Goal: Task Accomplishment & Management: Use online tool/utility

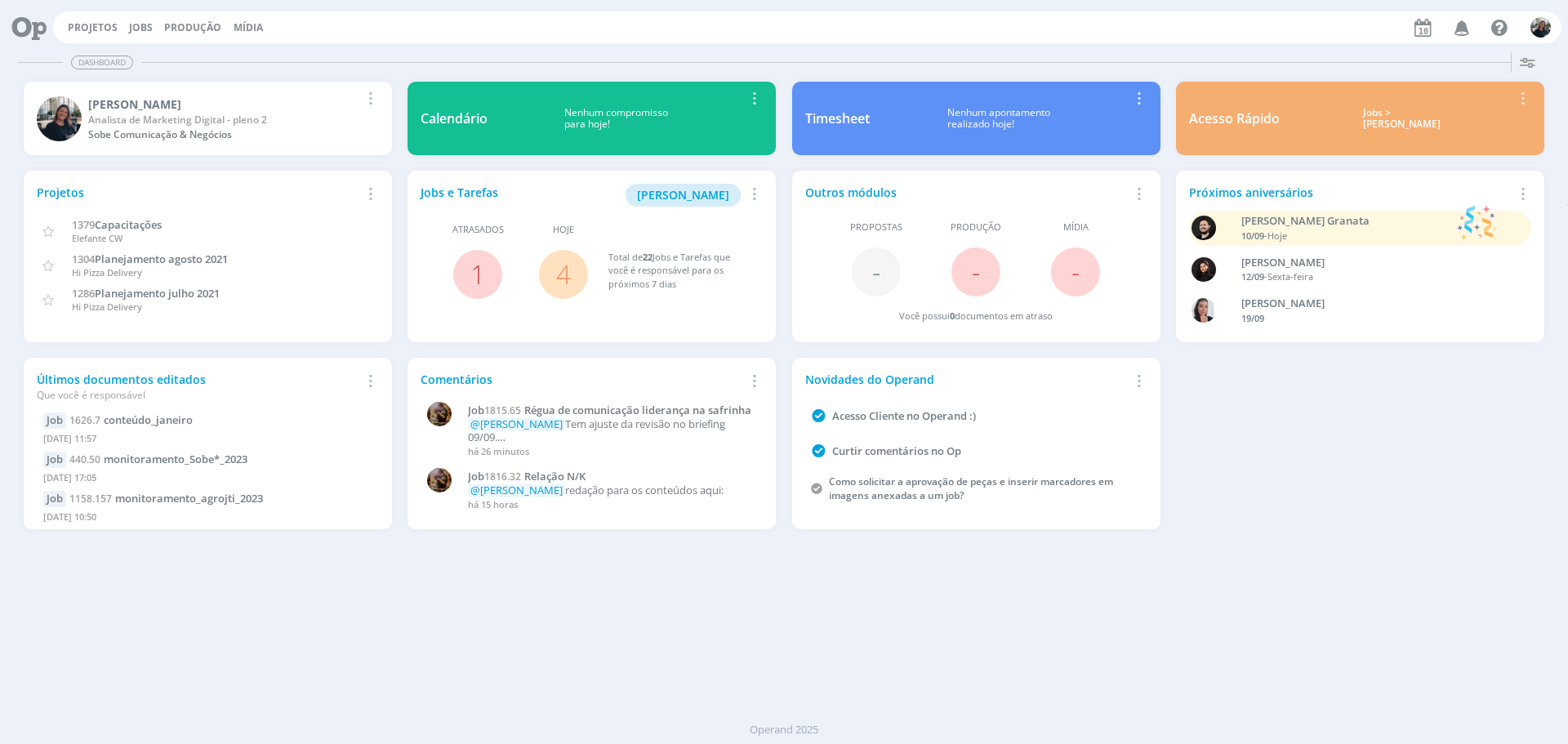
click at [1377, 119] on div "Jobs > [PERSON_NAME]" at bounding box center [1402, 118] width 221 height 23
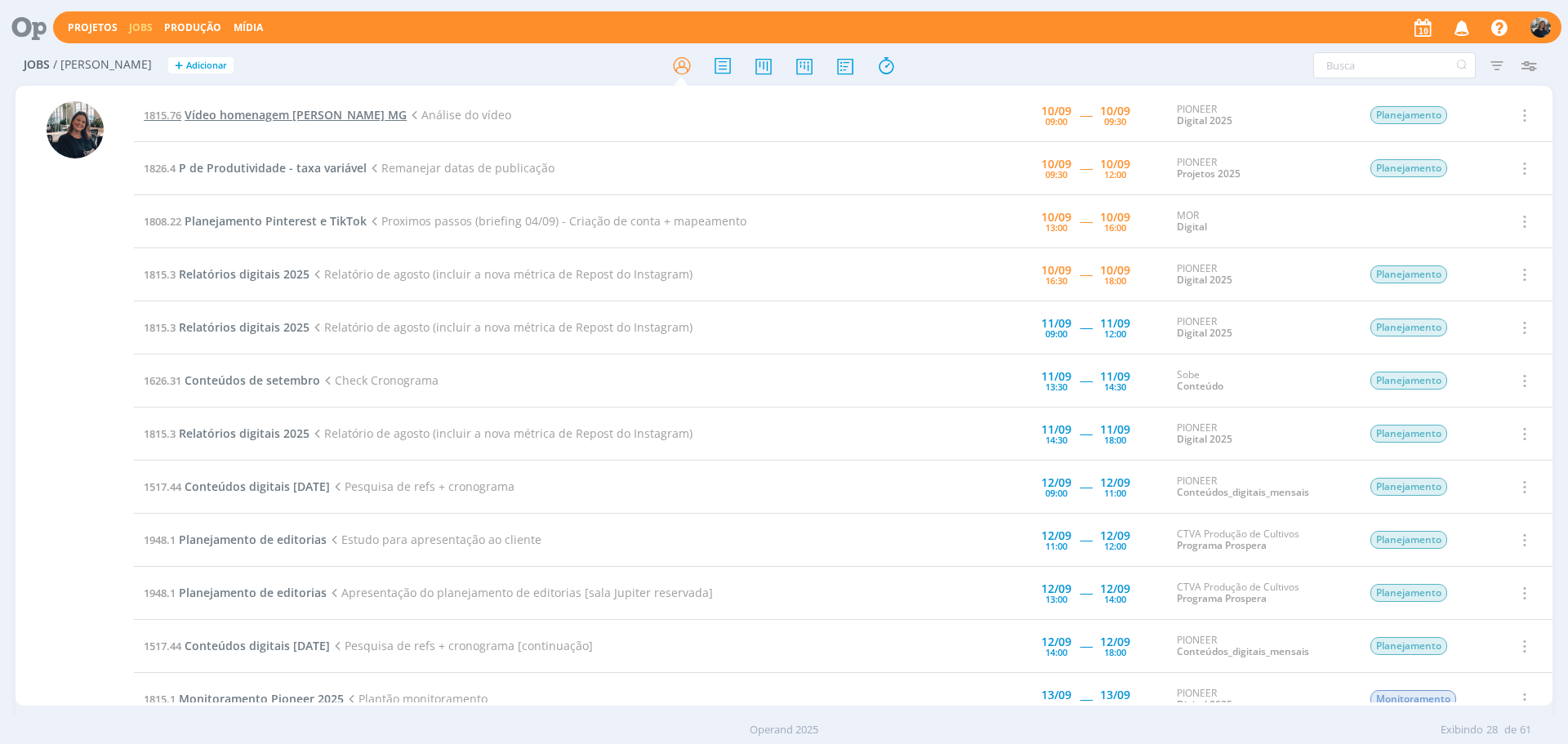
click at [306, 112] on span "Vídeo homenagem [PERSON_NAME] MG" at bounding box center [295, 114] width 222 height 16
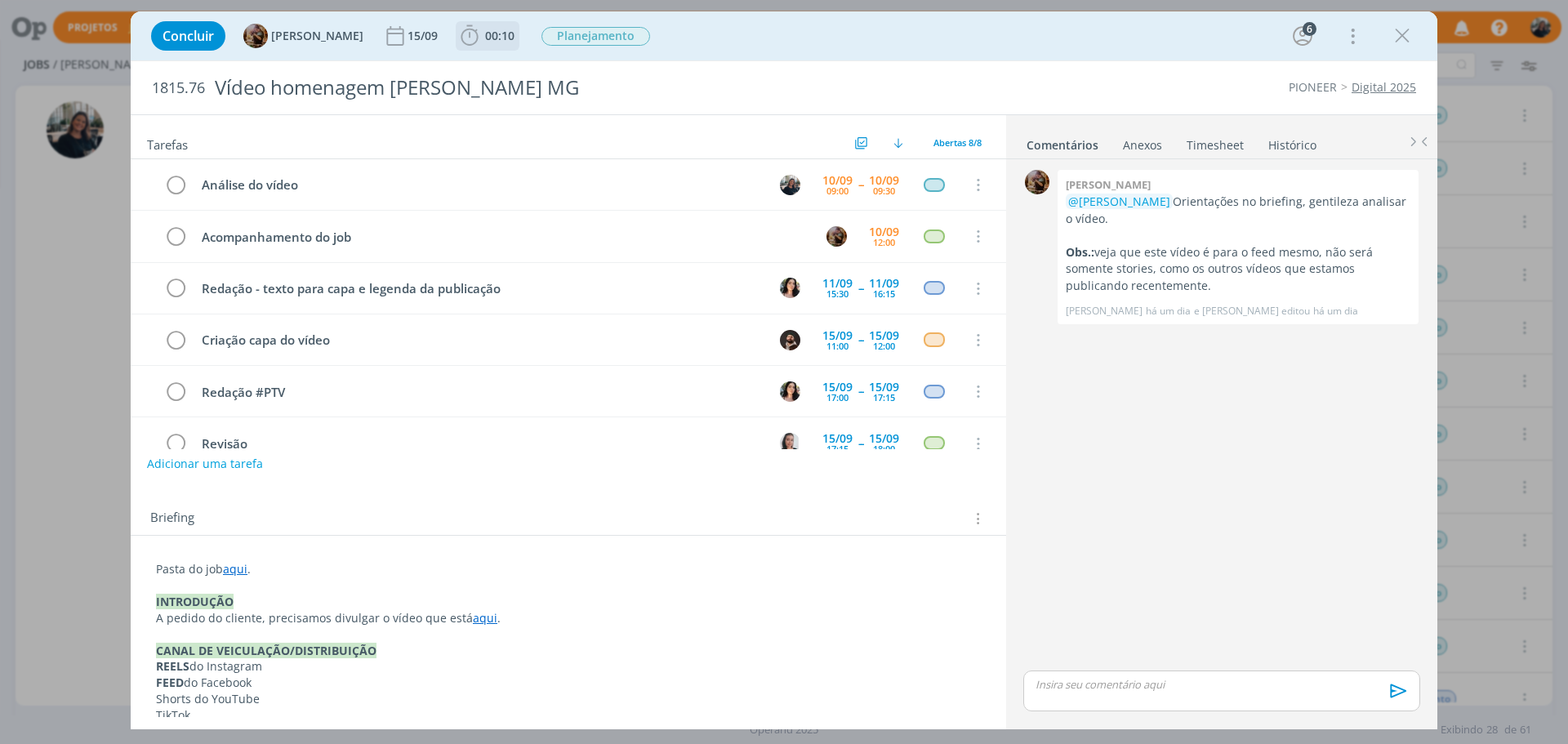
click at [481, 34] on icon "dialog" at bounding box center [469, 35] width 24 height 24
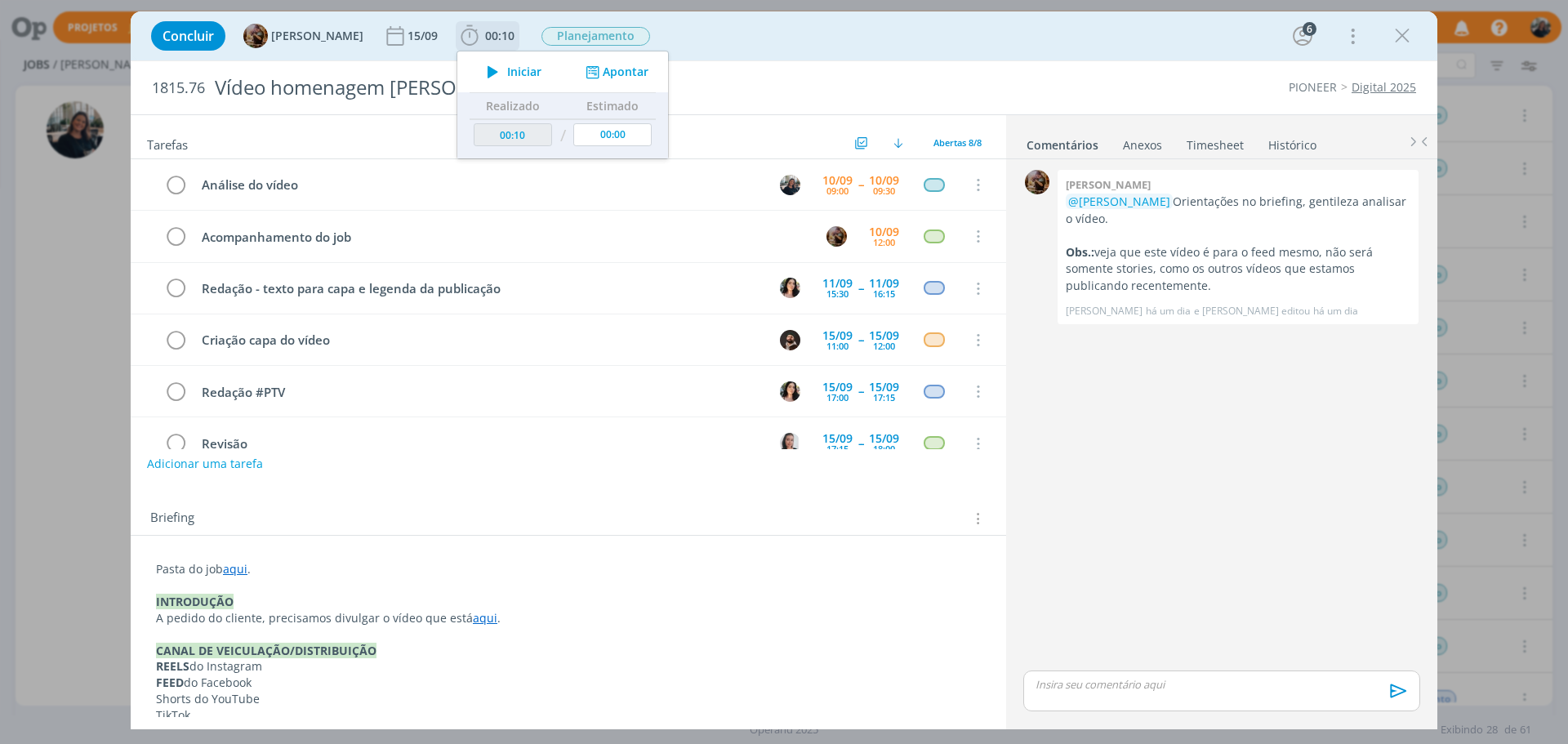
click at [507, 65] on icon "dialog" at bounding box center [493, 72] width 29 height 21
click at [529, 72] on span "Iniciar" at bounding box center [524, 72] width 34 height 12
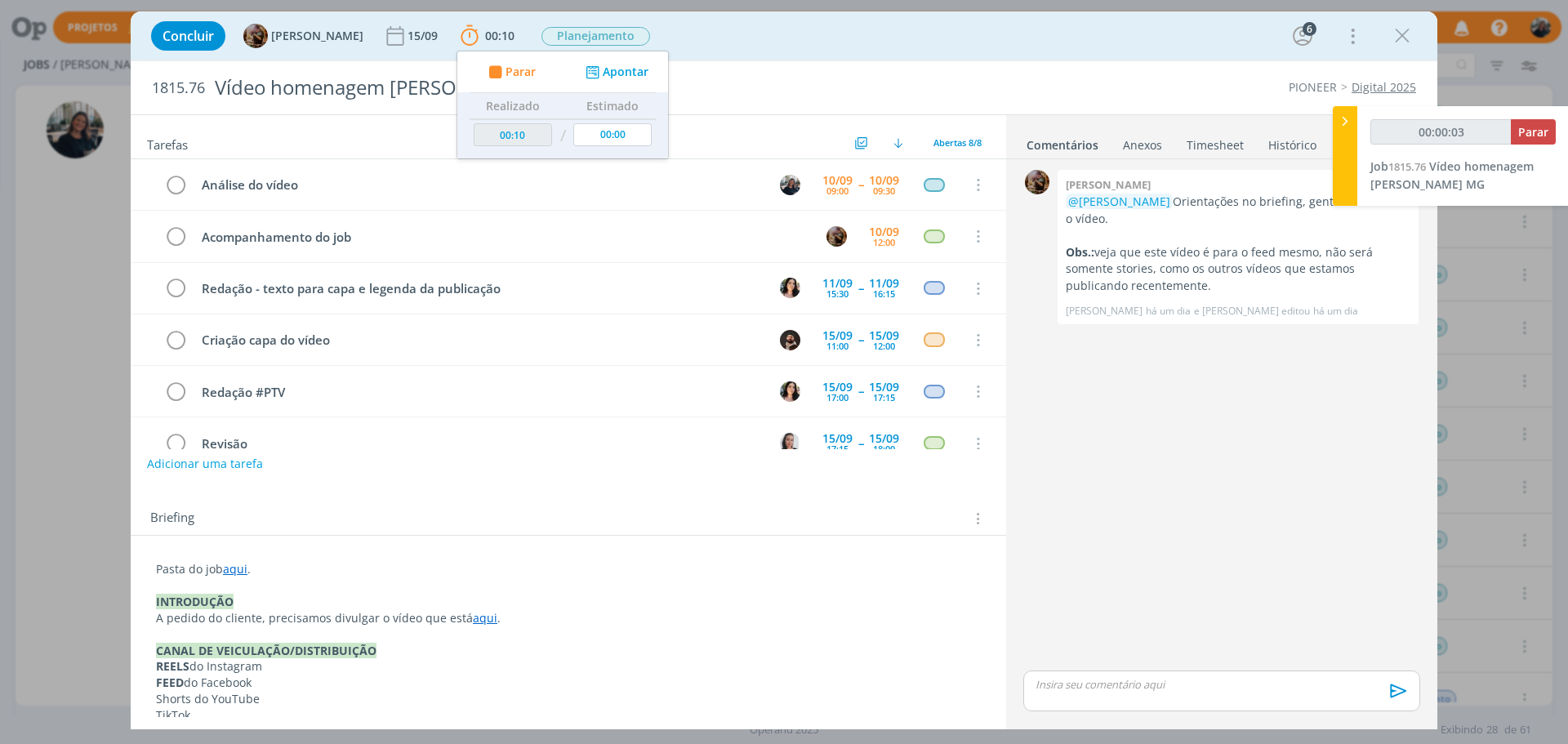
type input "00:00:04"
click at [1345, 119] on icon at bounding box center [1344, 121] width 16 height 17
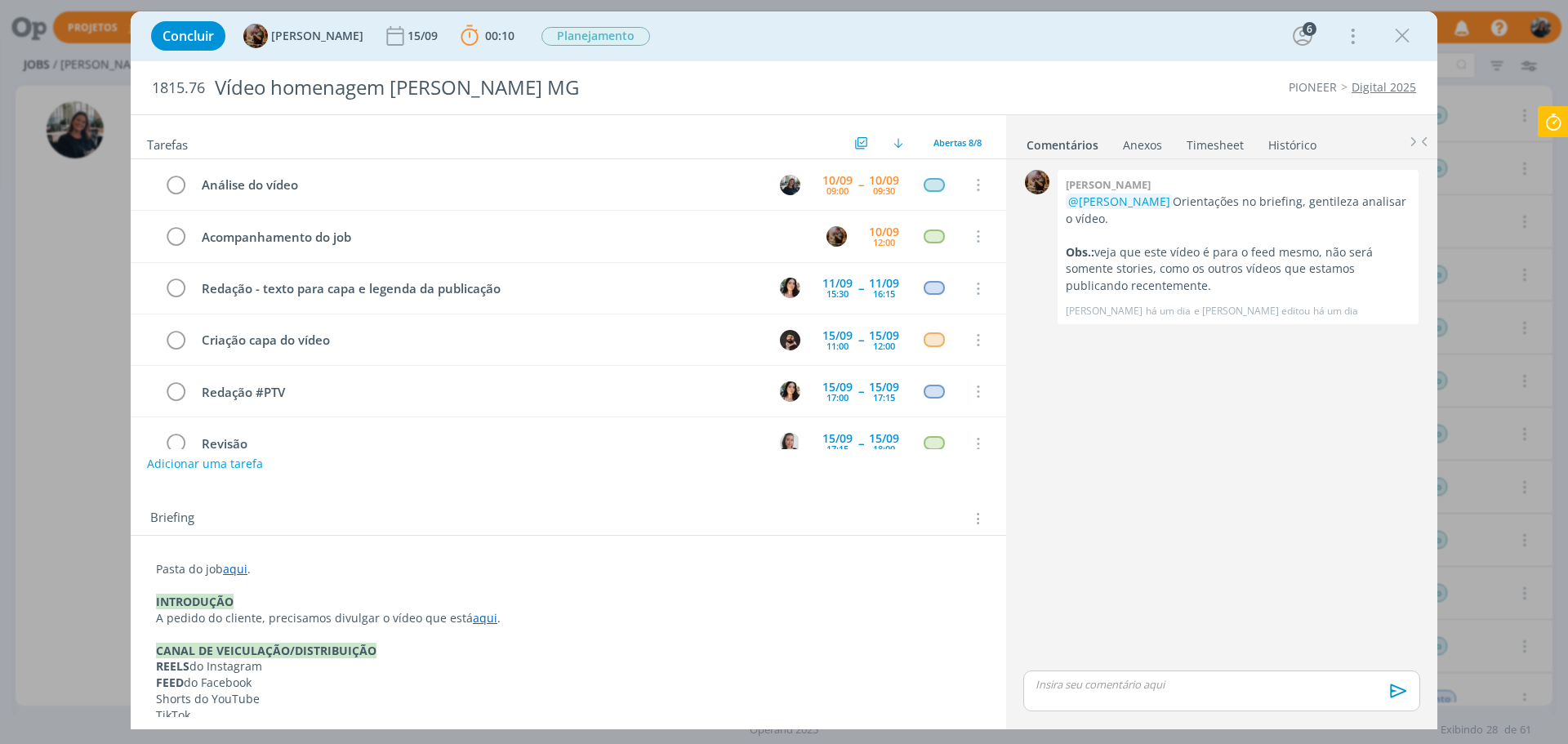
click at [483, 618] on link "aqui" at bounding box center [484, 618] width 24 height 16
click at [488, 645] on link "[URL][DOMAIN_NAME]" at bounding box center [426, 649] width 123 height 21
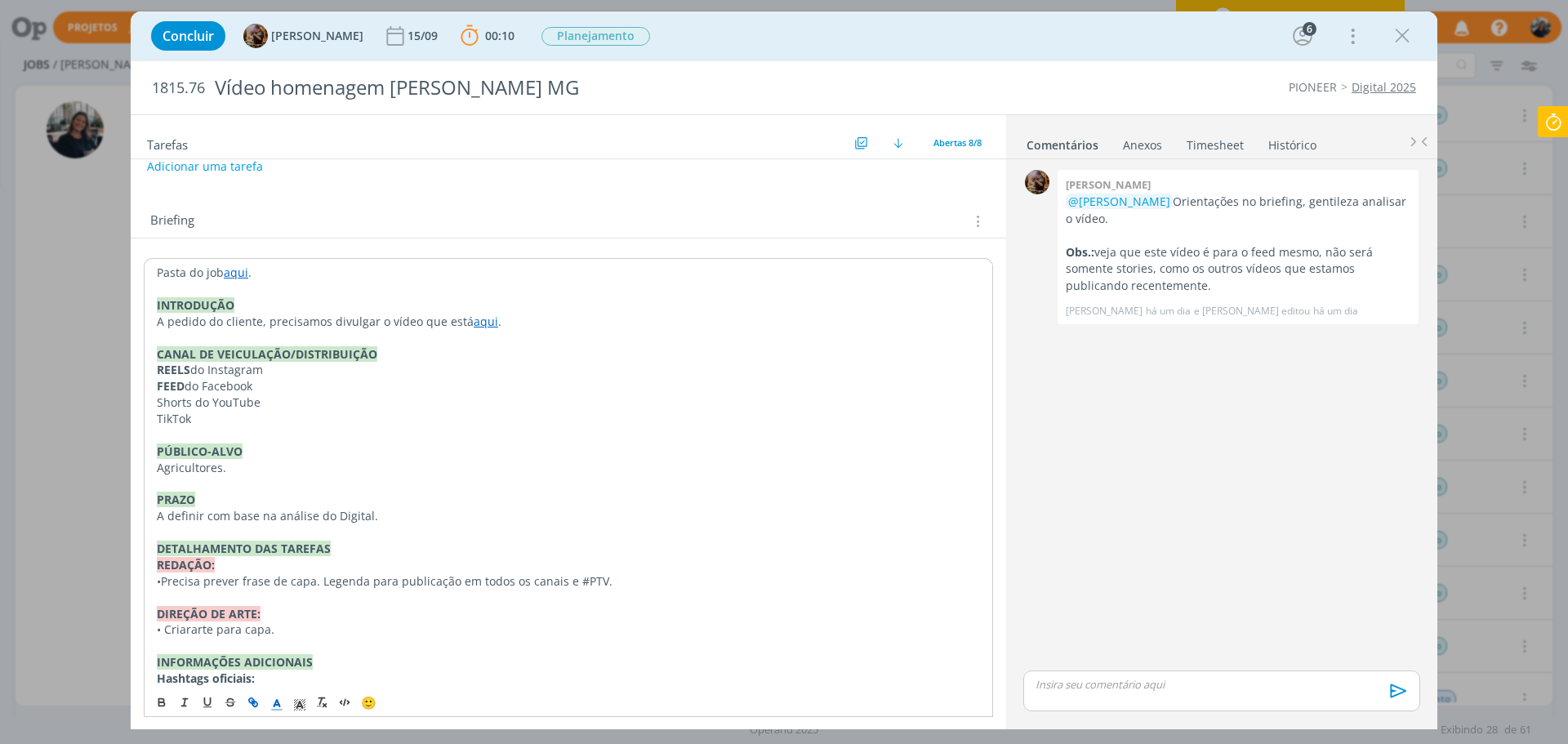
scroll to position [326, 0]
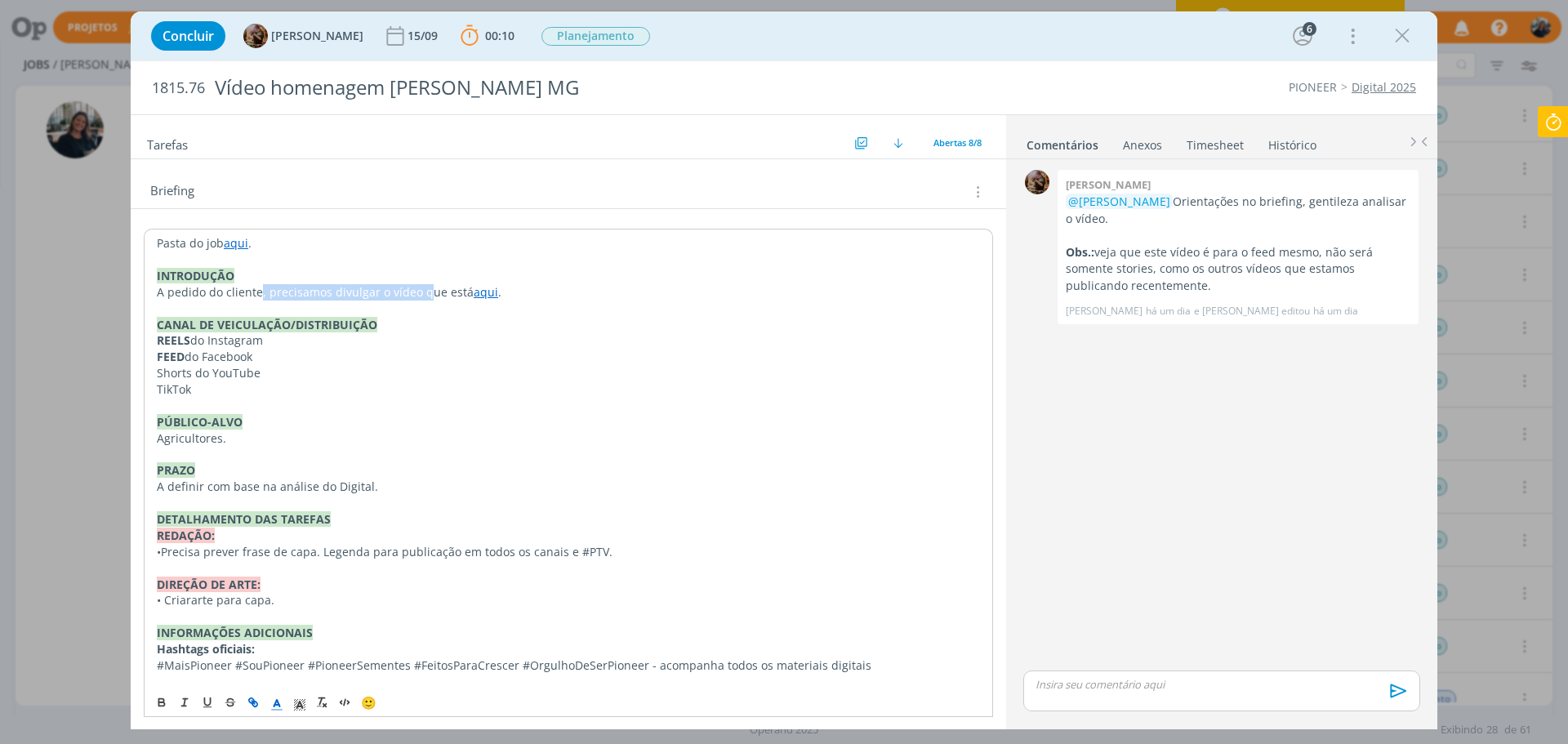
drag, startPoint x: 273, startPoint y: 286, endPoint x: 420, endPoint y: 293, distance: 147.2
click at [420, 293] on span "A pedido do cliente, precisamos divulgar o vídeo que está" at bounding box center [315, 292] width 317 height 16
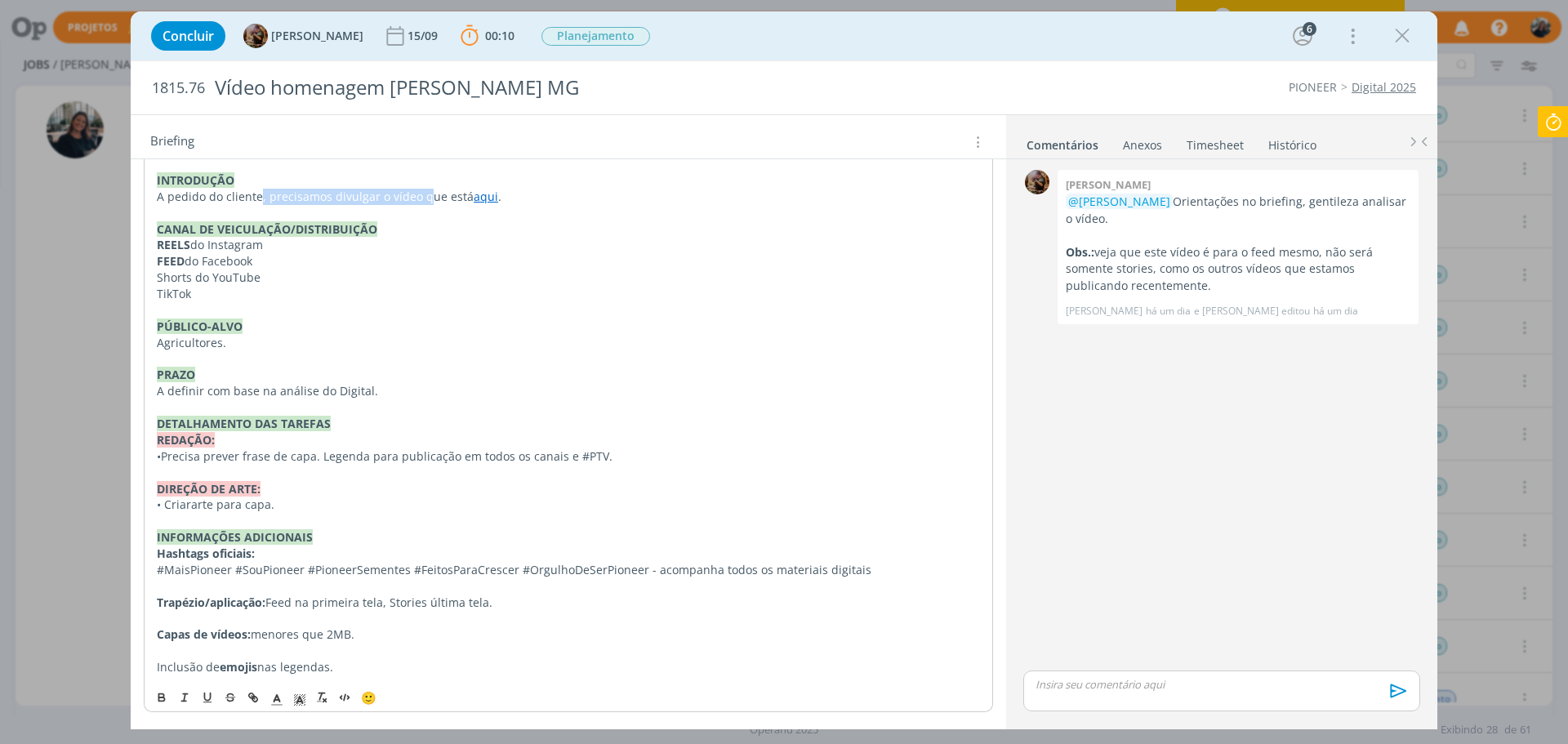
scroll to position [424, 0]
drag, startPoint x: 217, startPoint y: 386, endPoint x: 408, endPoint y: 380, distance: 191.1
click at [408, 380] on div "Pasta do job aqui . INTRODUÇÃO A pedido do cliente, precisamos divulgar o vídeo…" at bounding box center [568, 406] width 849 height 548
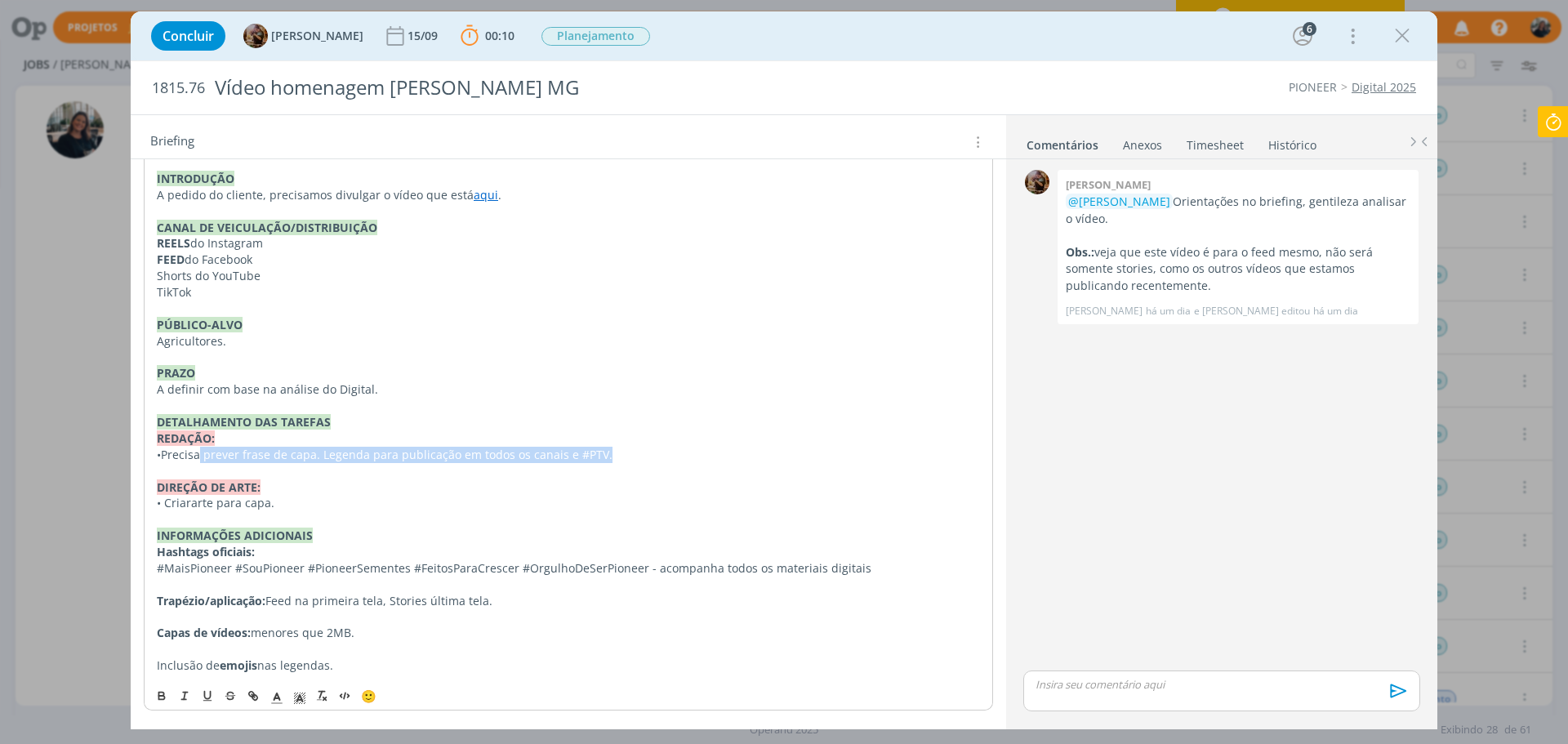
drag, startPoint x: 201, startPoint y: 452, endPoint x: 624, endPoint y: 460, distance: 423.1
click at [624, 460] on p "• Precisa prever frase de capa. Legenda para publicação em todos os canais e #P…" at bounding box center [569, 454] width 823 height 16
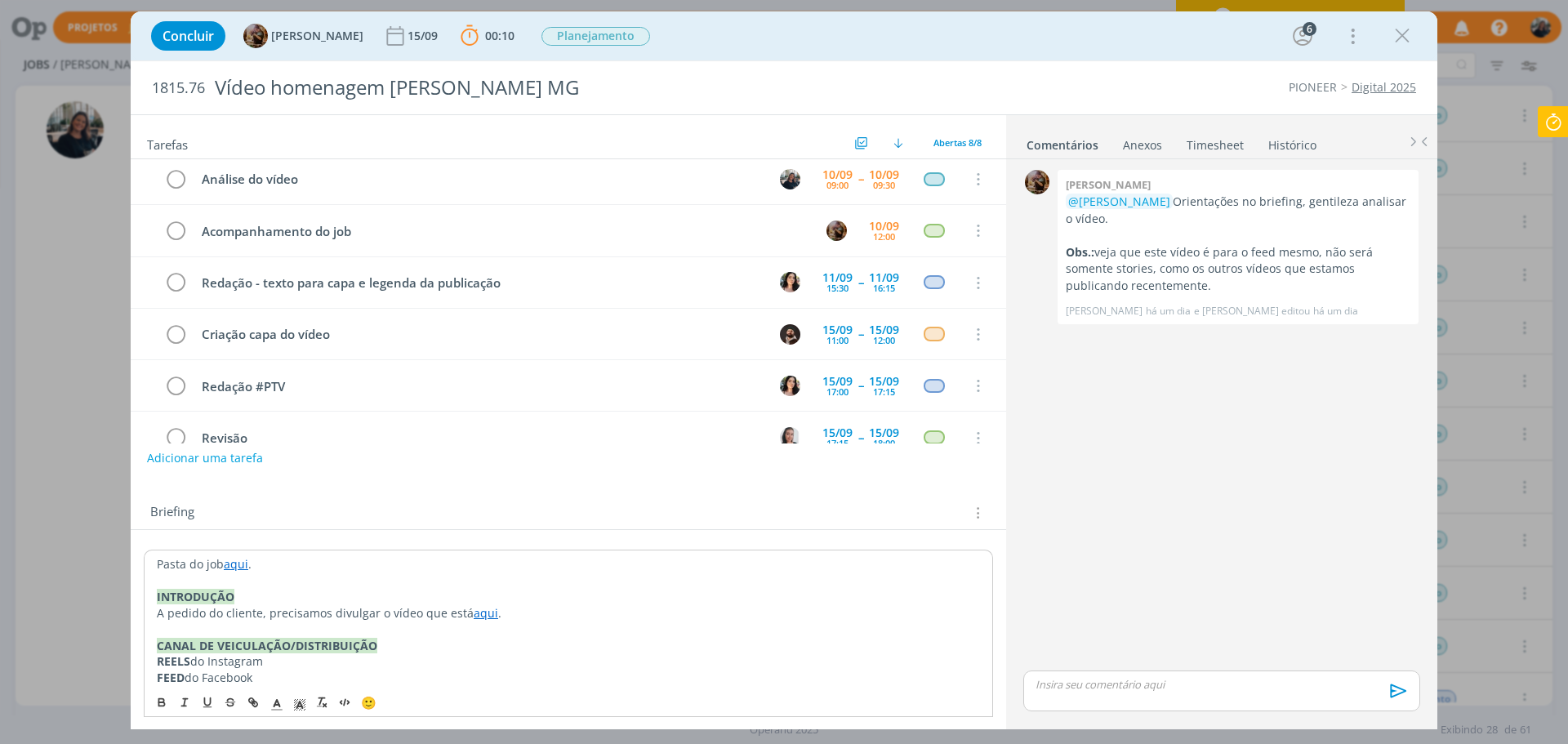
scroll to position [0, 0]
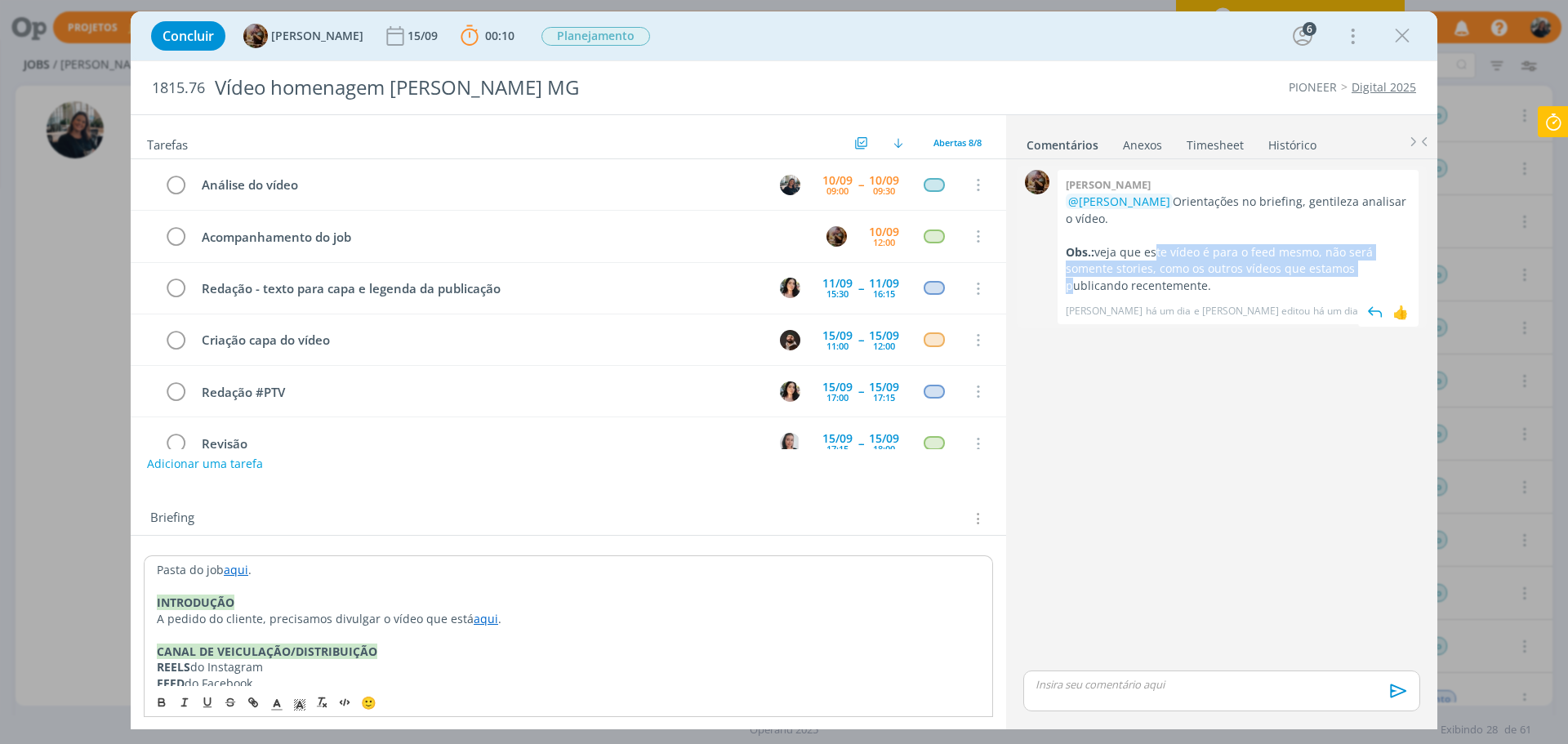
drag, startPoint x: 1155, startPoint y: 255, endPoint x: 1340, endPoint y: 267, distance: 185.4
click at [1340, 268] on p "Obs.: veja que este vídeo é para o feed mesmo, não será somente stories, como o…" at bounding box center [1238, 268] width 345 height 49
drag, startPoint x: 1141, startPoint y: 271, endPoint x: 1138, endPoint y: 257, distance: 14.3
click at [1140, 271] on p "Obs.: veja que este vídeo é para o feed mesmo, não será somente stories, como o…" at bounding box center [1238, 268] width 345 height 49
click at [1130, 247] on p "Obs.: veja que este vídeo é para o feed mesmo, não será somente stories, como o…" at bounding box center [1238, 268] width 345 height 49
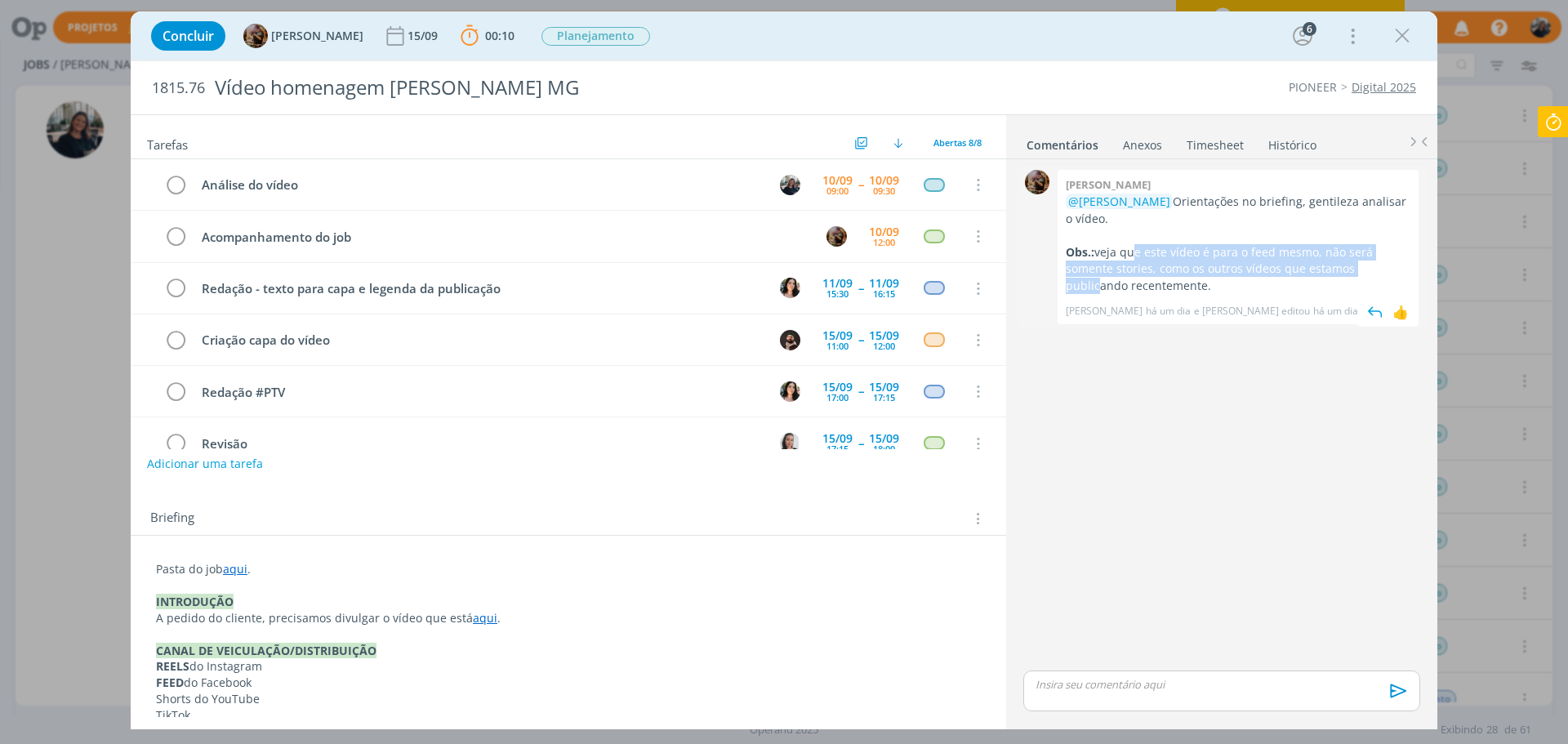
drag, startPoint x: 1130, startPoint y: 247, endPoint x: 1367, endPoint y: 263, distance: 237.5
click at [1367, 263] on p "Obs.: veja que este vídeo é para o feed mesmo, não será somente stories, como o…" at bounding box center [1238, 268] width 345 height 49
click at [1265, 270] on p "Obs.: veja que este vídeo é para o feed mesmo, não será somente stories, como o…" at bounding box center [1238, 268] width 345 height 49
drag, startPoint x: 1180, startPoint y: 275, endPoint x: 1268, endPoint y: 268, distance: 88.3
click at [1268, 268] on p "Obs.: veja que este vídeo é para o feed mesmo, não será somente stories, como o…" at bounding box center [1238, 268] width 345 height 49
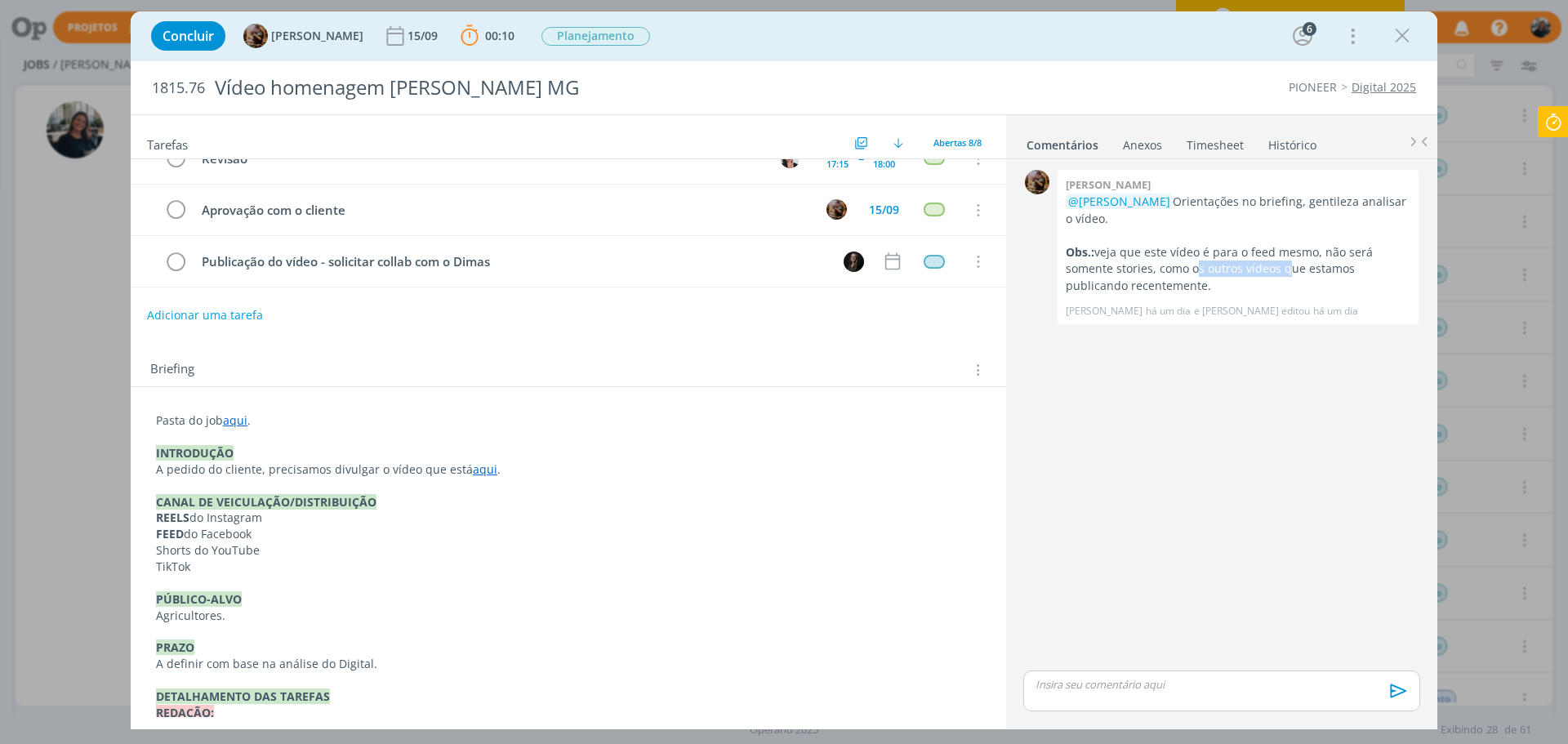
scroll to position [164, 0]
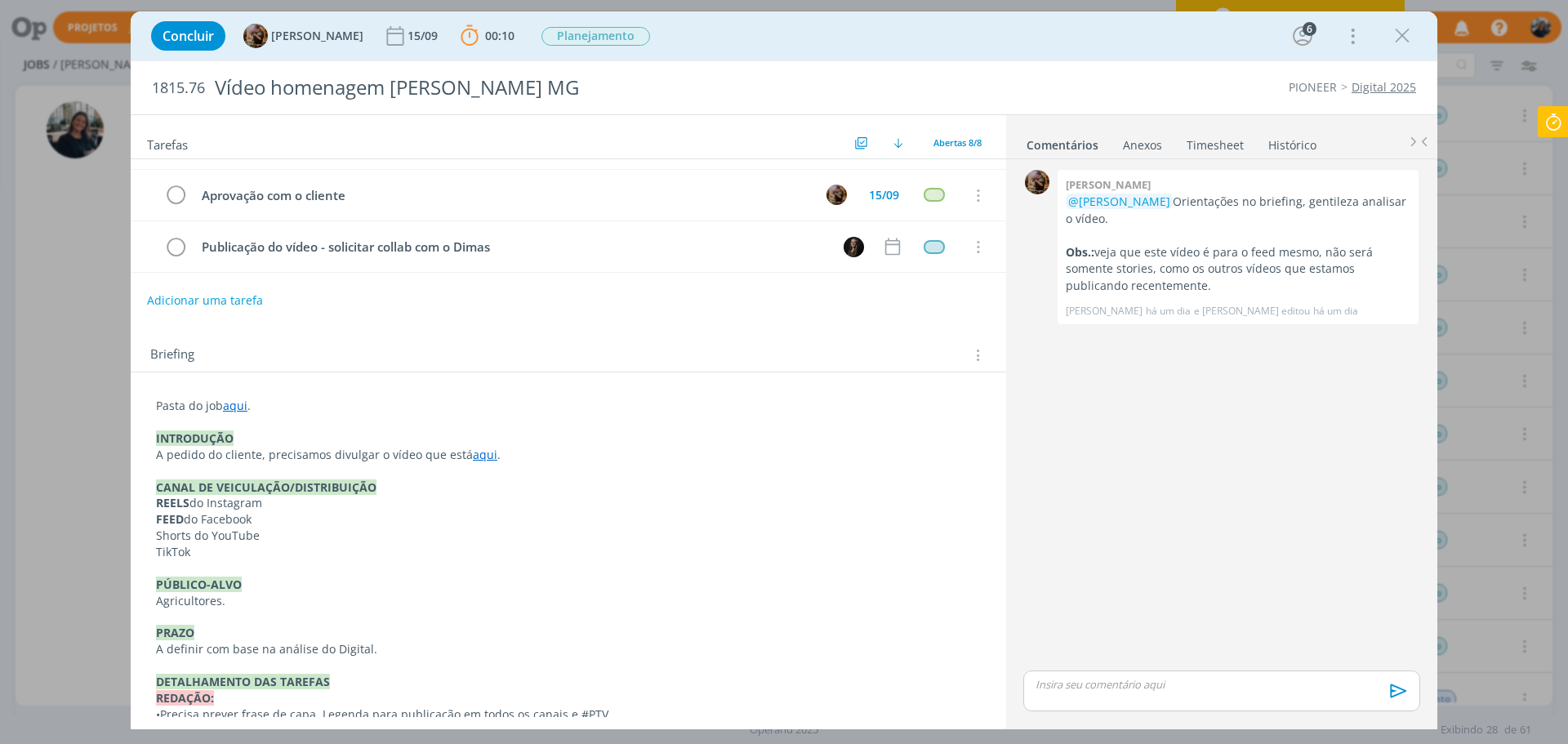
click at [1104, 682] on p "dialog" at bounding box center [1221, 684] width 371 height 15
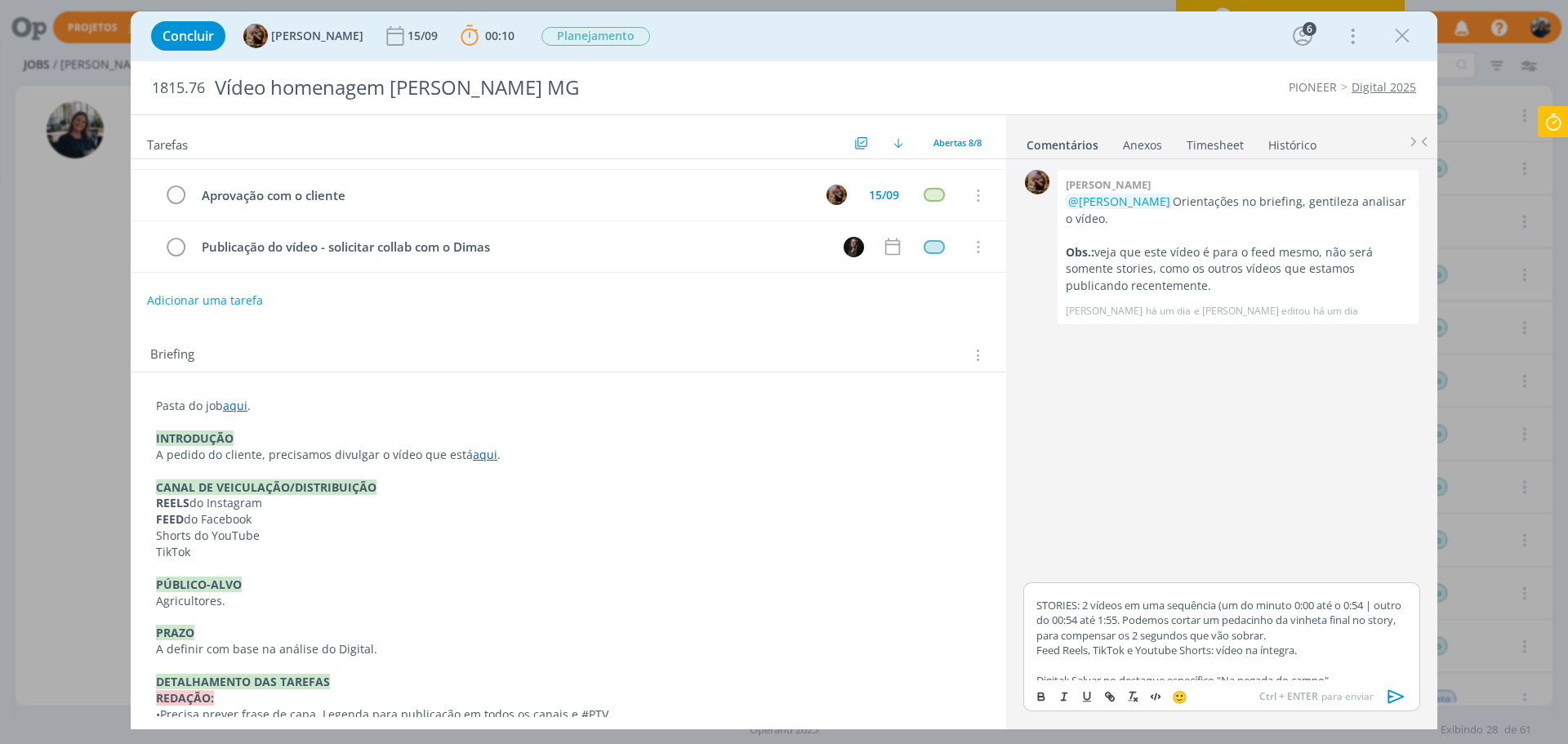
scroll to position [0, 0]
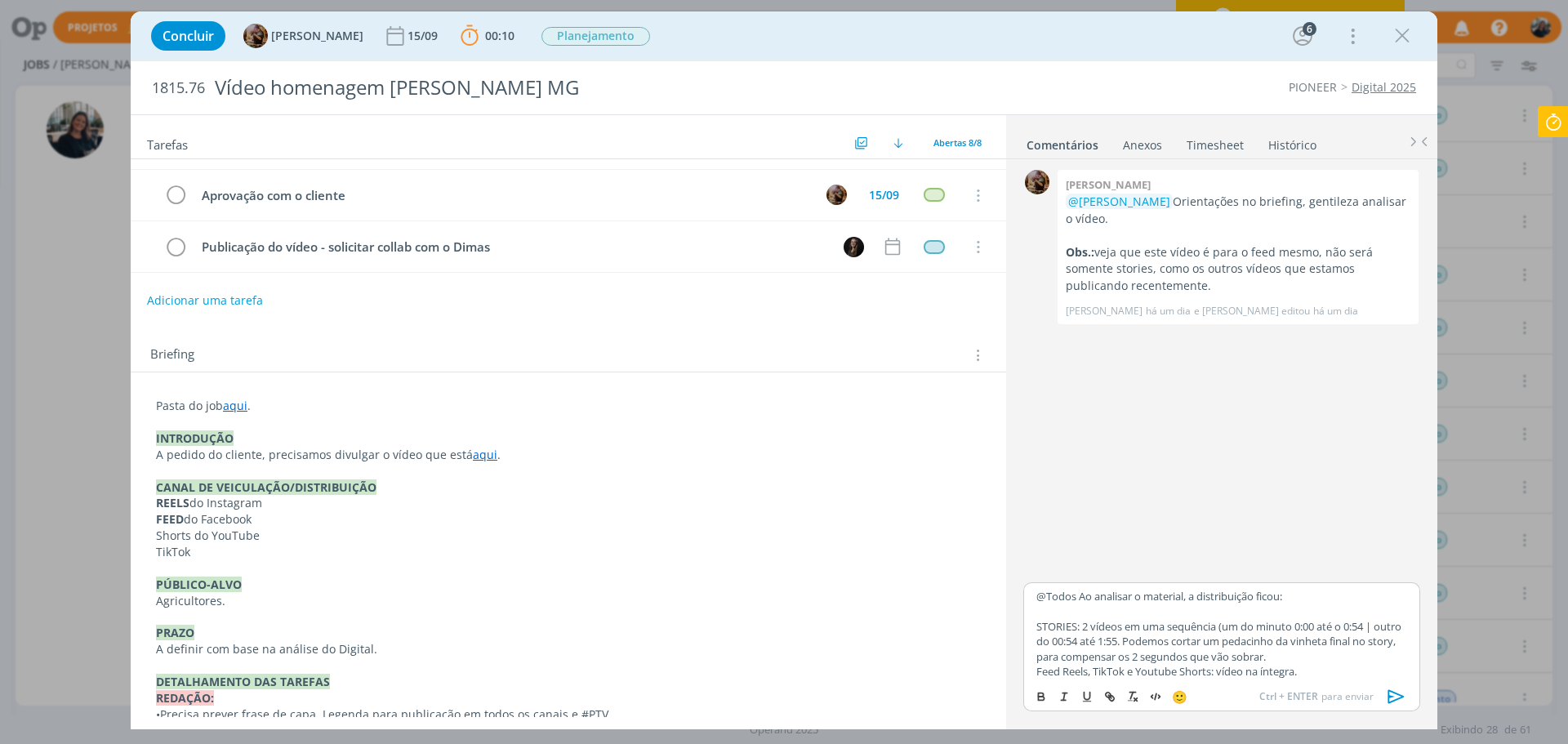
click at [1075, 591] on p "@Todos Ao analisar o material, a distribuição ficou:" at bounding box center [1221, 596] width 371 height 15
click at [1073, 617] on li "📣 Todos" at bounding box center [1078, 620] width 82 height 28
drag, startPoint x: 1085, startPoint y: 598, endPoint x: 1311, endPoint y: 589, distance: 226.2
click at [1311, 589] on p "﻿ @ Todos ﻿ Ao analisar o material, a distribuição ficou:" at bounding box center [1221, 596] width 371 height 15
click at [1090, 609] on p "dialog" at bounding box center [1221, 611] width 371 height 15
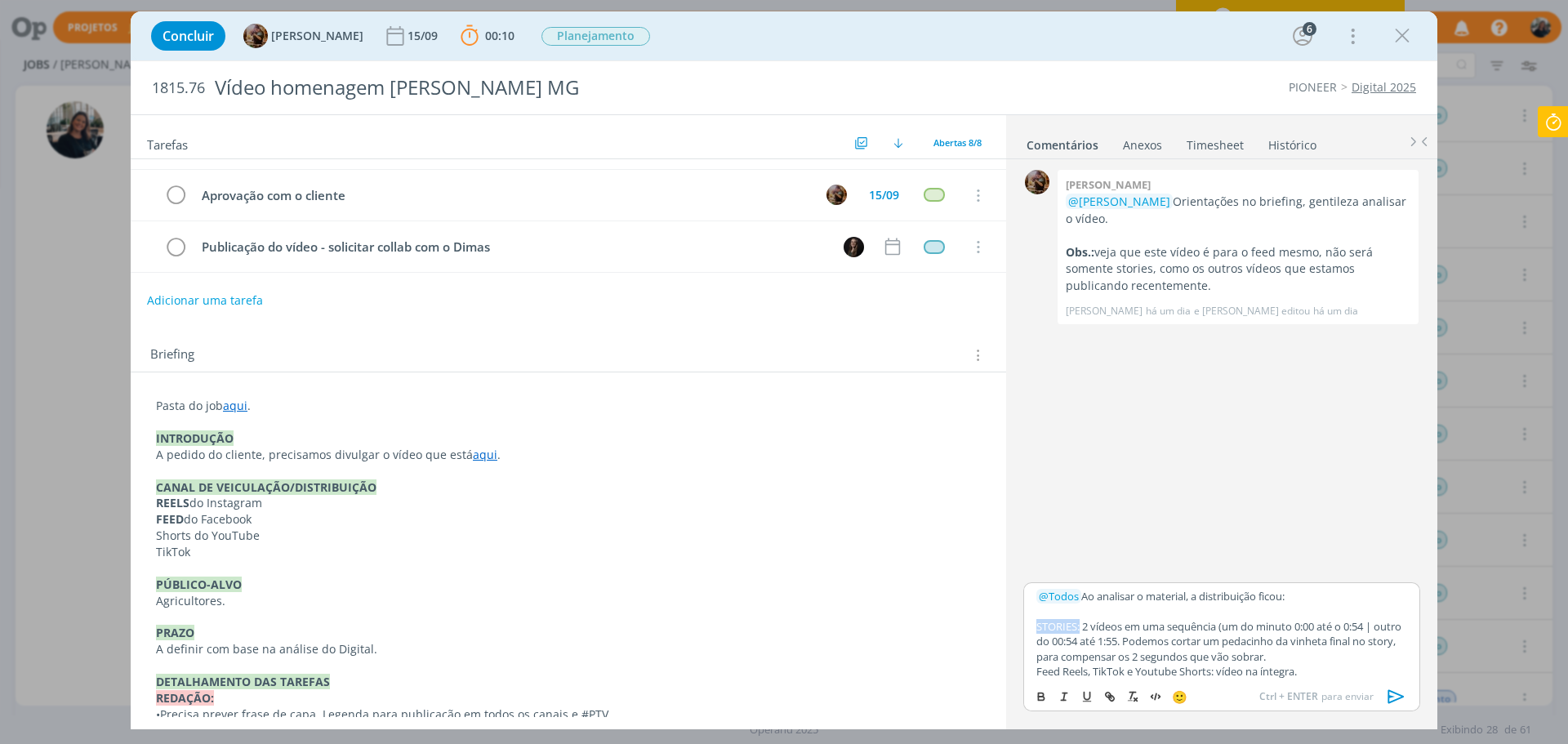
drag, startPoint x: 1080, startPoint y: 626, endPoint x: 1033, endPoint y: 623, distance: 47.1
click at [1033, 623] on div "﻿ @ Todos ﻿ Ao analisar o material, a distribuição ficou: STORIES: 2 vídeos em …" at bounding box center [1221, 631] width 397 height 98
click at [1042, 695] on icon "dialog" at bounding box center [1040, 696] width 13 height 13
click at [1140, 630] on p "STORIES: 2 vídeos em uma sequência (um do minuto 0:00 até o 0:54 | outro do 00:…" at bounding box center [1221, 641] width 371 height 45
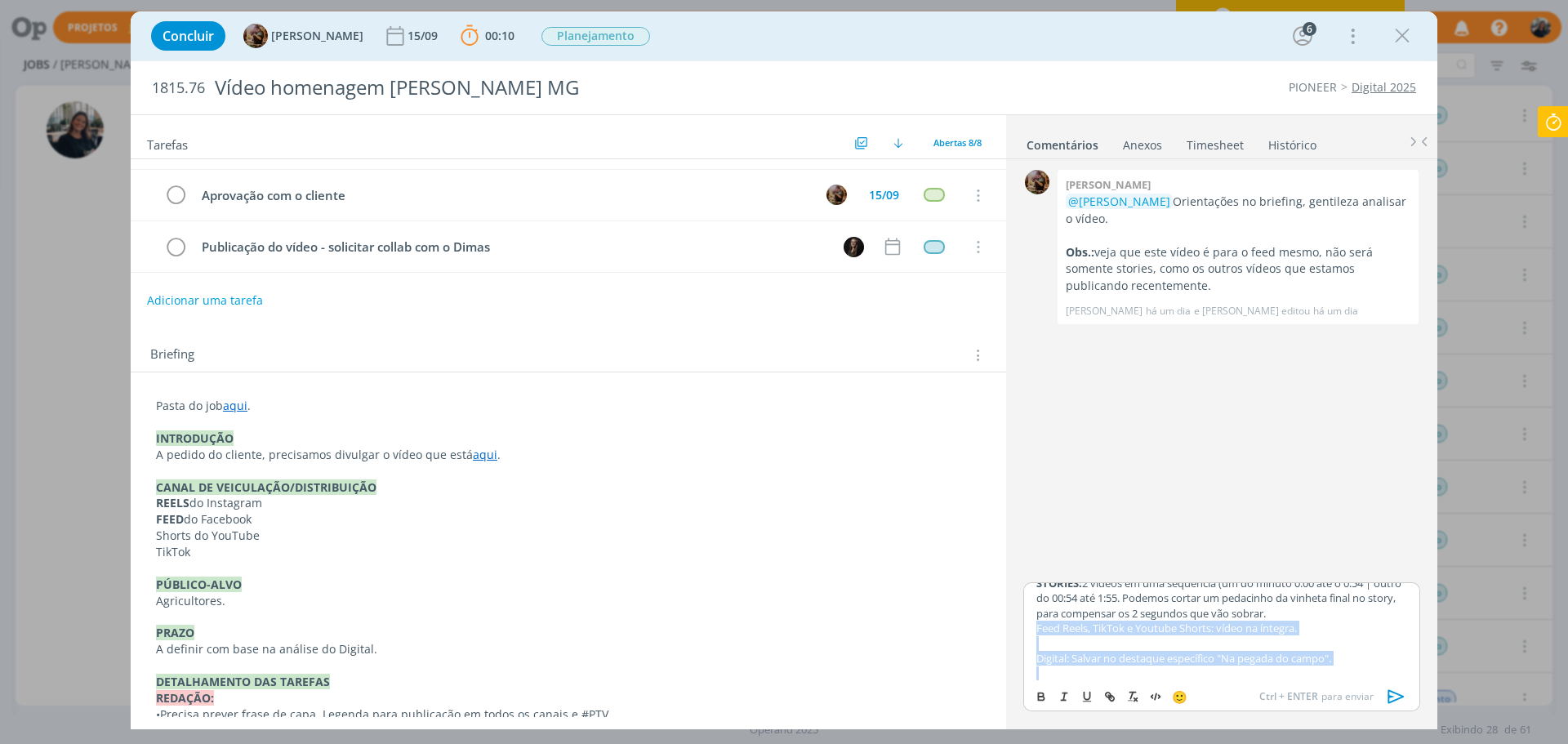
scroll to position [65, 0]
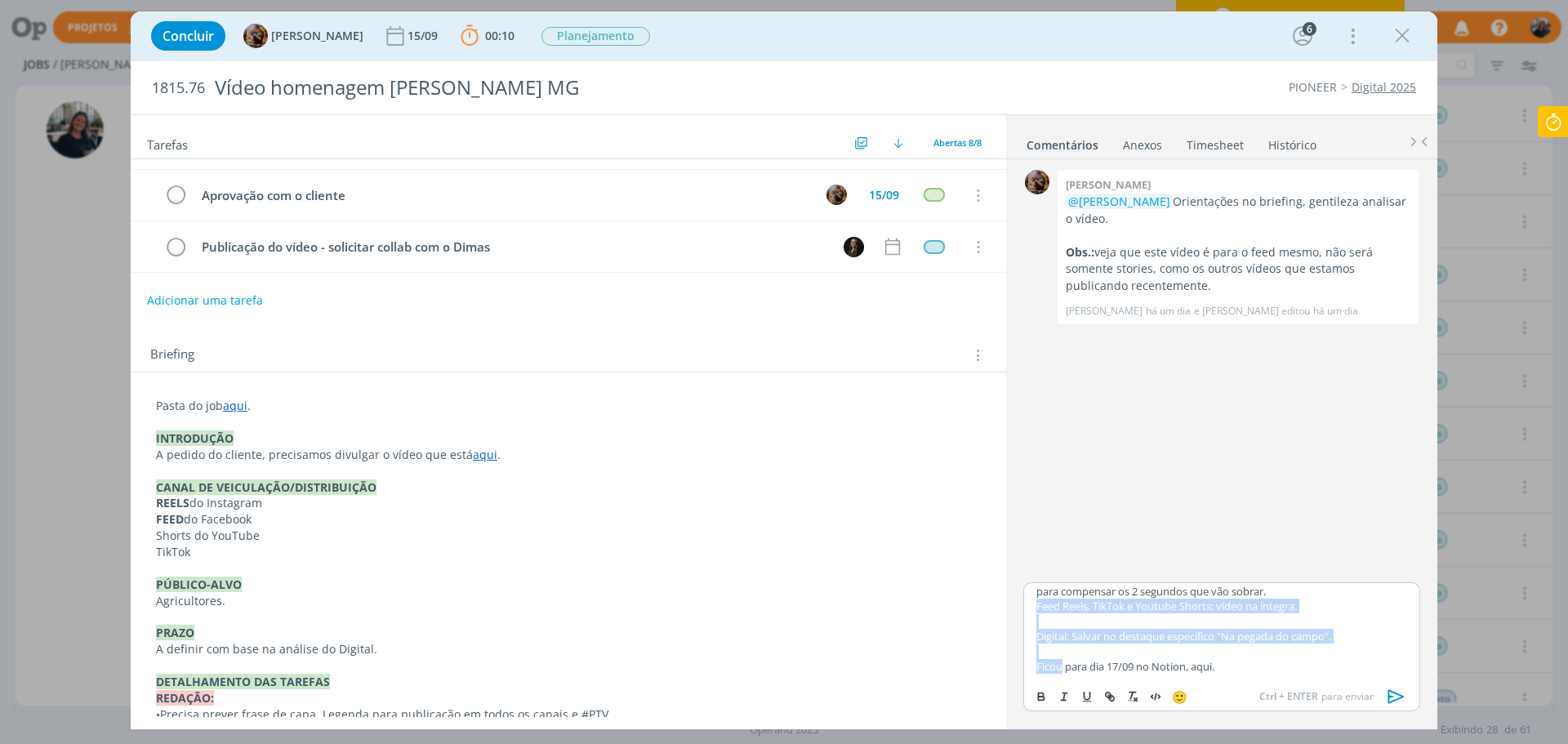
drag, startPoint x: 1036, startPoint y: 669, endPoint x: 1312, endPoint y: 609, distance: 282.4
click at [1312, 609] on p "Feed Reels, TikTok e Youtube Shorts: vídeo na íntegra." at bounding box center [1221, 605] width 371 height 15
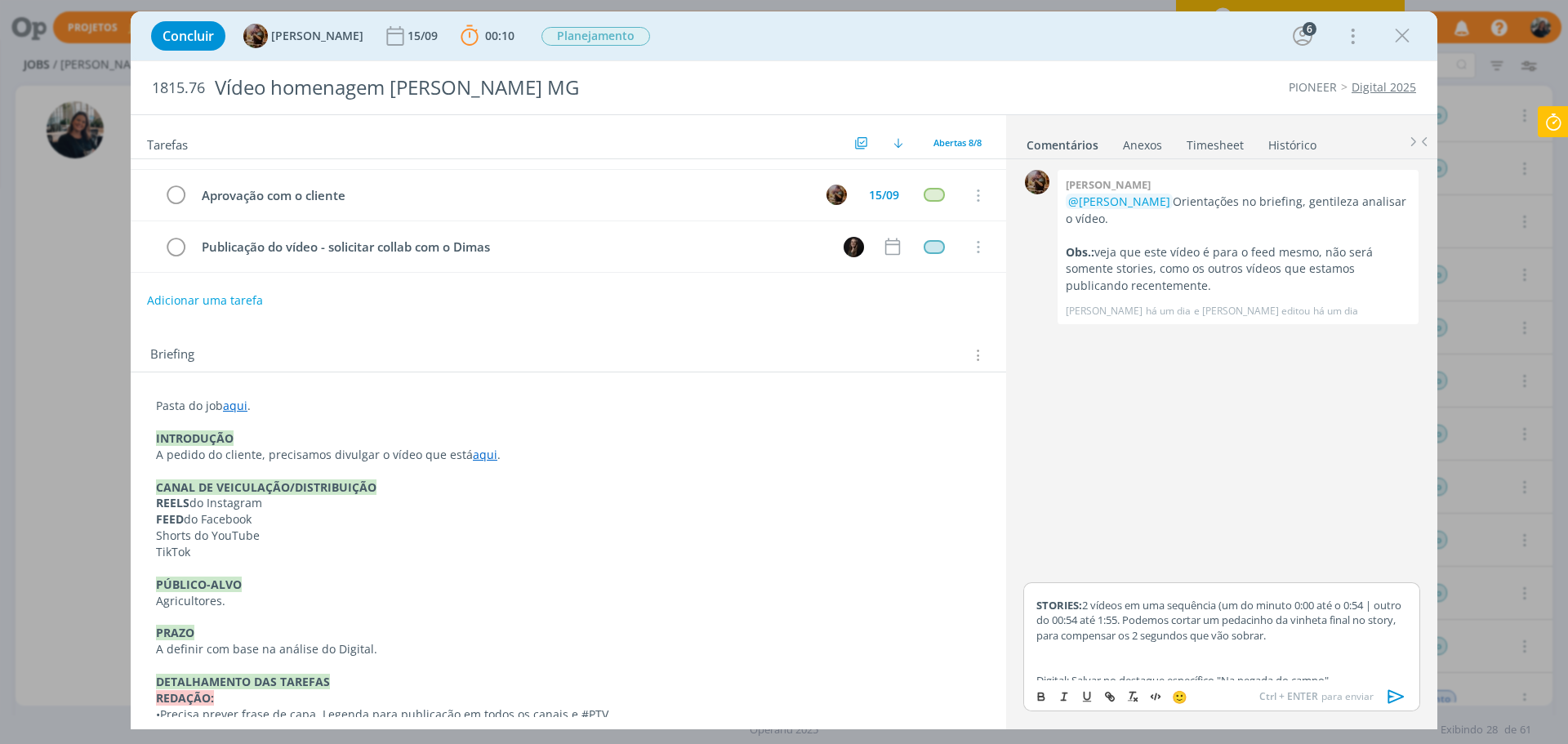
scroll to position [0, 0]
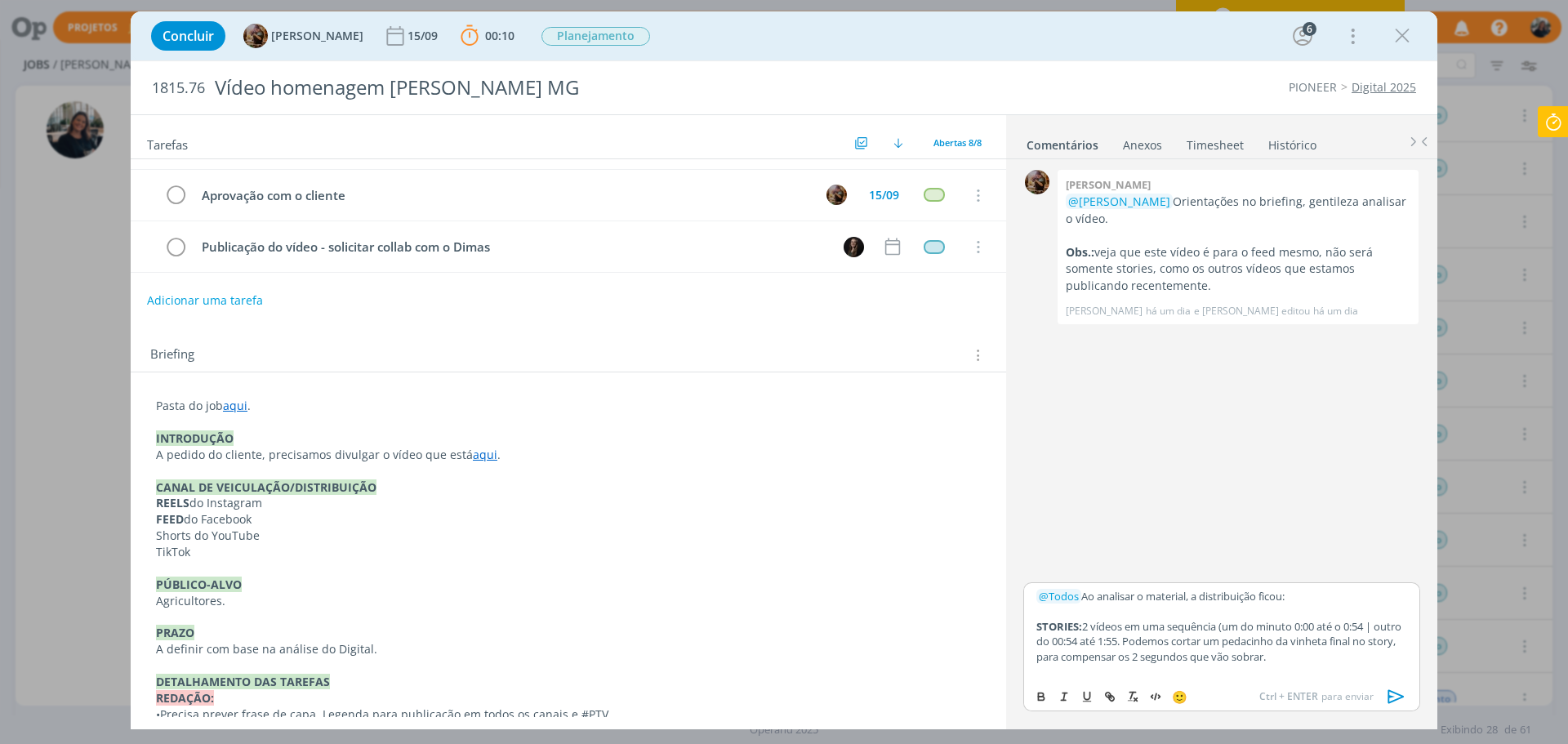
click at [1122, 614] on p "dialog" at bounding box center [1221, 611] width 371 height 15
drag, startPoint x: 1059, startPoint y: 623, endPoint x: 1026, endPoint y: 622, distance: 33.0
click at [1026, 622] on div "﻿ @ Todos ﻿ Ao analisar o material, a distribuição ficou: Feed Reels, TikTok e …" at bounding box center [1221, 631] width 397 height 98
drag, startPoint x: 1218, startPoint y: 626, endPoint x: 1033, endPoint y: 628, distance: 185.0
click at [1033, 628] on div "﻿ @ Todos ﻿ Ao analisar o material, a distribuição ficou: Feed Reels, TikTok e …" at bounding box center [1221, 631] width 397 height 98
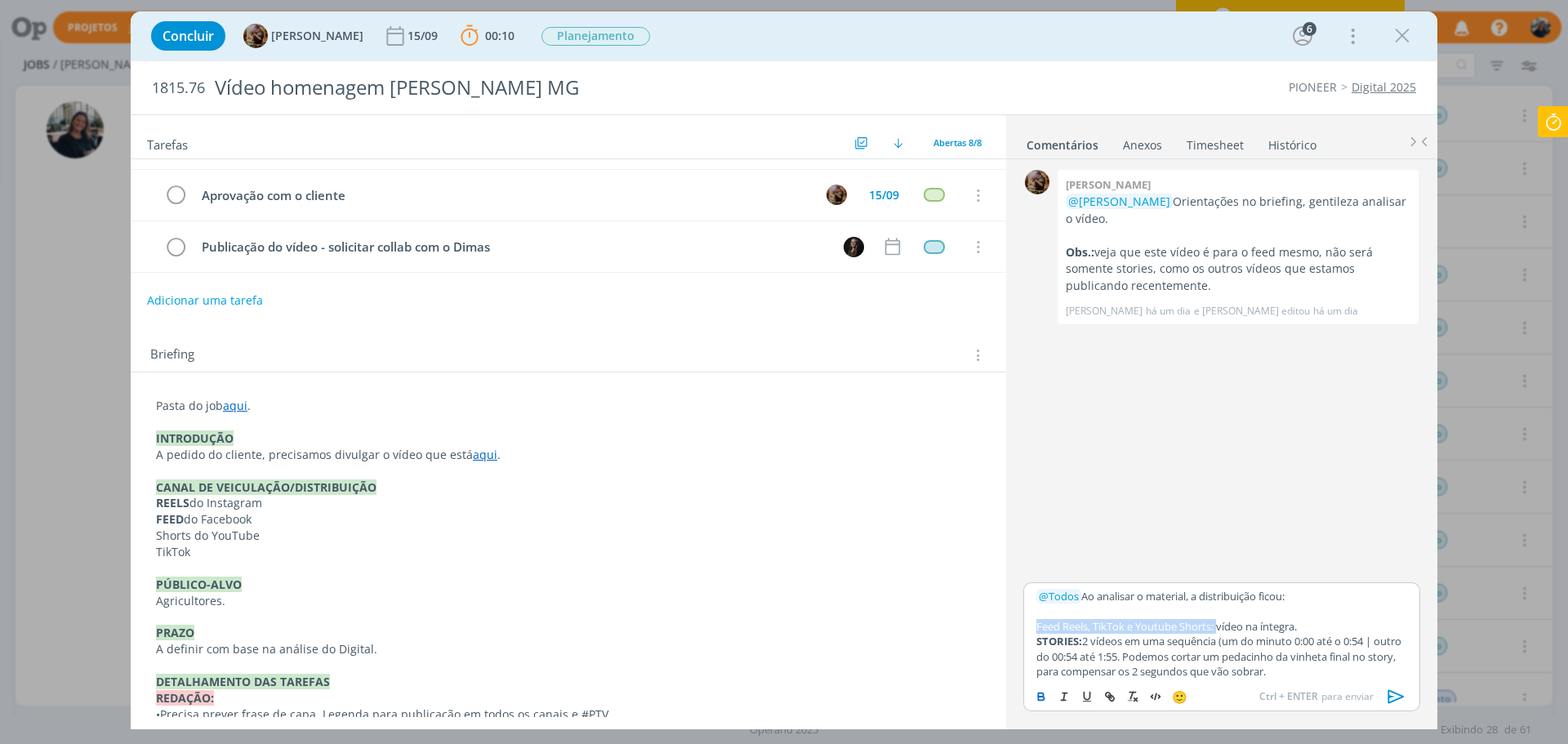
click at [1038, 698] on icon "dialog" at bounding box center [1040, 696] width 13 height 13
click at [1154, 607] on p "dialog" at bounding box center [1221, 611] width 371 height 15
click at [1252, 619] on p "Feed Reels, TikTok e Youtube Shorts: vídeo na íntegra." at bounding box center [1221, 626] width 371 height 15
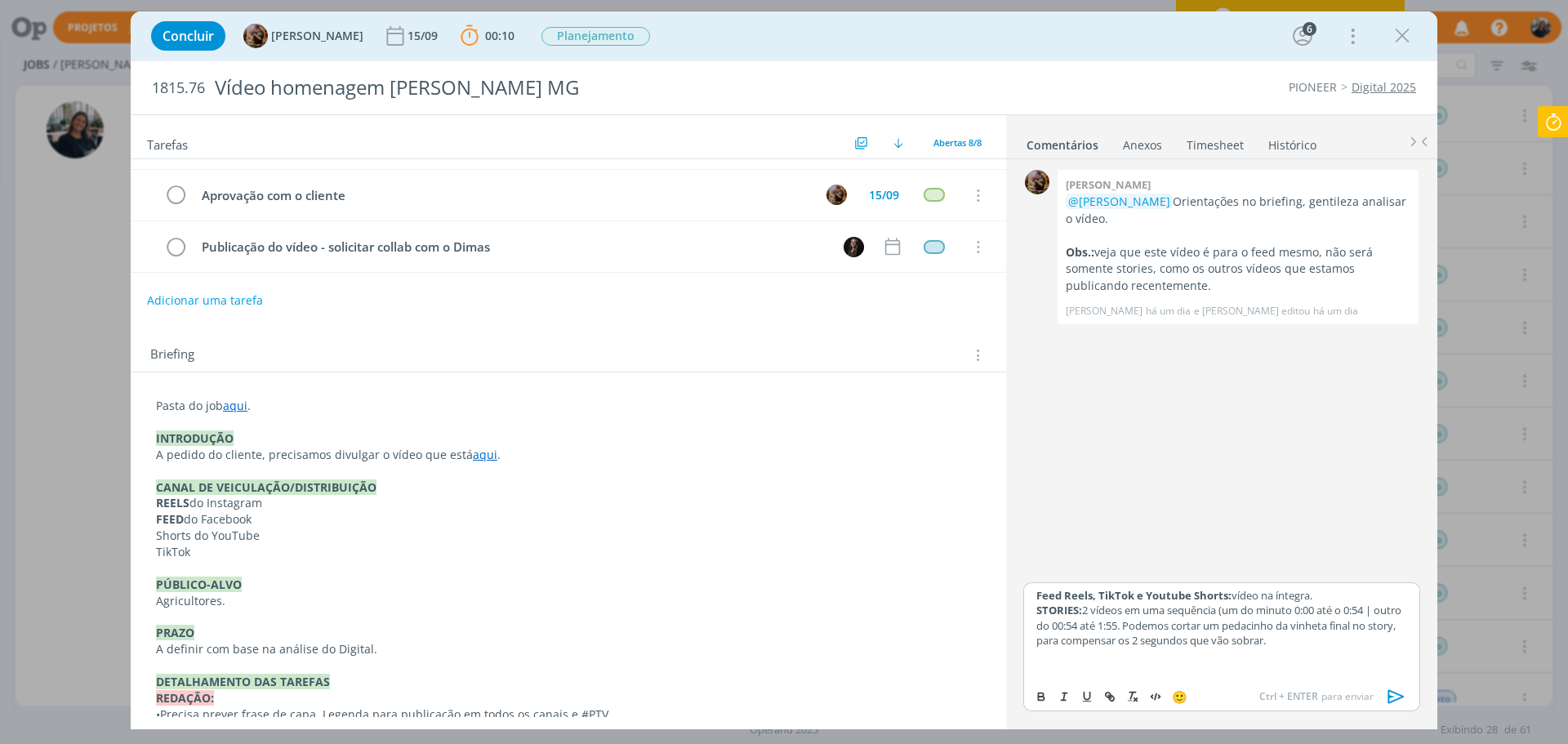
scroll to position [80, 0]
drag, startPoint x: 1074, startPoint y: 633, endPoint x: 1039, endPoint y: 649, distance: 38.5
click at [1033, 634] on div "﻿ @ Todos ﻿ Ao analisar o material, a distribuição ficou: Feed Reels, TikTok e …" at bounding box center [1221, 631] width 397 height 98
click at [1034, 694] on icon "dialog" at bounding box center [1040, 696] width 13 height 13
click at [1064, 623] on p "dialog" at bounding box center [1221, 621] width 371 height 15
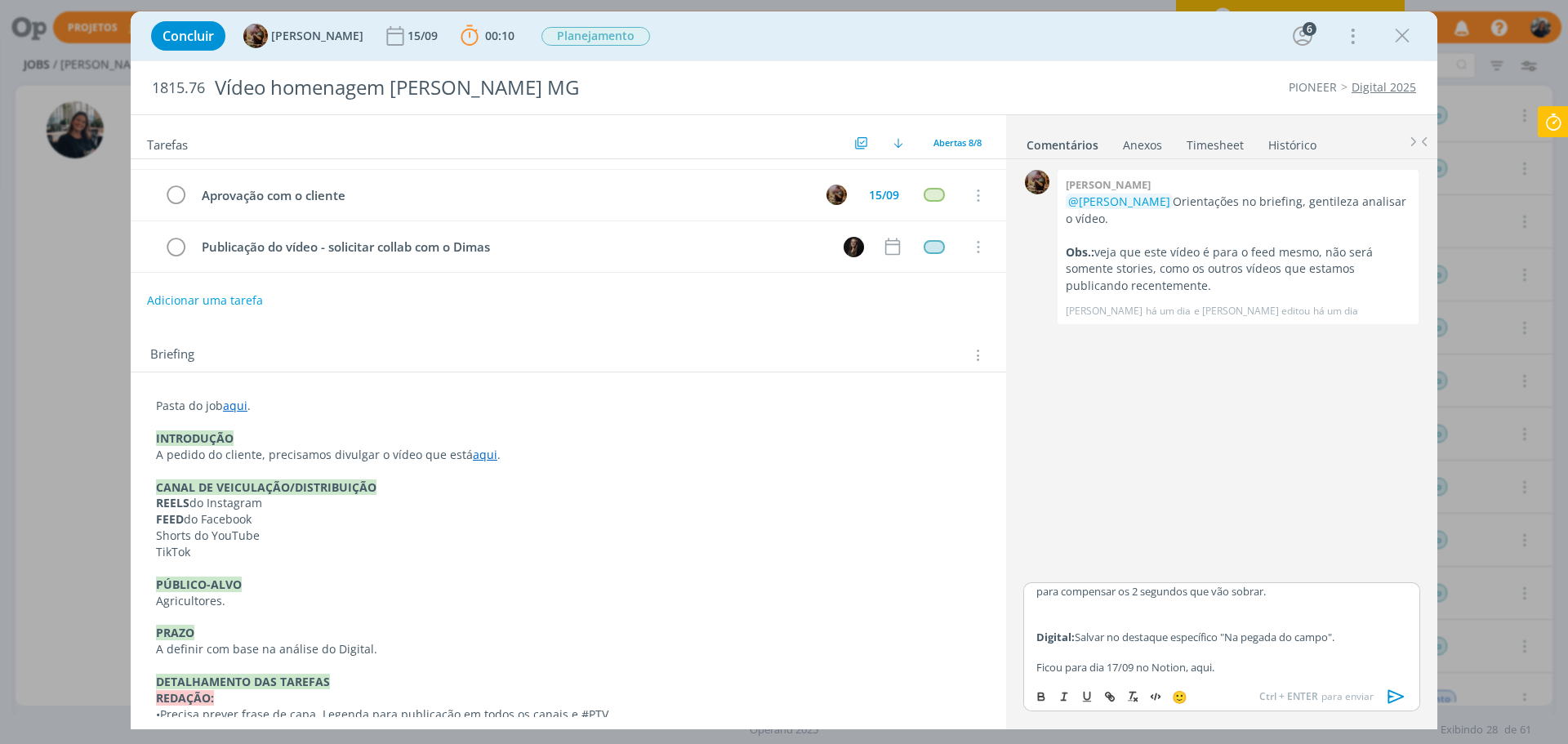
scroll to position [65, 0]
drag, startPoint x: 1112, startPoint y: 666, endPoint x: 1135, endPoint y: 667, distance: 23.0
click at [1135, 667] on p "Ficou para dia 17/09 no Notion, aqui." at bounding box center [1221, 666] width 371 height 15
drag, startPoint x: 1109, startPoint y: 666, endPoint x: 1098, endPoint y: 680, distance: 17.8
click at [1138, 665] on p "Ficou para dia 17/09 no Notion, aqui." at bounding box center [1221, 666] width 371 height 15
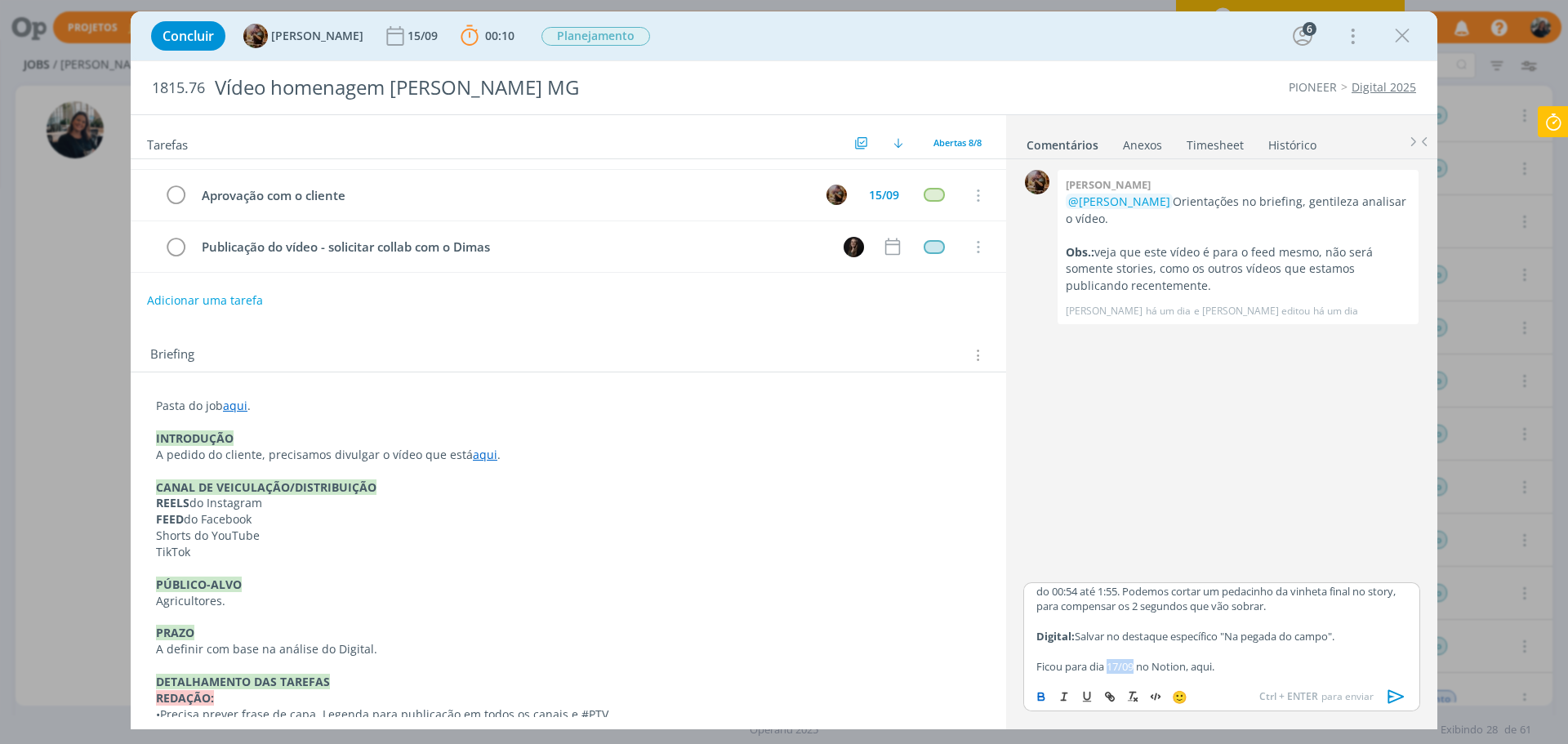
click at [1039, 690] on icon "dialog" at bounding box center [1040, 696] width 13 height 13
drag, startPoint x: 1194, startPoint y: 669, endPoint x: 1223, endPoint y: 669, distance: 29.0
click at [1223, 669] on p "Ficou para dia 17/09 no Notion, aqui." at bounding box center [1221, 666] width 371 height 15
click at [1211, 666] on p "Ficou para dia 17/09 no Notion, aqui." at bounding box center [1221, 666] width 371 height 15
click at [1205, 666] on p "Ficou para dia 17/09 no Notion, aqui." at bounding box center [1221, 666] width 371 height 15
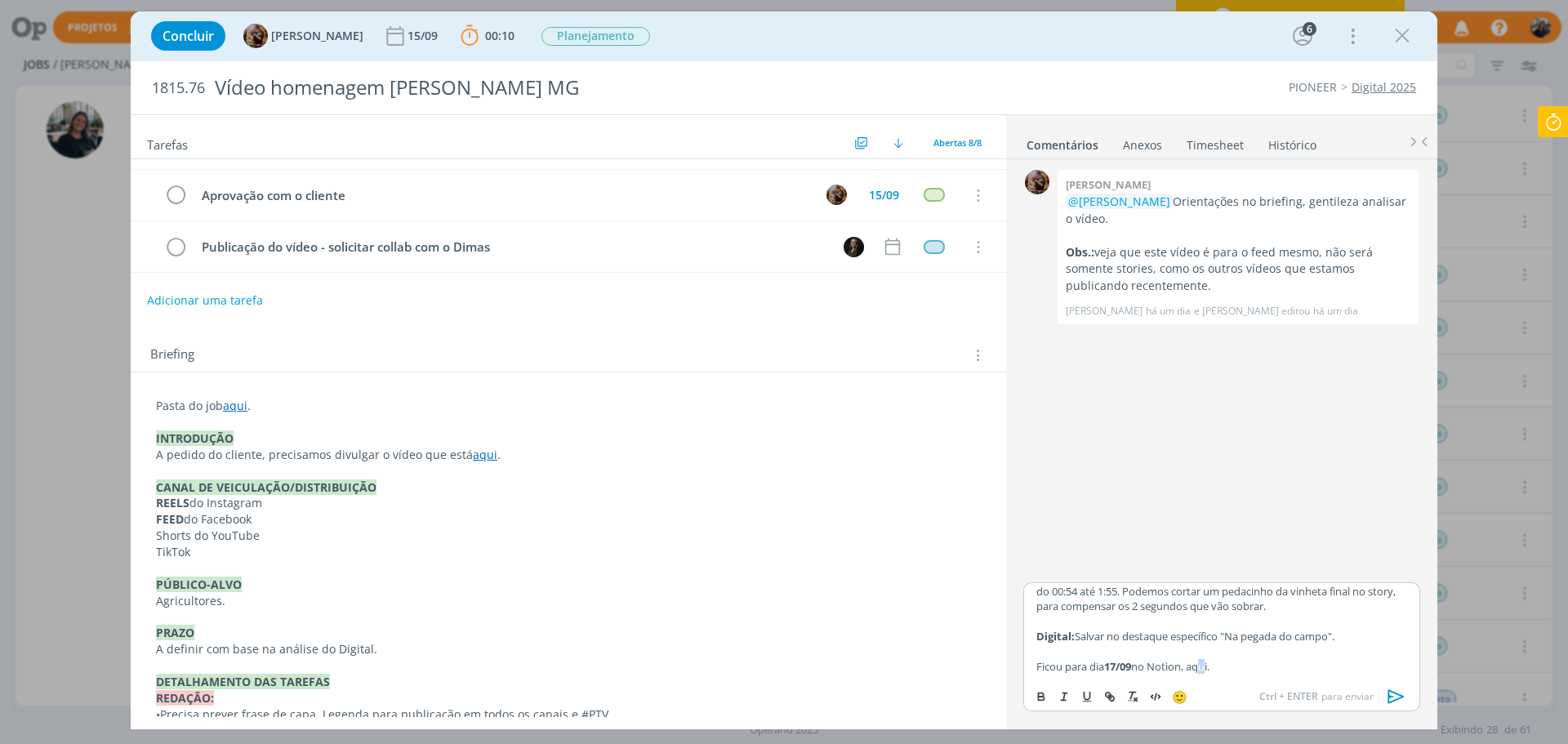
drag, startPoint x: 1195, startPoint y: 665, endPoint x: 1223, endPoint y: 670, distance: 28.4
click at [1223, 670] on p "Ficou para dia 17/09 no Notion, aqui." at bounding box center [1221, 666] width 371 height 15
click at [1046, 700] on icon "dialog" at bounding box center [1040, 696] width 13 height 13
click at [1116, 695] on icon "dialog" at bounding box center [1109, 696] width 13 height 13
paste input "[URL][DOMAIN_NAME]"
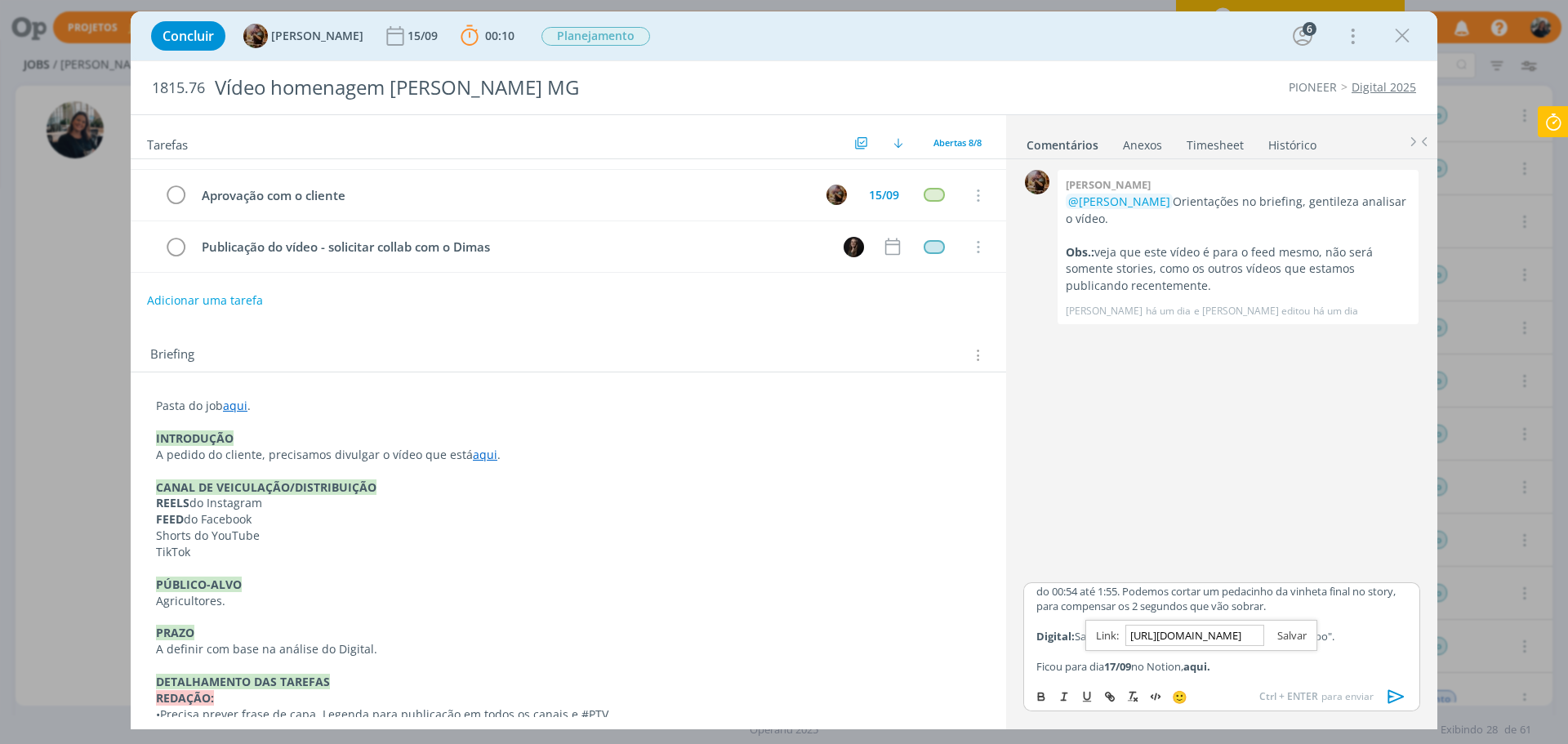
scroll to position [0, 555]
type input "[URL][DOMAIN_NAME]"
click at [1295, 636] on link "dialog" at bounding box center [1285, 635] width 43 height 15
click at [1280, 661] on p "Ficou para dia 17/09 no Notion, aqui." at bounding box center [1221, 666] width 371 height 15
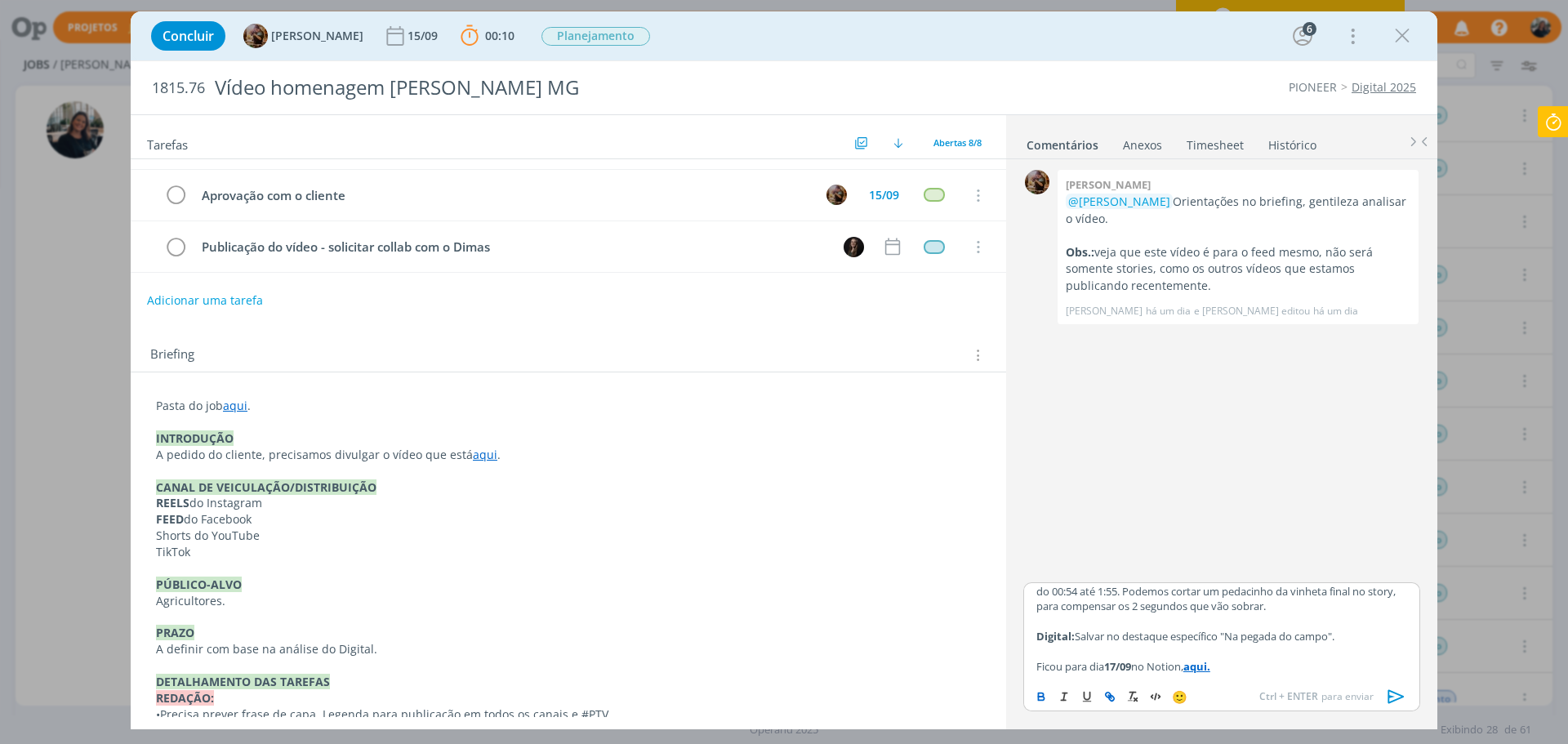
click at [1398, 701] on icon "dialog" at bounding box center [1396, 697] width 24 height 24
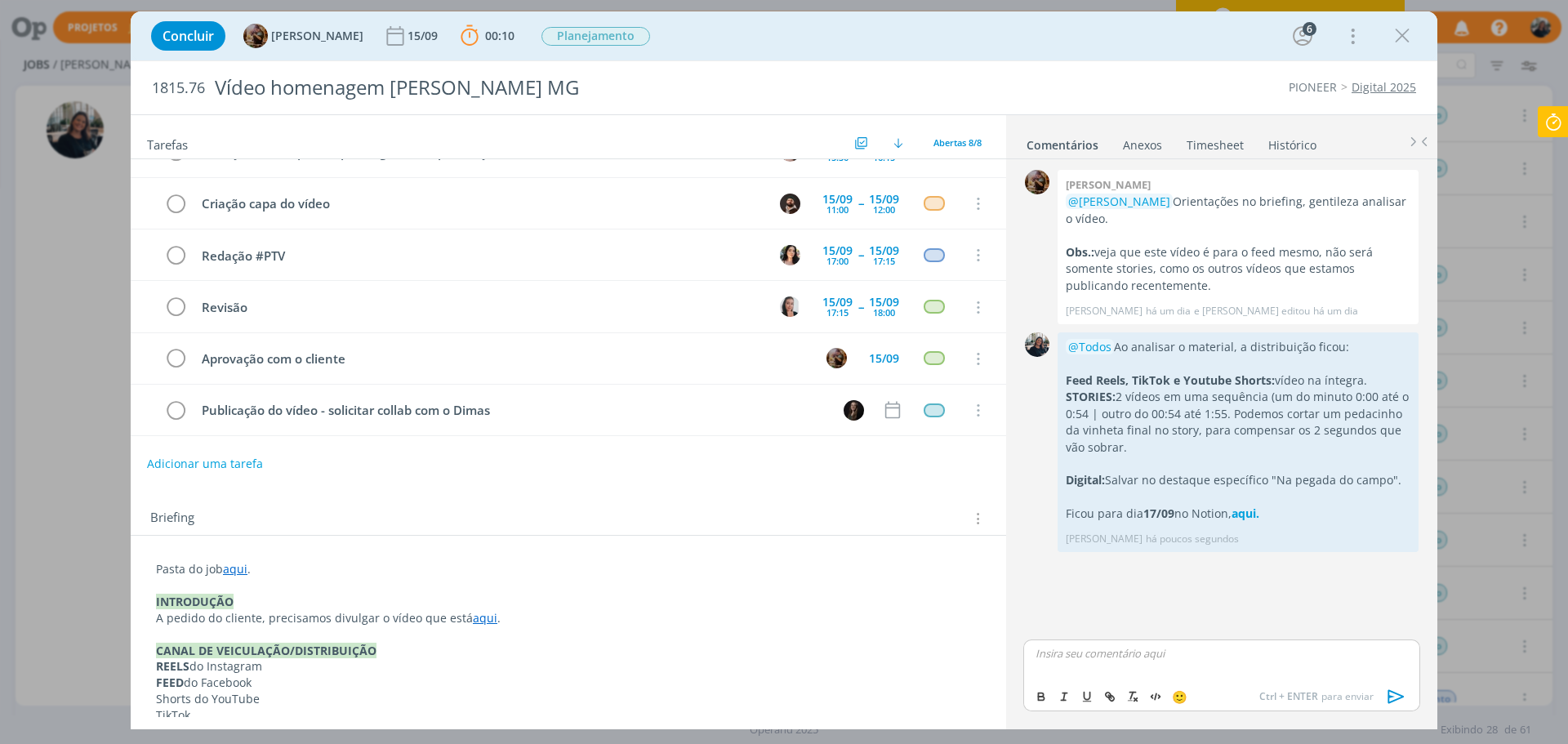
scroll to position [0, 0]
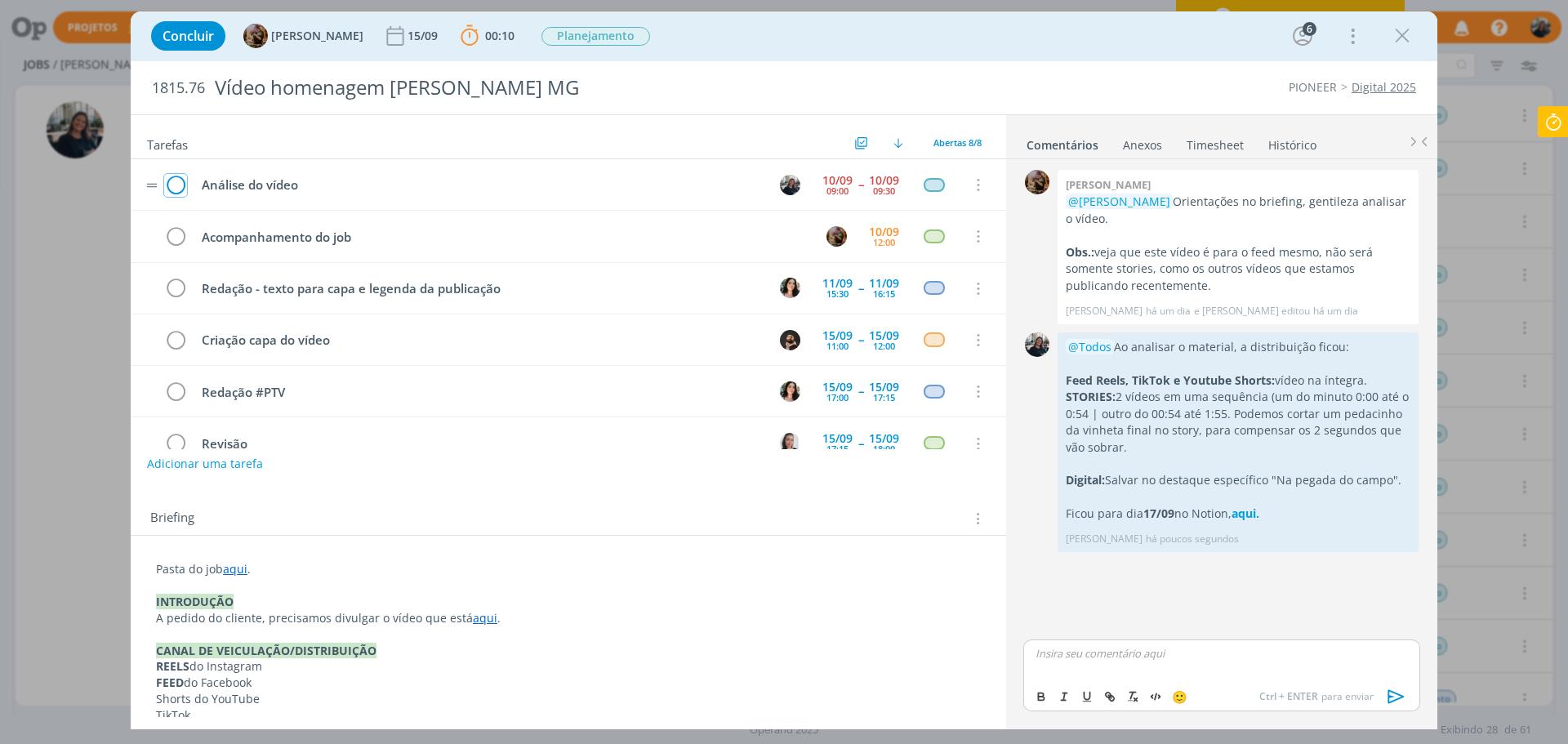
click at [178, 180] on icon "dialog" at bounding box center [175, 185] width 23 height 24
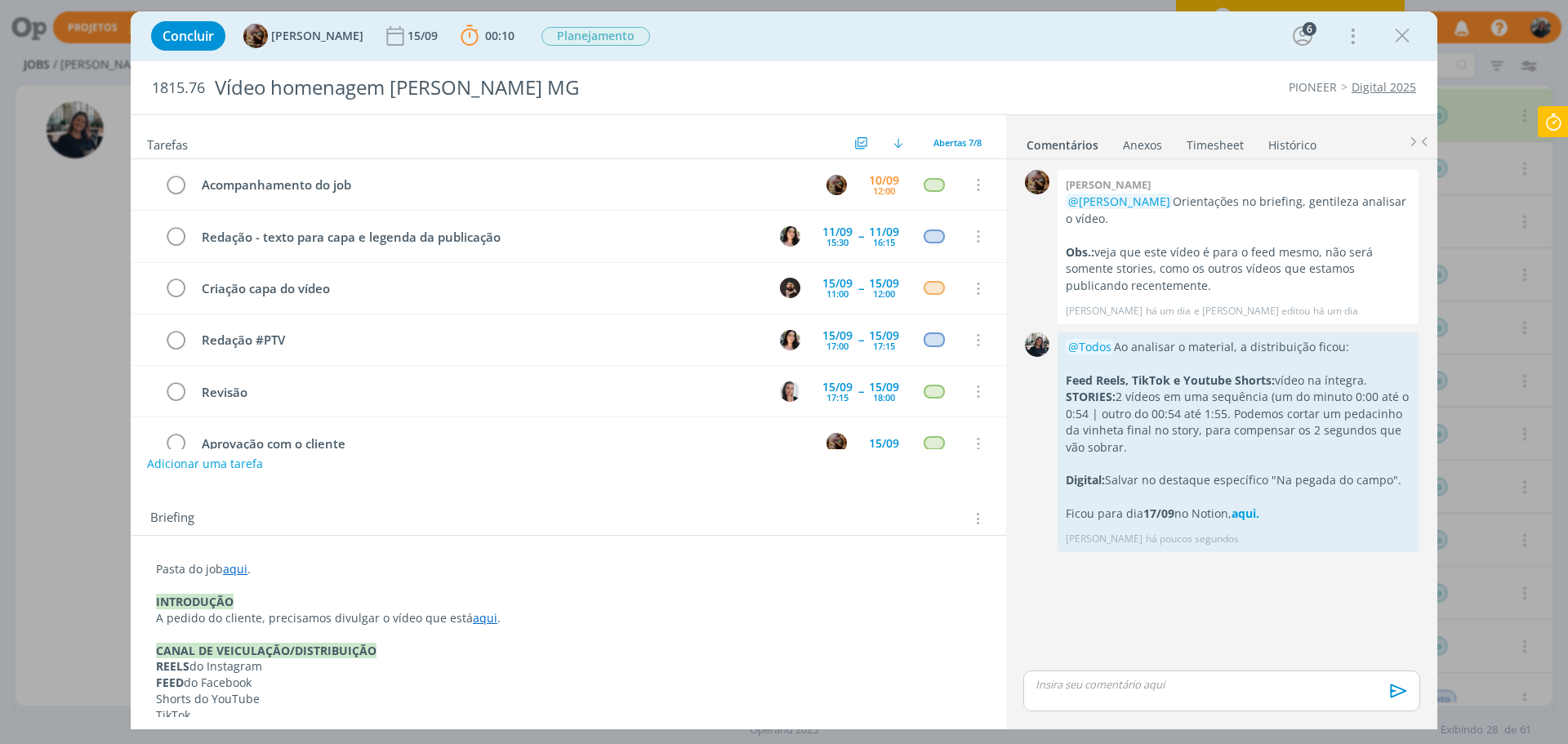
click at [1549, 130] on icon at bounding box center [1553, 122] width 29 height 32
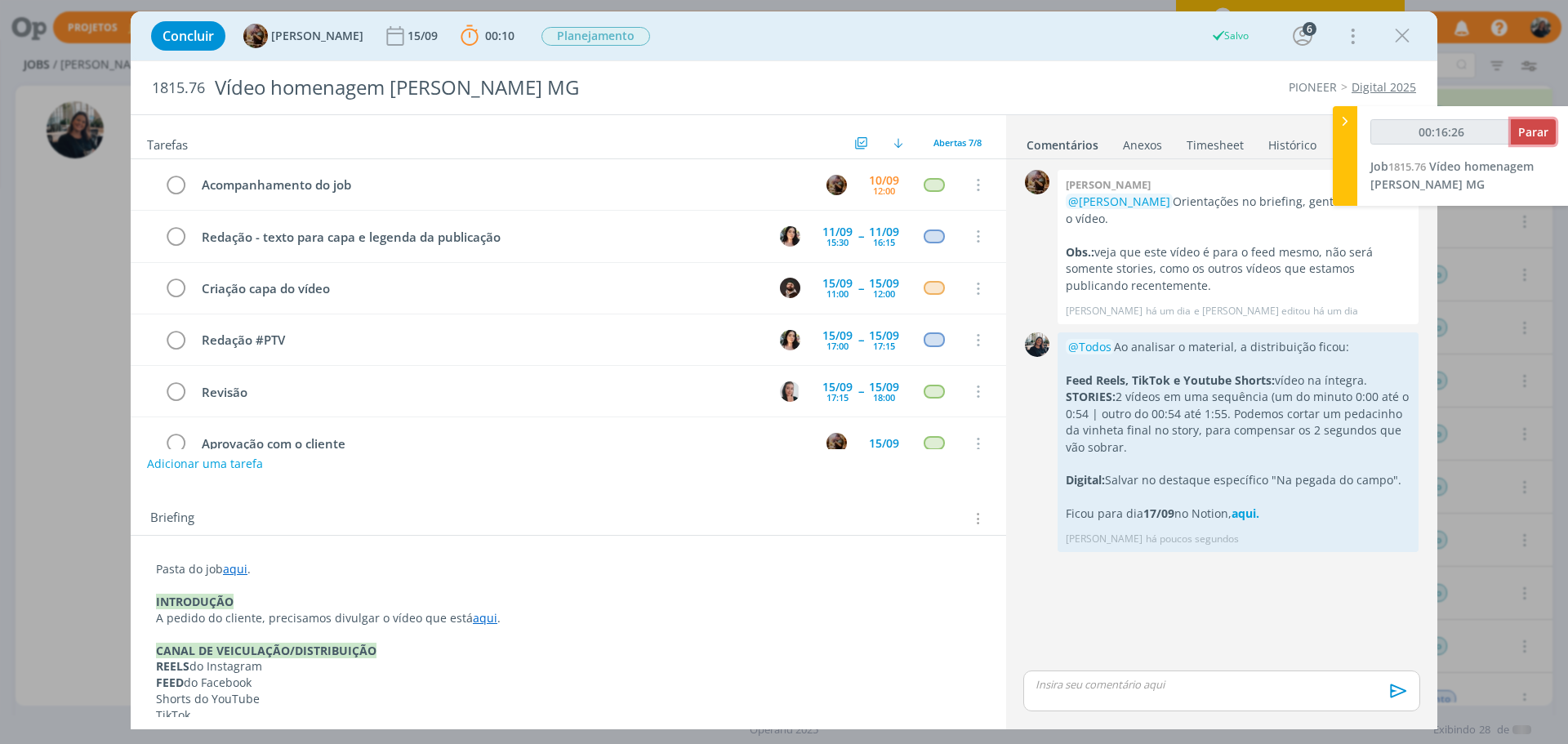
click at [1551, 130] on button "Parar" at bounding box center [1533, 132] width 45 height 25
click at [1529, 130] on span "Parar" at bounding box center [1532, 132] width 30 height 16
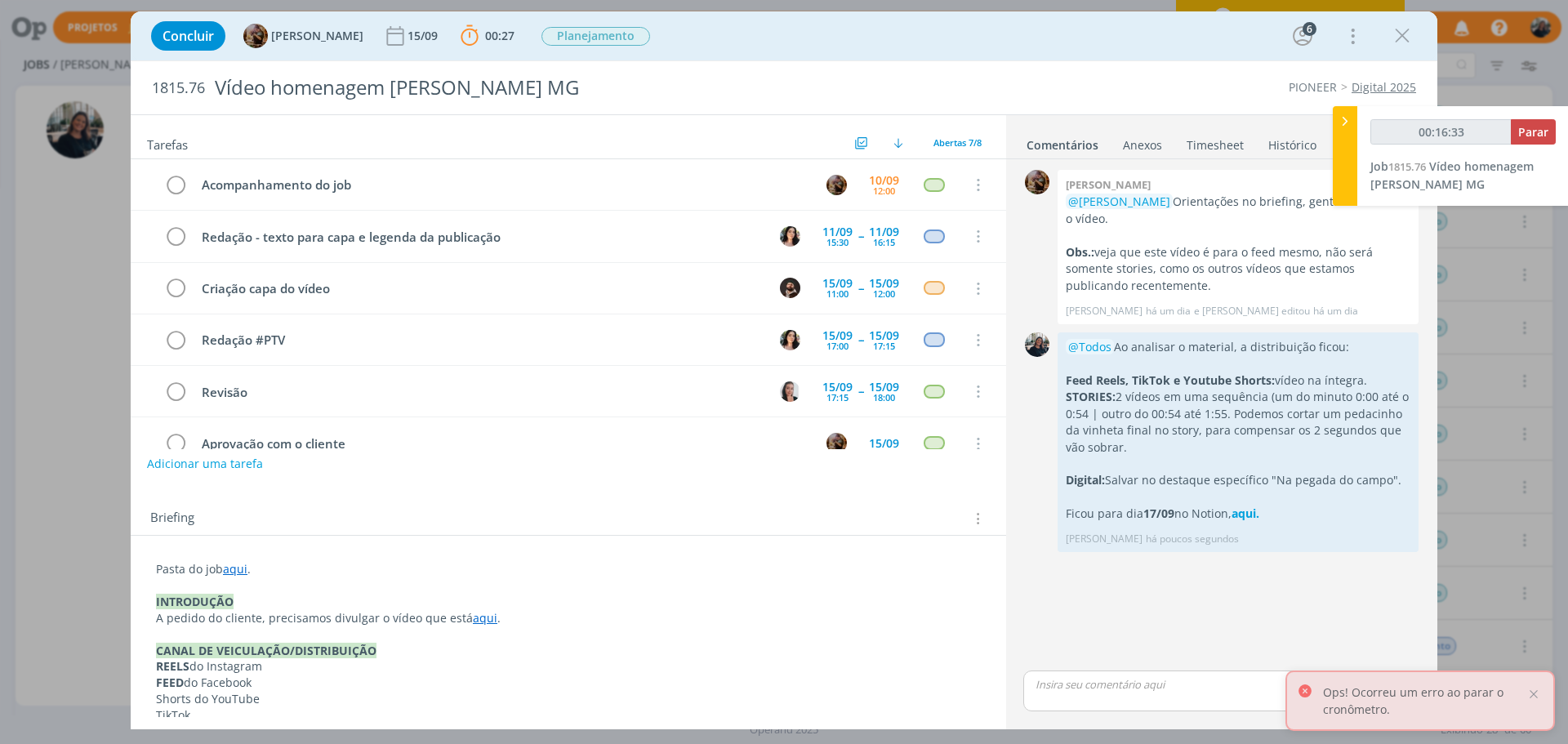
type input "00:17:00"
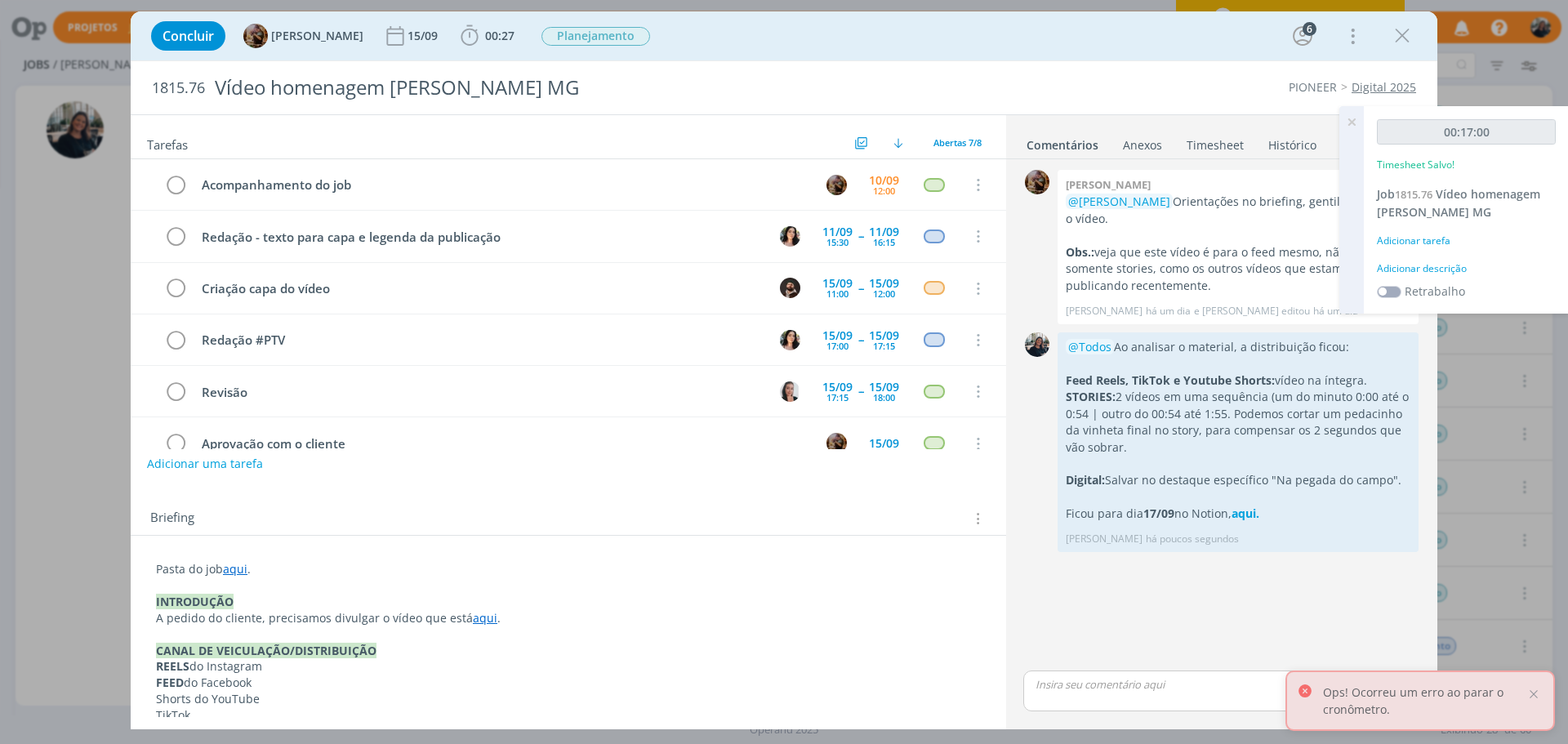
click at [1449, 264] on div "Adicionar descrição" at bounding box center [1466, 268] width 179 height 15
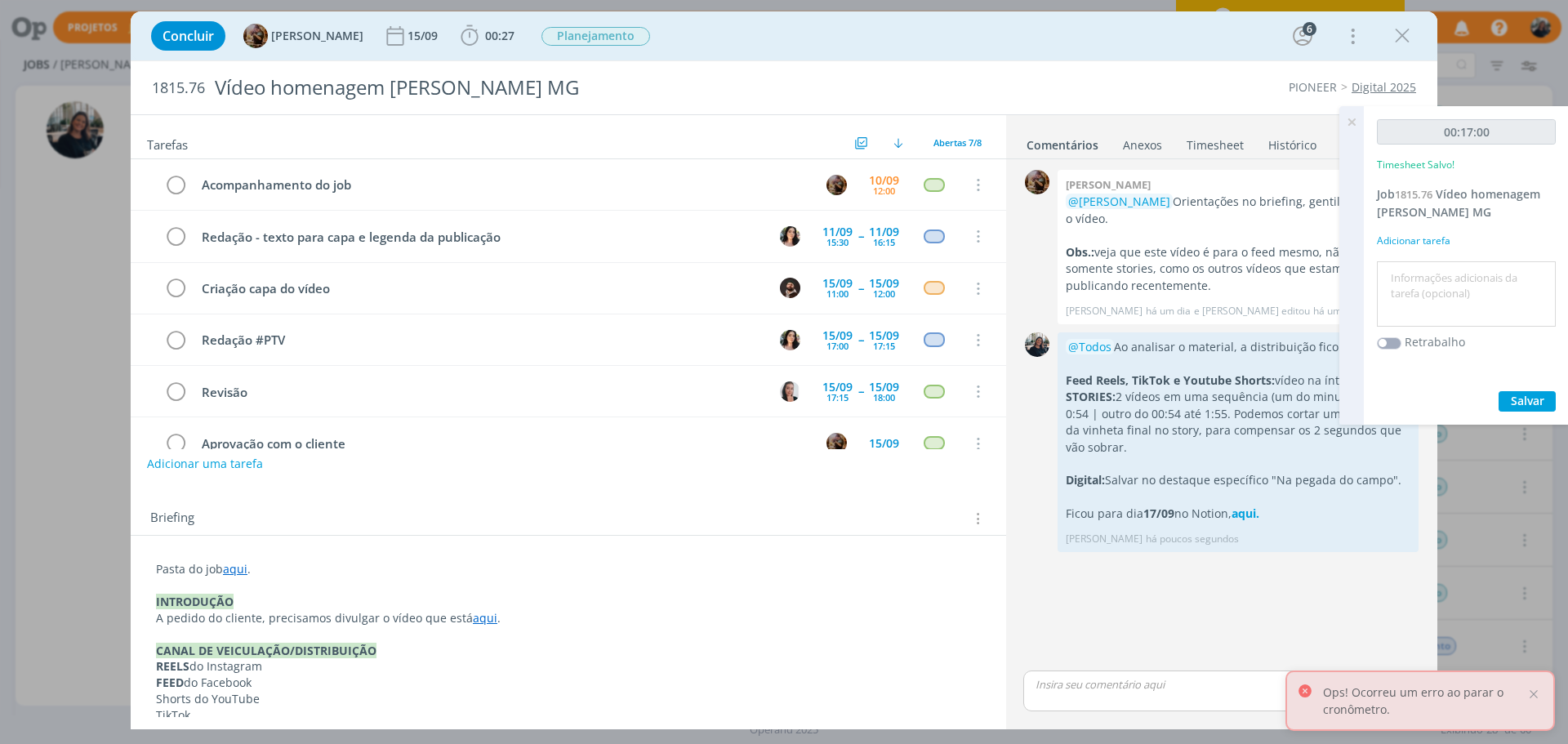
click at [1441, 275] on textarea at bounding box center [1466, 294] width 170 height 58
type textarea "Q"
type textarea "Análise do vídeo para desdobramentos"
click at [1527, 388] on div "00:17:00 Timesheet Salvo! Job 1815.76 Vídeo homenagem [PERSON_NAME] MG Adiciona…" at bounding box center [1466, 265] width 205 height 319
click at [1518, 396] on span "Salvar" at bounding box center [1527, 401] width 34 height 16
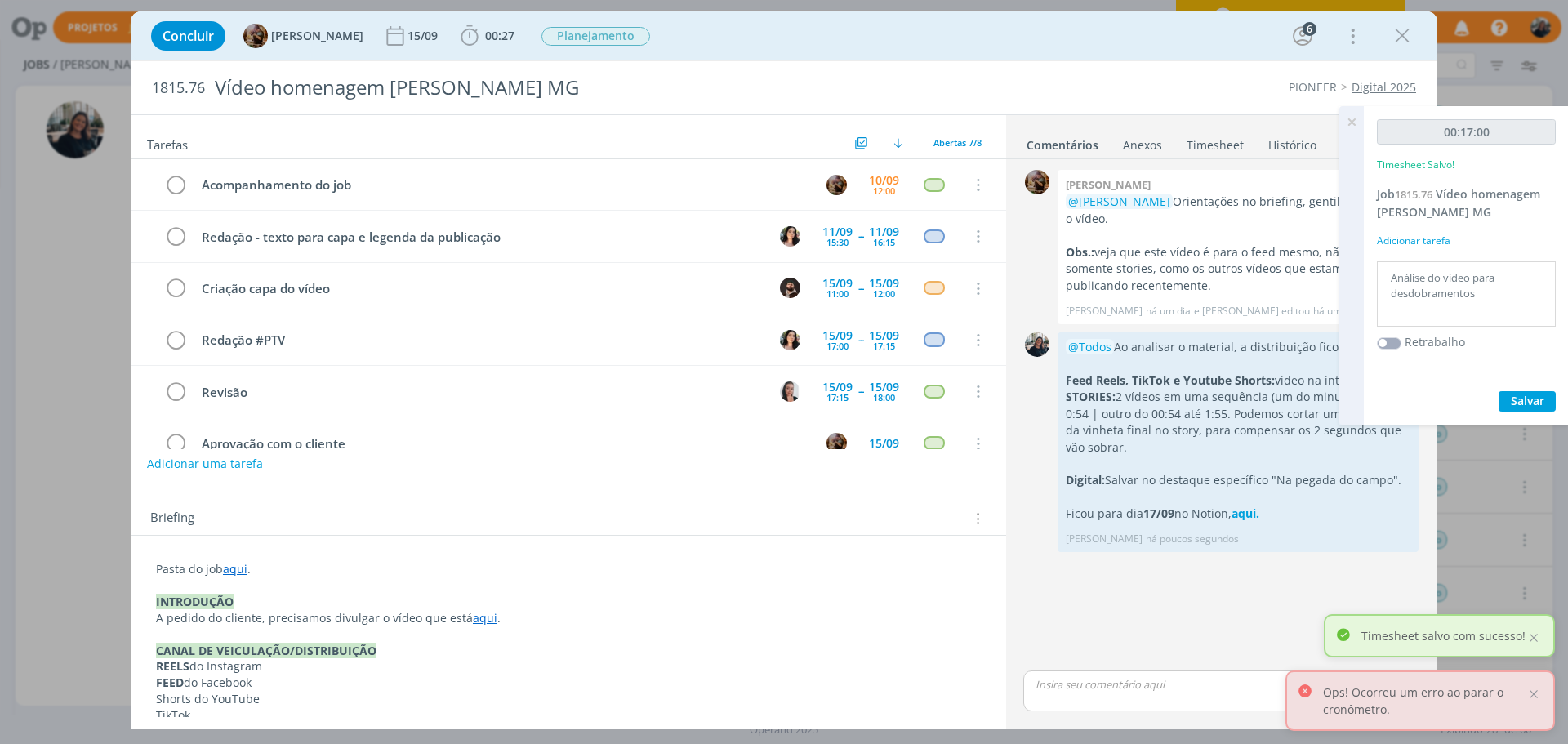
click at [1346, 121] on icon at bounding box center [1351, 122] width 29 height 32
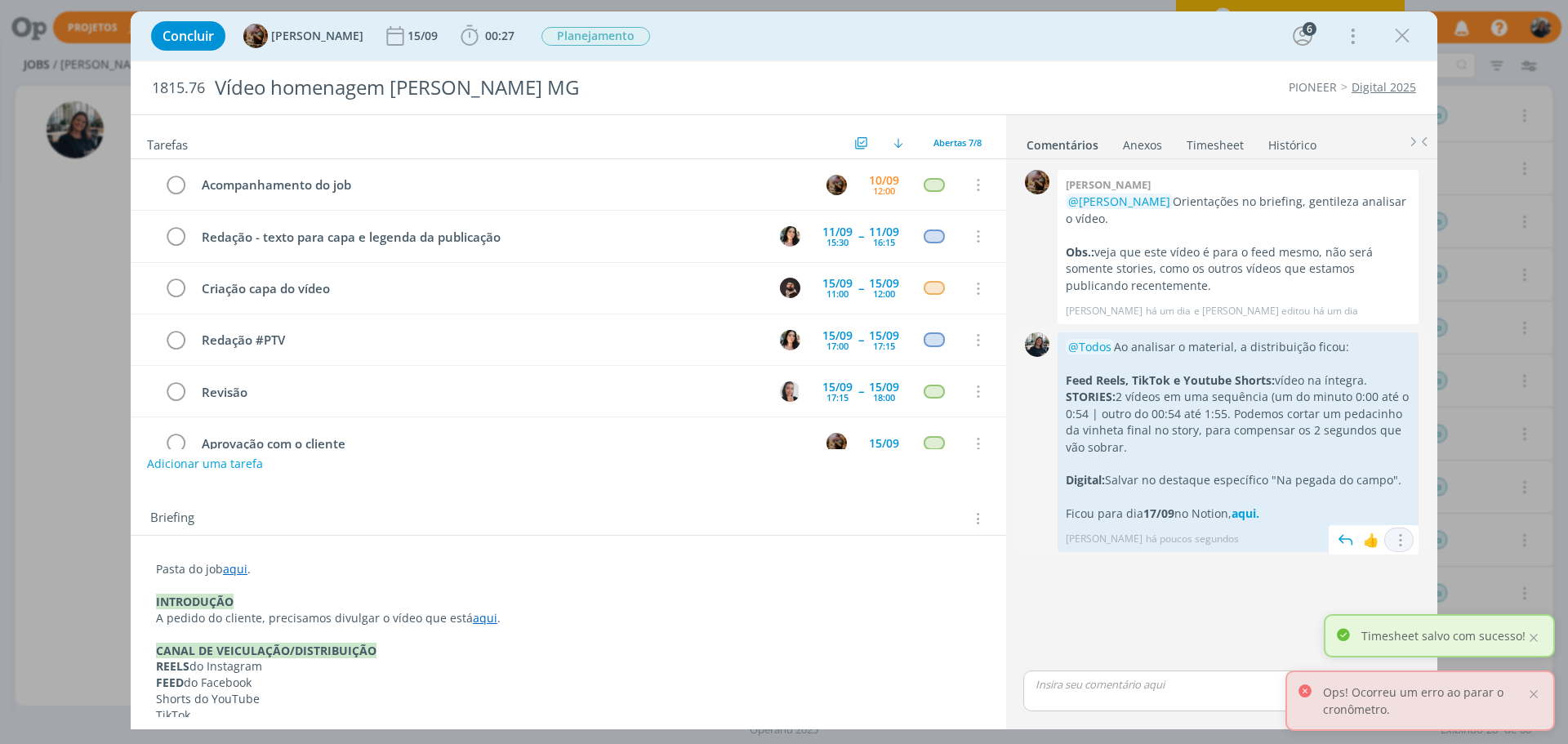
click at [1399, 539] on icon "dialog" at bounding box center [1399, 541] width 18 height 16
click at [1338, 565] on link "Editar" at bounding box center [1342, 564] width 129 height 26
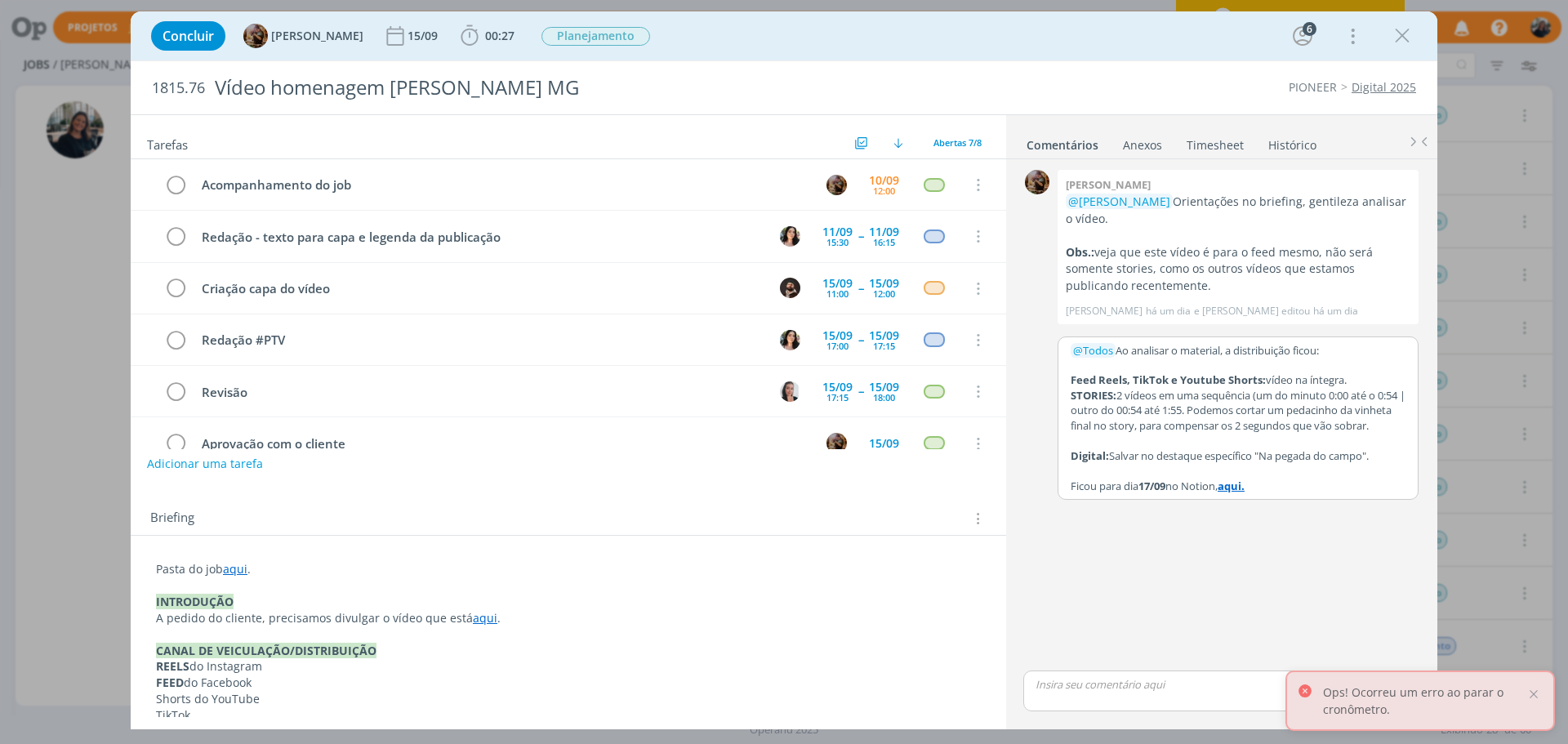
click at [1198, 433] on p "STORIES: 2 vídeos em uma sequência (um do minuto 0:00 até o 0:54 | outro do 00:…" at bounding box center [1238, 411] width 335 height 45
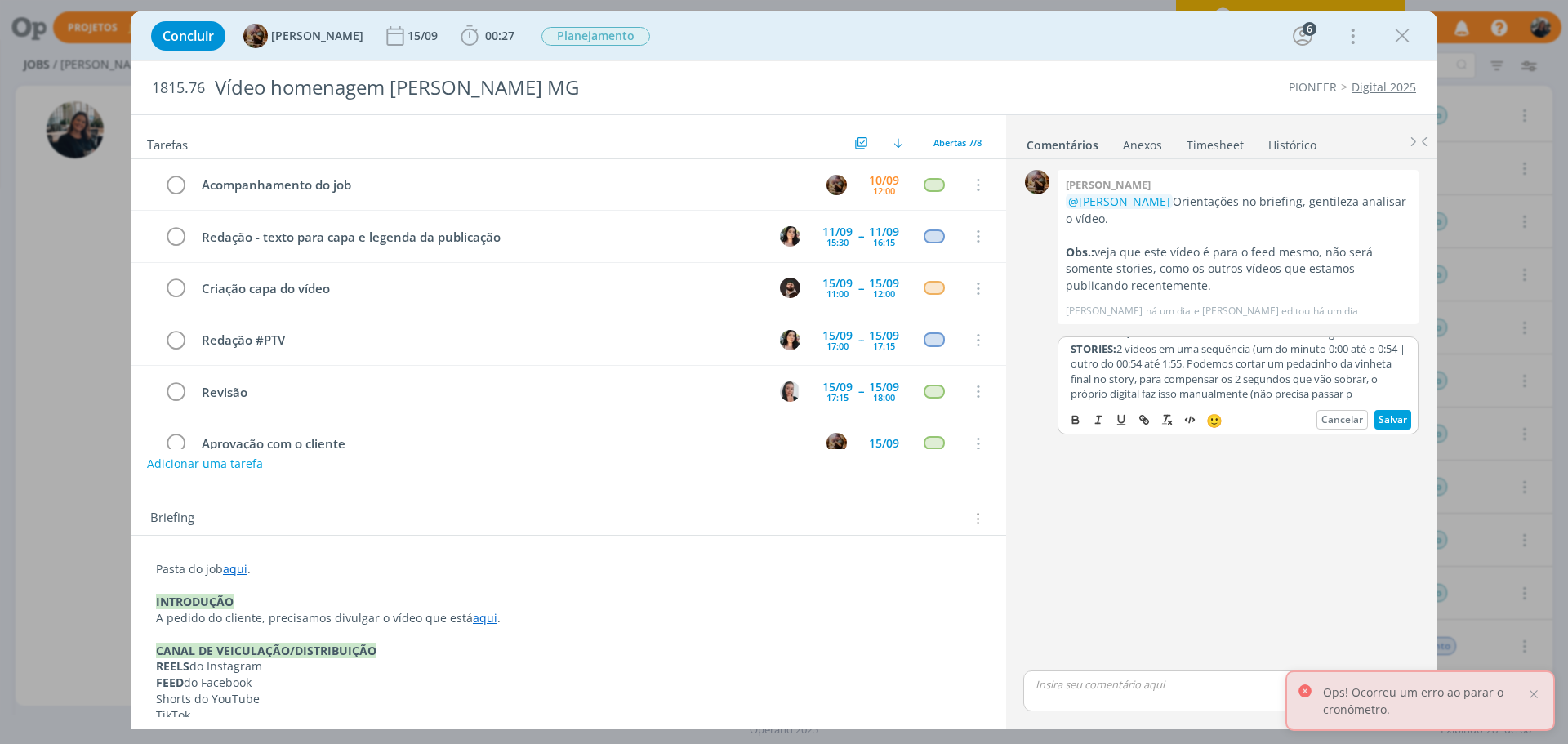
scroll to position [61, 0]
click at [1403, 416] on button "Salvar" at bounding box center [1393, 419] width 37 height 19
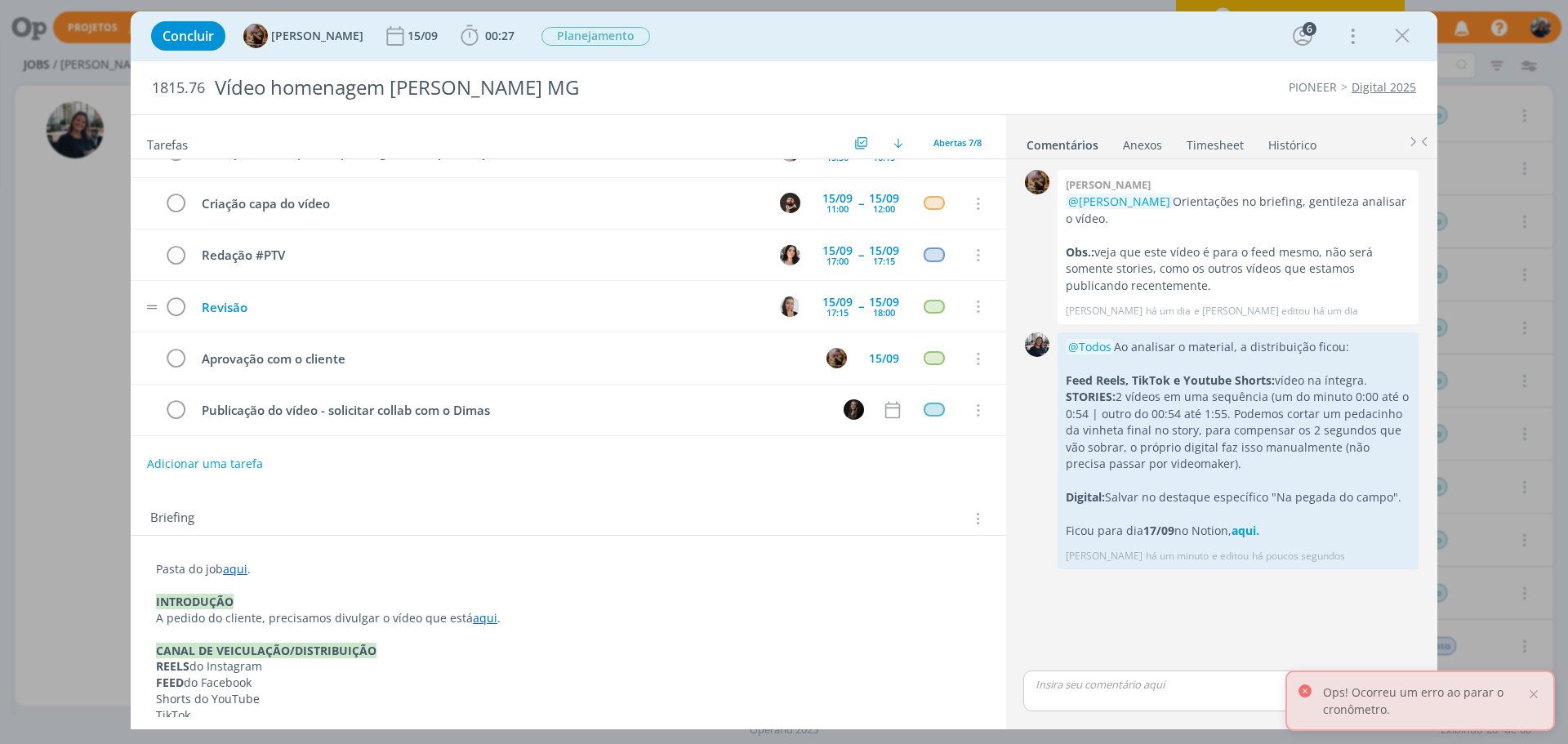
scroll to position [0, 0]
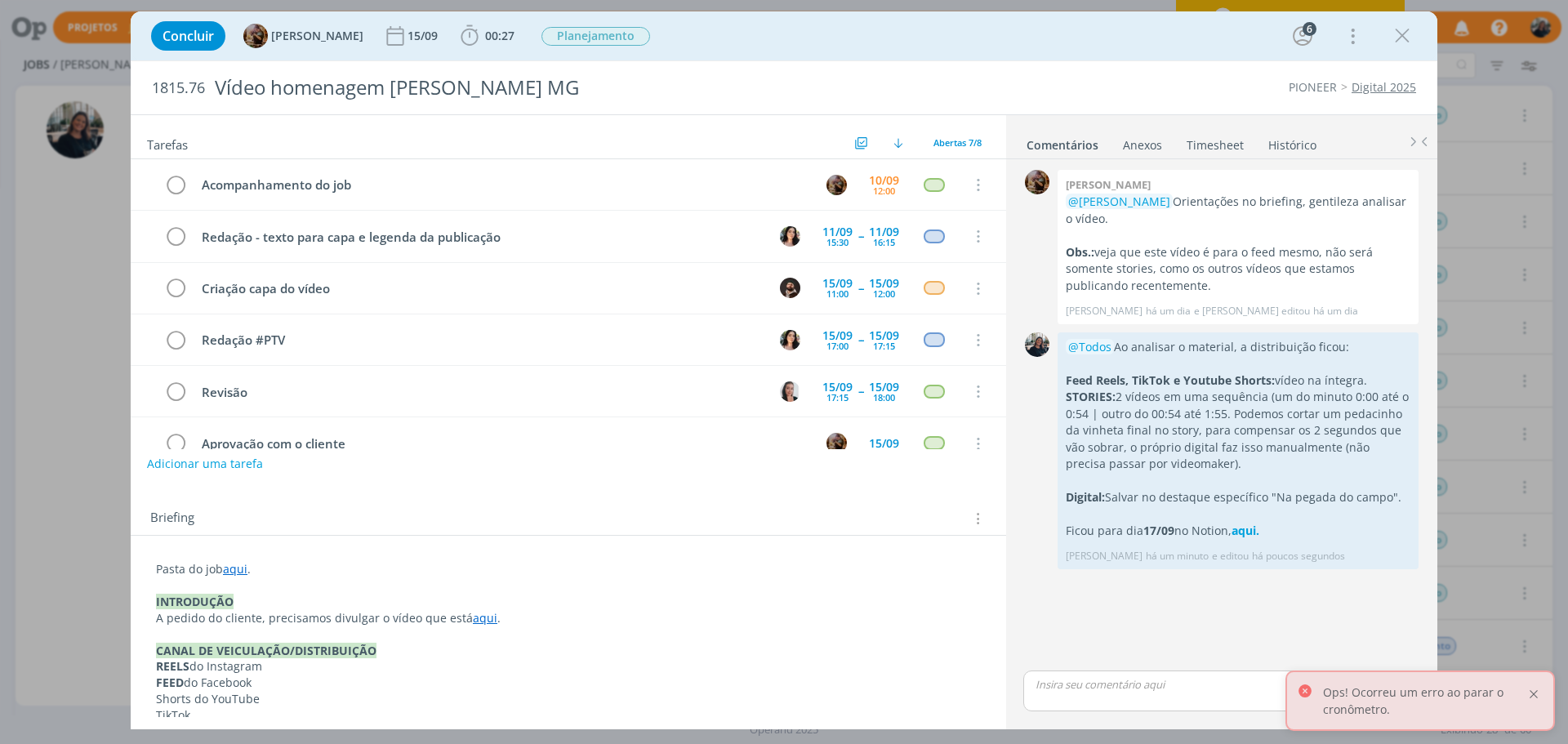
click at [1539, 696] on div at bounding box center [1533, 694] width 15 height 15
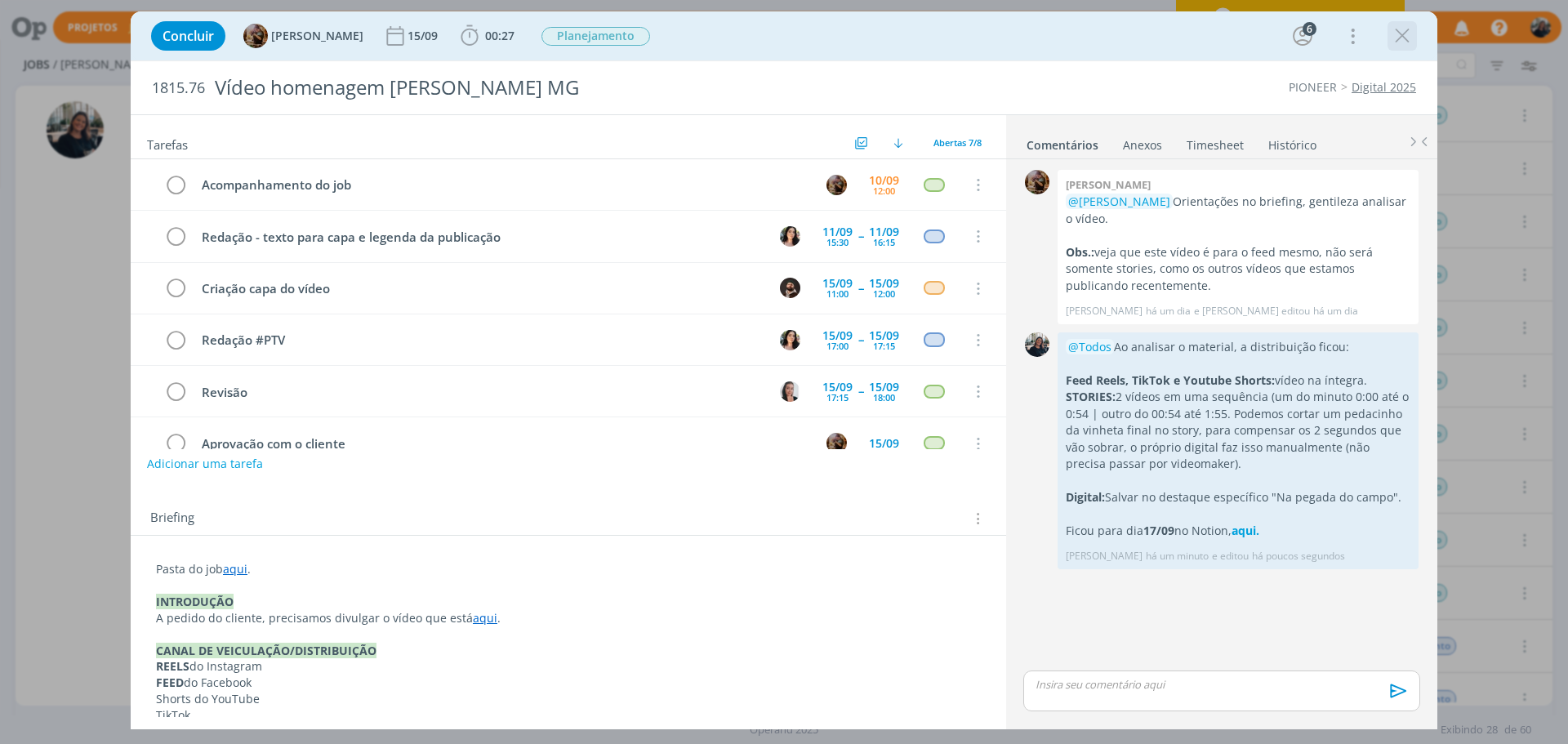
click at [1398, 36] on icon "dialog" at bounding box center [1401, 35] width 24 height 24
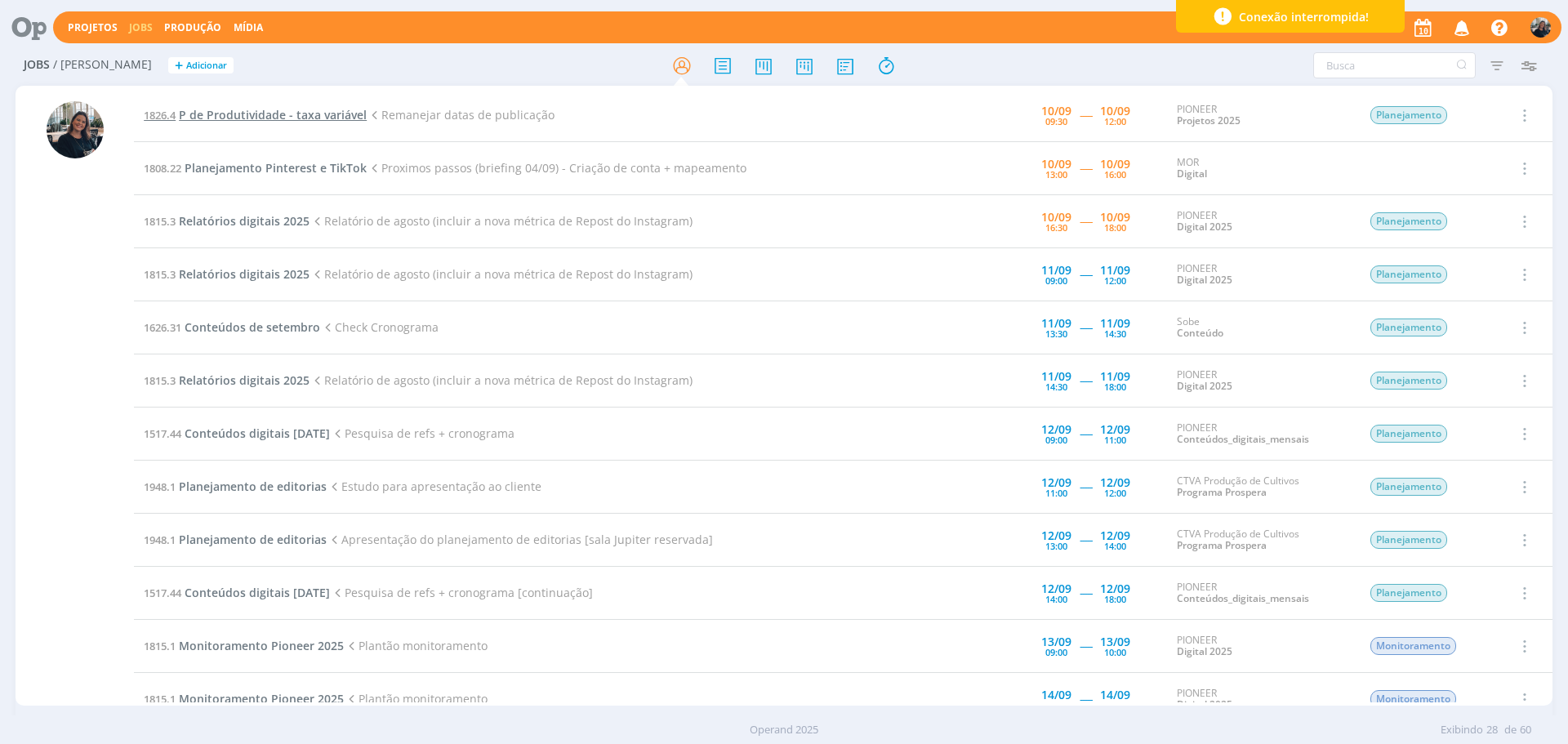
click at [234, 110] on span "P de Produtividade - taxa variável" at bounding box center [273, 114] width 188 height 16
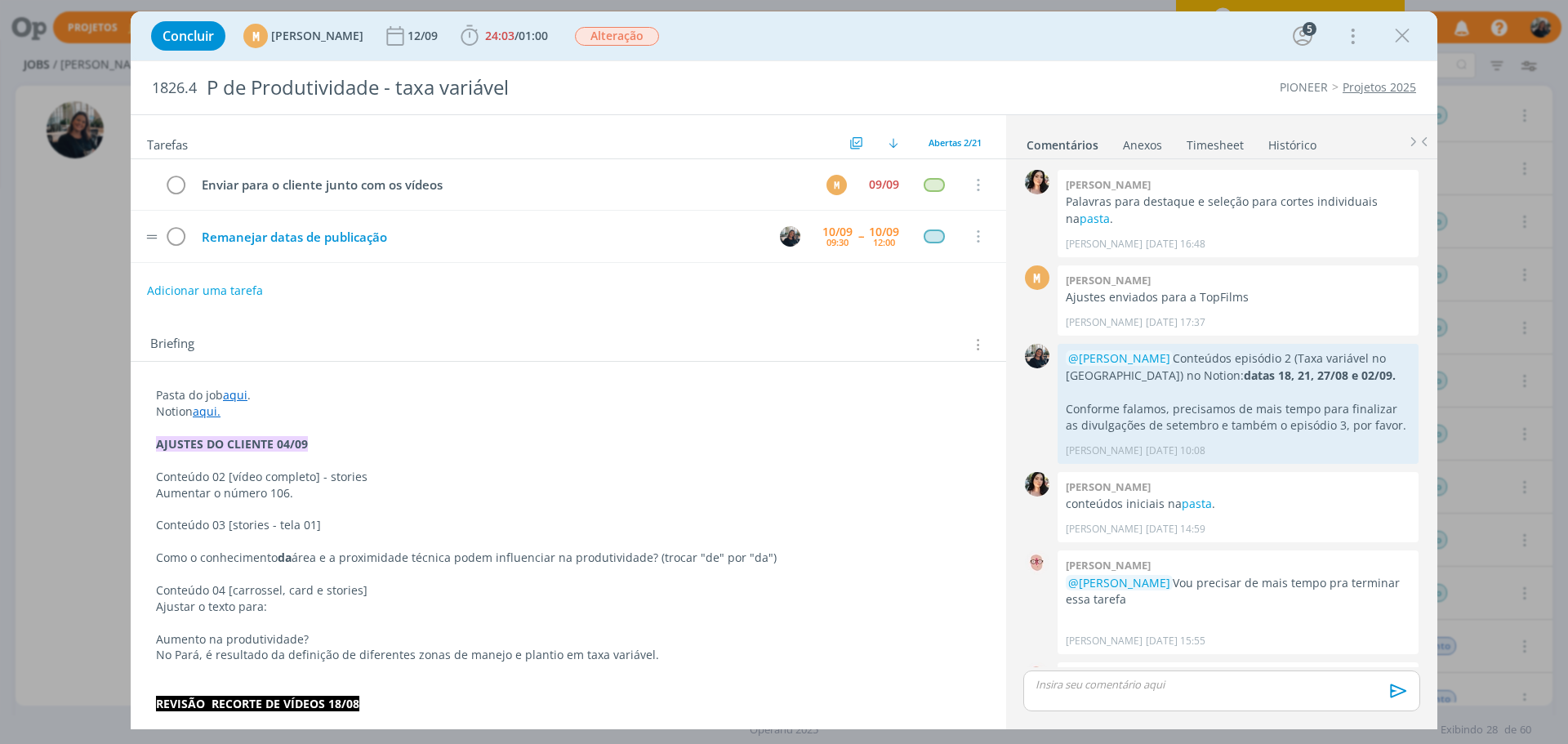
scroll to position [911, 0]
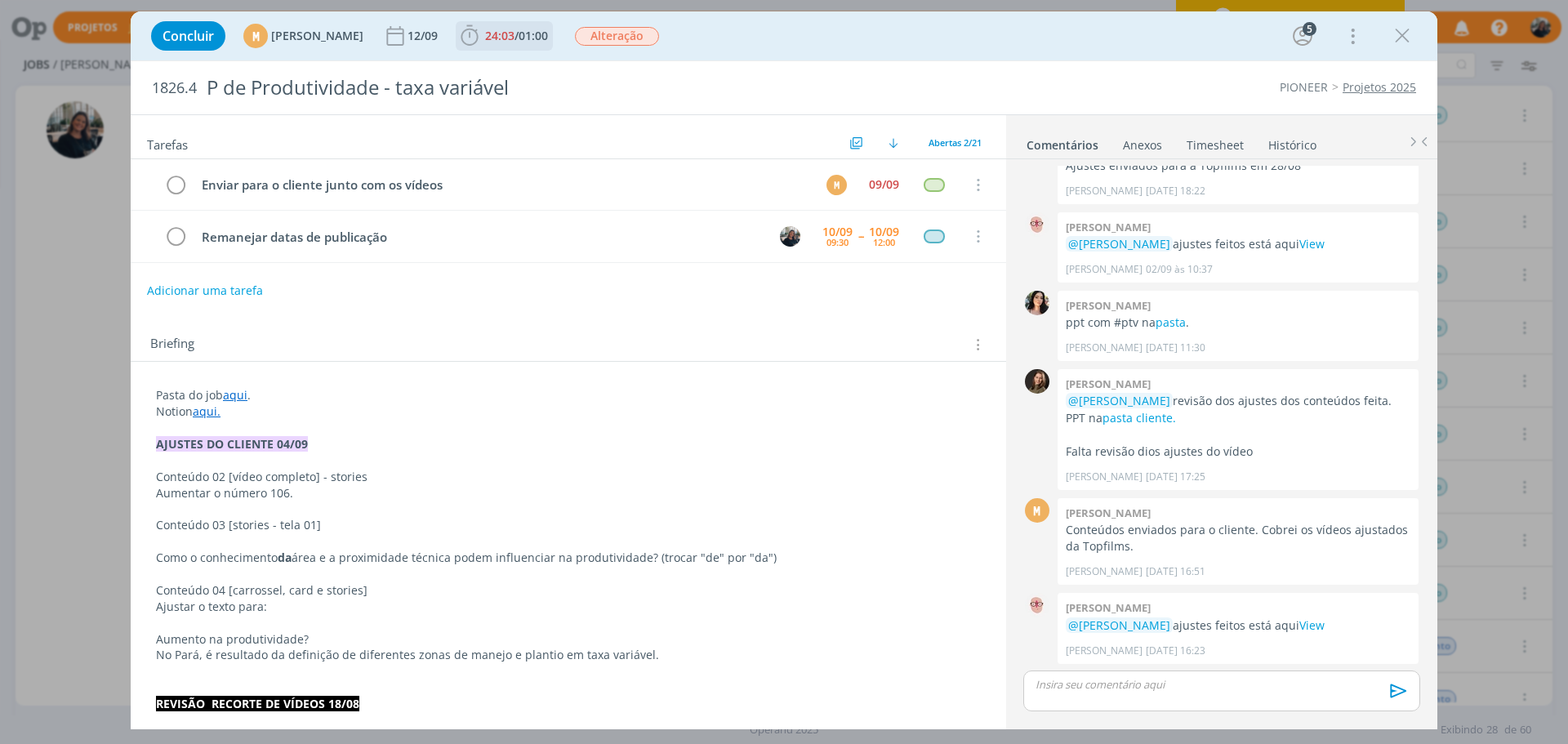
click at [481, 39] on icon "dialog" at bounding box center [469, 35] width 24 height 24
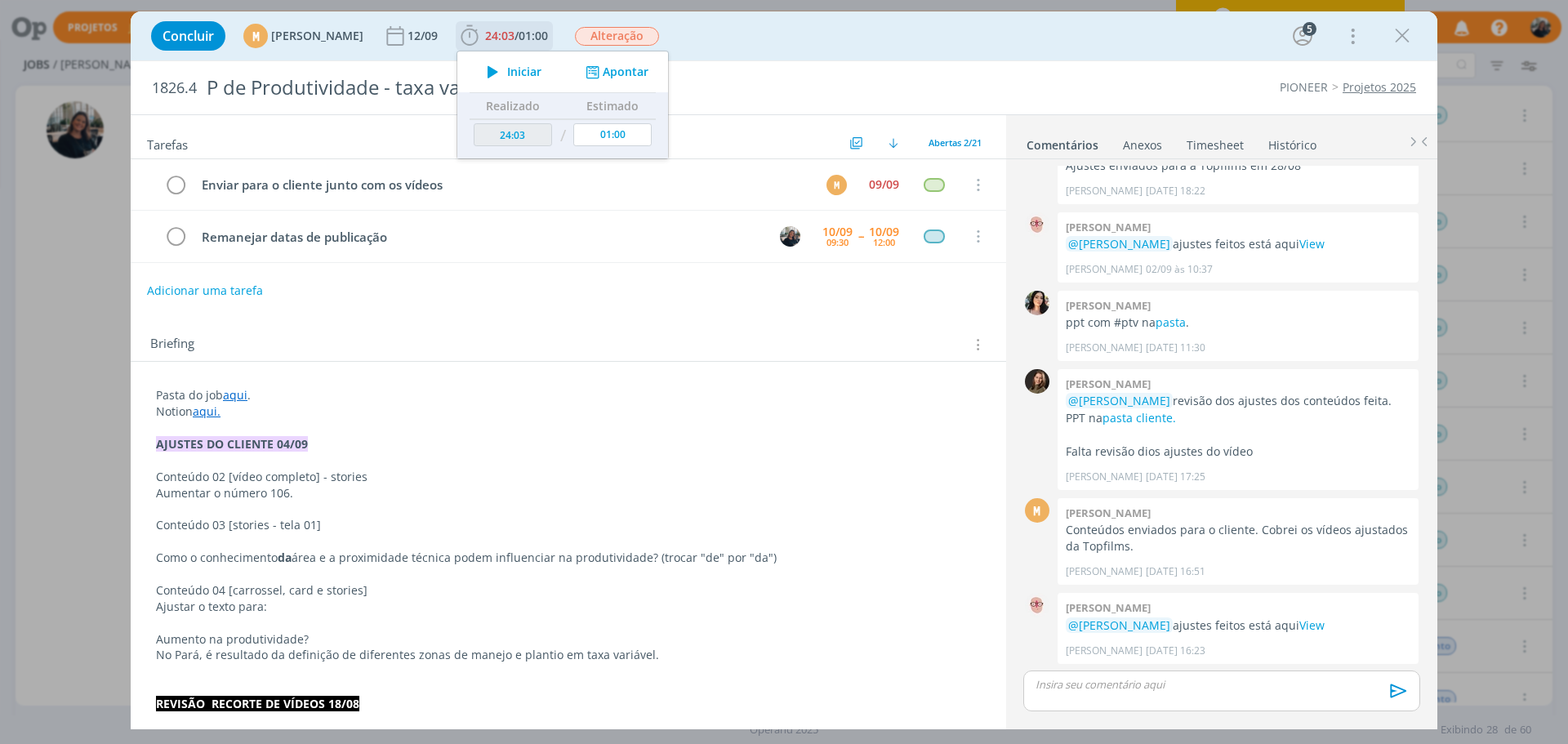
click at [507, 76] on icon "dialog" at bounding box center [493, 72] width 29 height 21
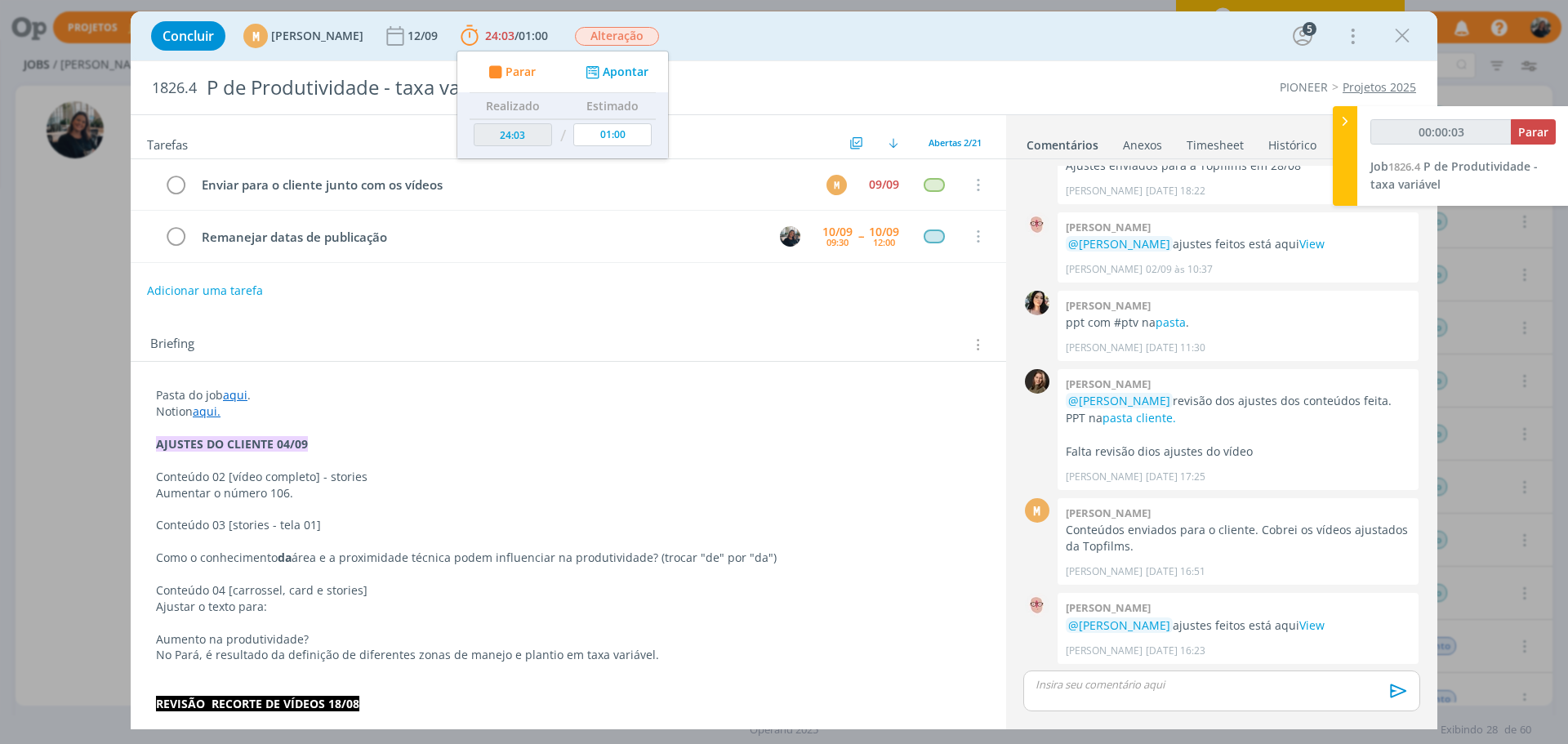
type input "00:00:04"
click at [1336, 121] on div at bounding box center [1344, 156] width 24 height 100
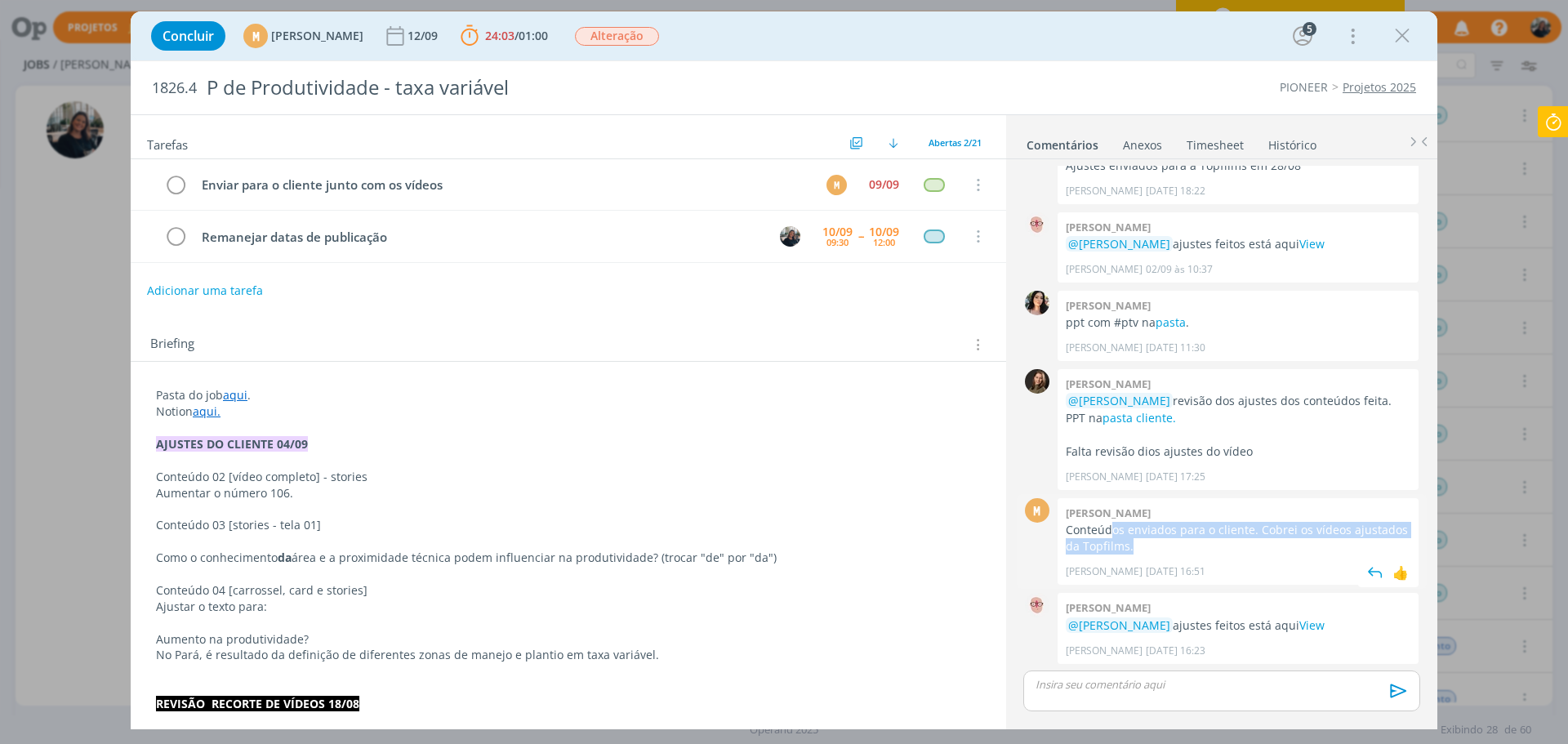
drag, startPoint x: 1139, startPoint y: 532, endPoint x: 1130, endPoint y: 550, distance: 20.1
click at [1130, 550] on p "Conteúdos enviados para o cliente. Cobrei os vídeos ajustados da Topfilms." at bounding box center [1238, 539] width 345 height 34
click at [1127, 546] on p "Conteúdos enviados para o cliente. Cobrei os vídeos ajustados da Topfilms." at bounding box center [1238, 539] width 345 height 34
drag, startPoint x: 1131, startPoint y: 546, endPoint x: 1065, endPoint y: 531, distance: 67.7
click at [1065, 531] on p "Conteúdos enviados para o cliente. Cobrei os vídeos ajustados da Topfilms." at bounding box center [1238, 539] width 345 height 34
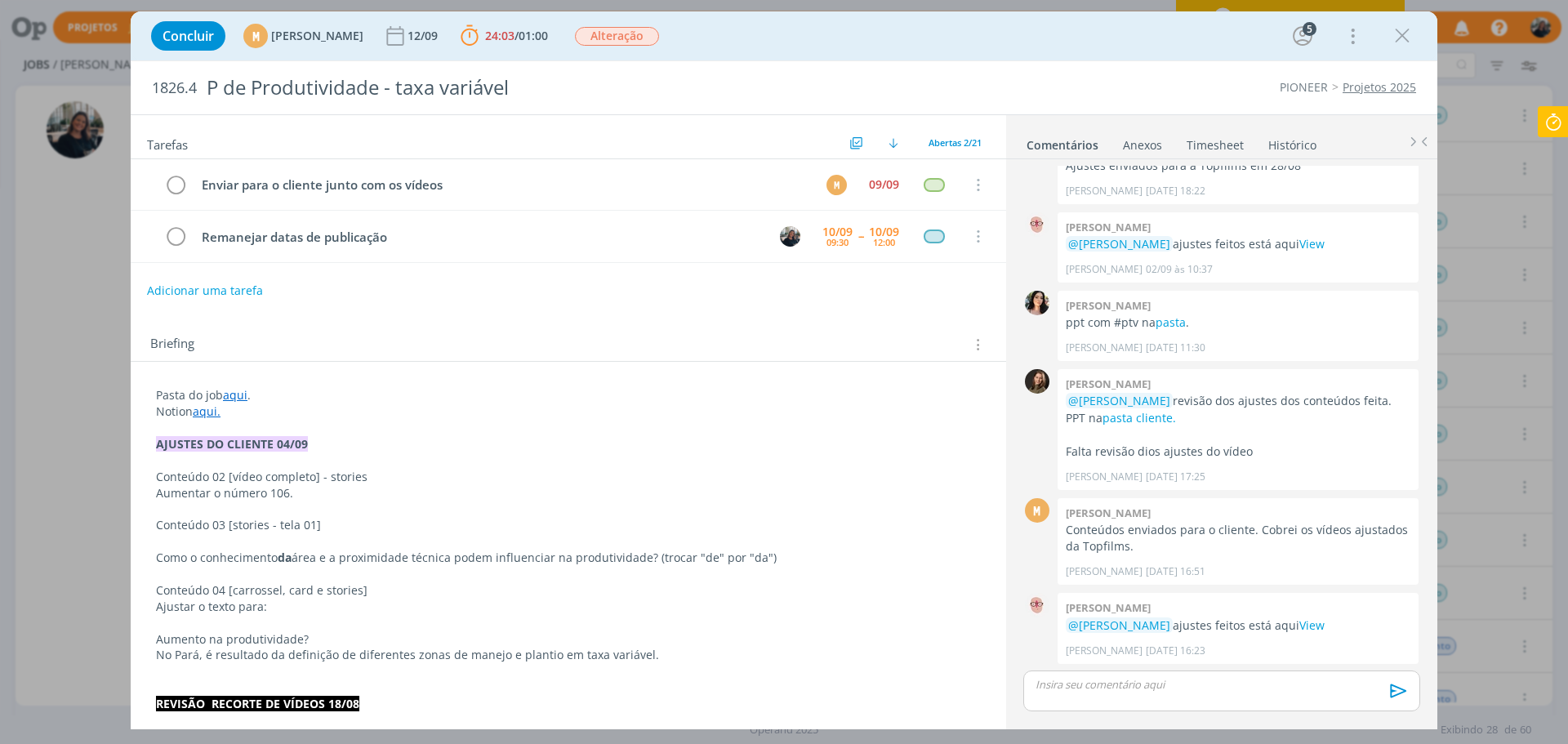
click at [1184, 685] on p "dialog" at bounding box center [1221, 684] width 371 height 15
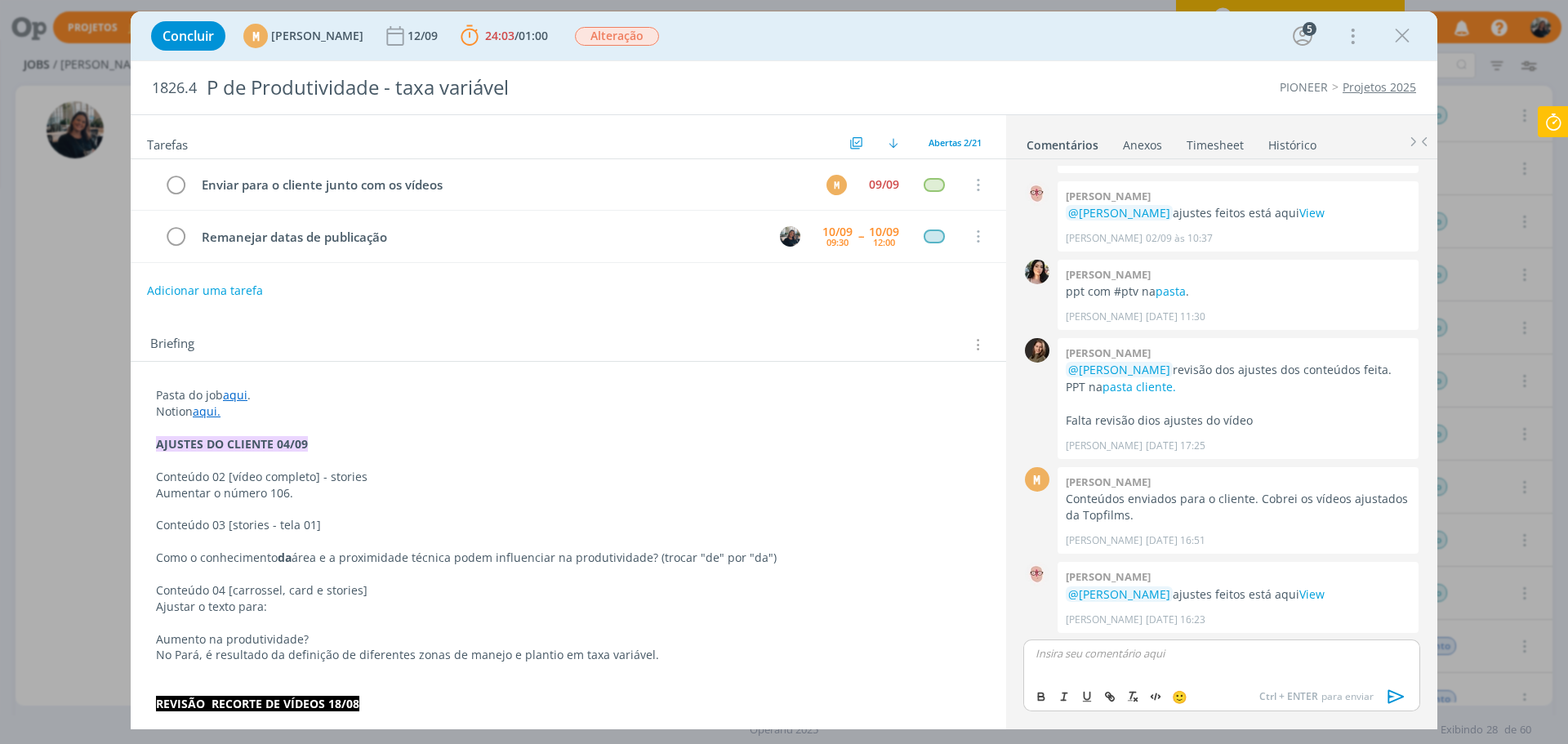
click at [317, 418] on p "Notion aqui." at bounding box center [569, 412] width 825 height 16
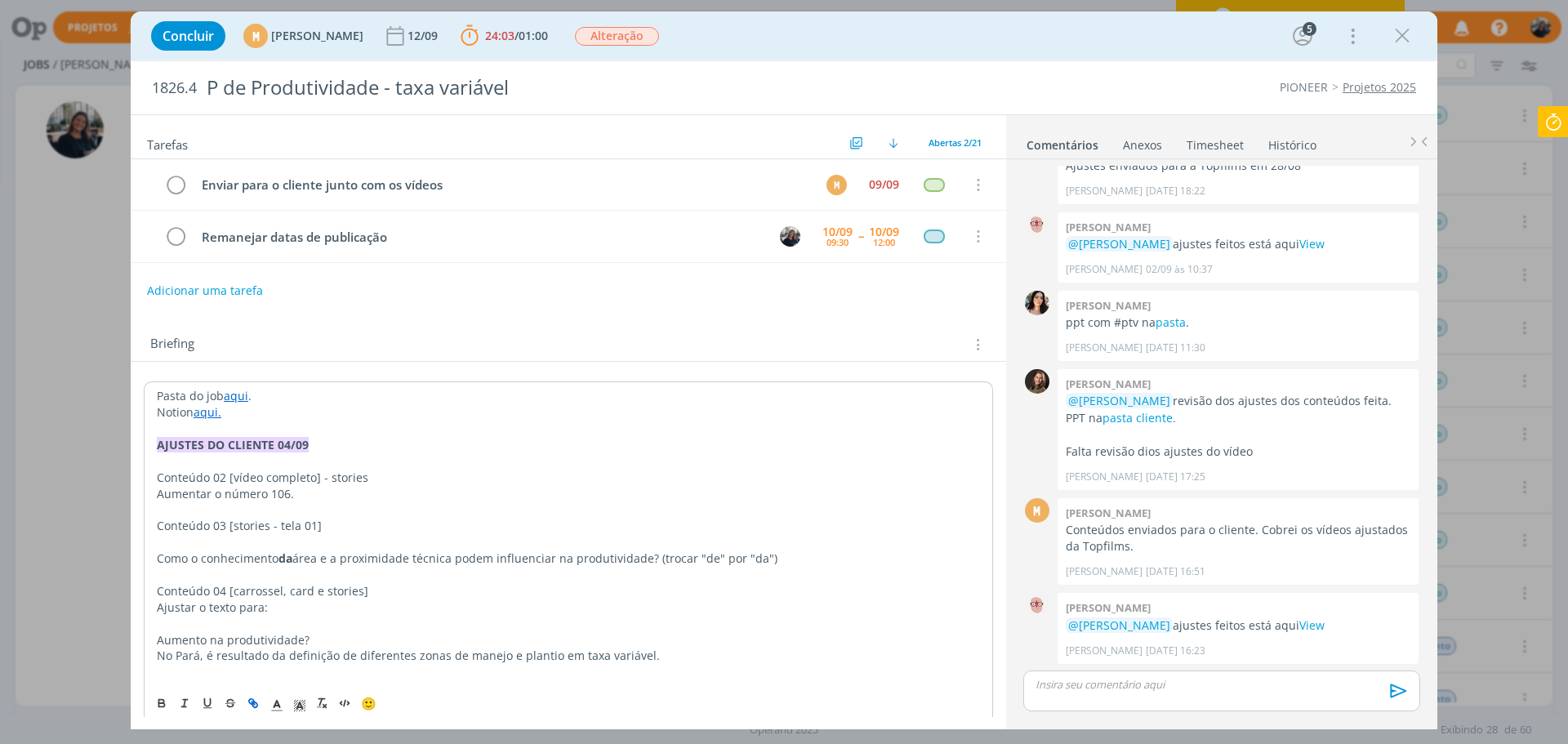
scroll to position [911, 0]
click at [310, 430] on p "dialog" at bounding box center [569, 428] width 823 height 16
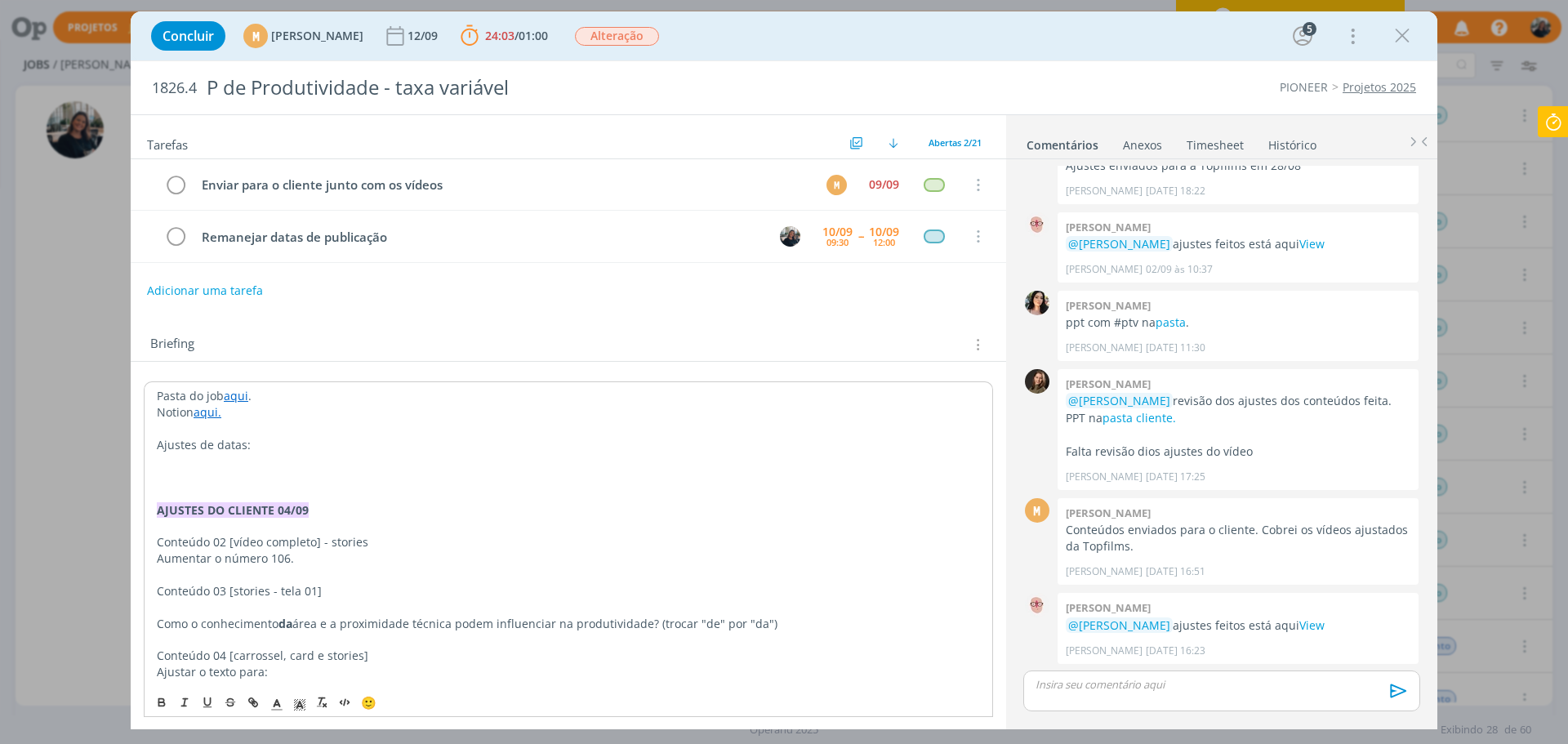
click at [258, 447] on p "Ajustes de datas:" at bounding box center [569, 445] width 823 height 16
drag, startPoint x: 258, startPoint y: 447, endPoint x: 152, endPoint y: 447, distance: 106.0
click at [216, 445] on p "AJUSTE DE DATAS (MAY, 10/09)" at bounding box center [569, 445] width 823 height 16
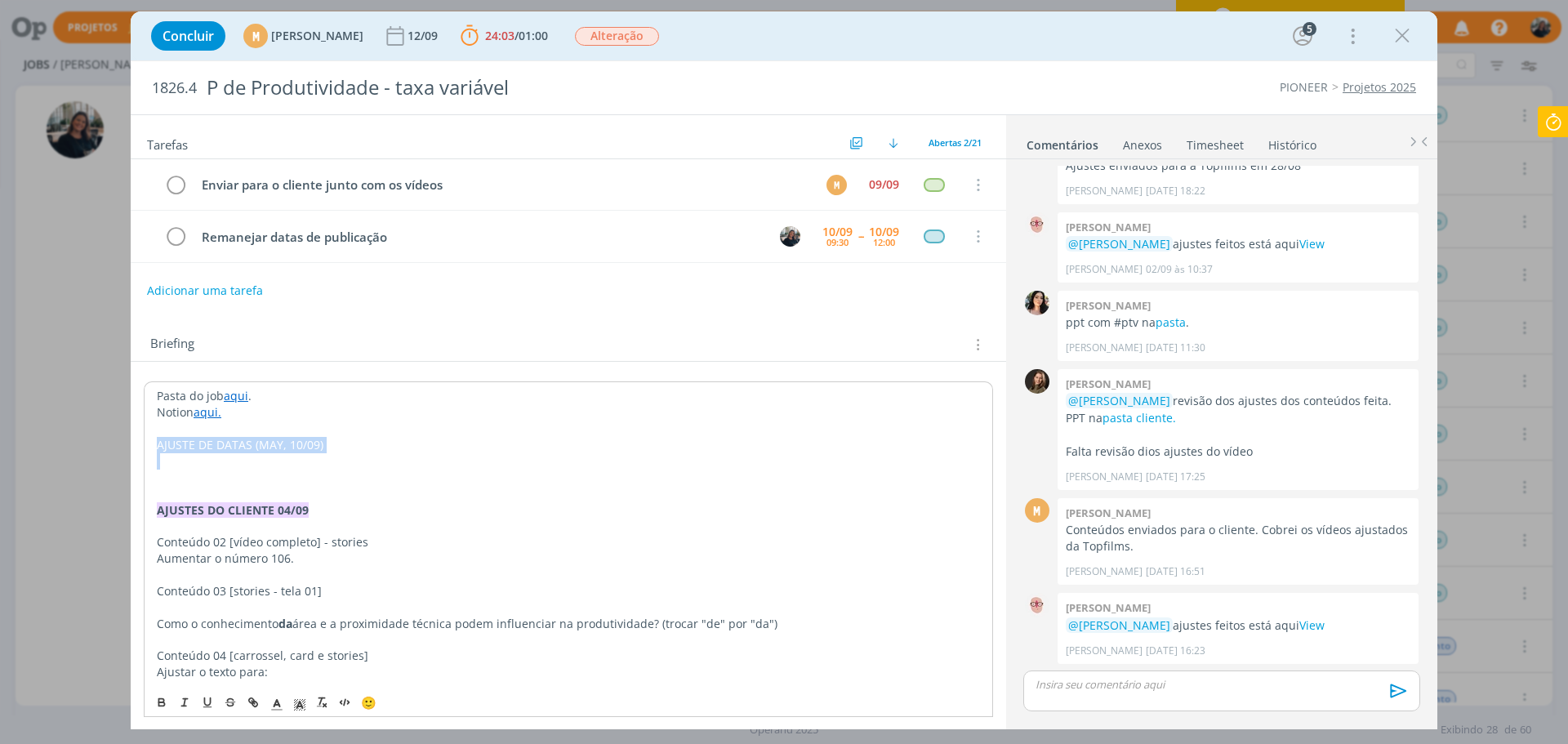
click at [216, 445] on p "AJUSTE DE DATAS (MAY, 10/09)" at bounding box center [569, 445] width 823 height 16
click at [159, 700] on icon "dialog" at bounding box center [161, 700] width 5 height 3
click at [298, 703] on icon "dialog" at bounding box center [299, 704] width 15 height 15
click at [300, 647] on span "dialog" at bounding box center [300, 647] width 13 height 13
click at [279, 700] on icon "dialog" at bounding box center [276, 704] width 15 height 15
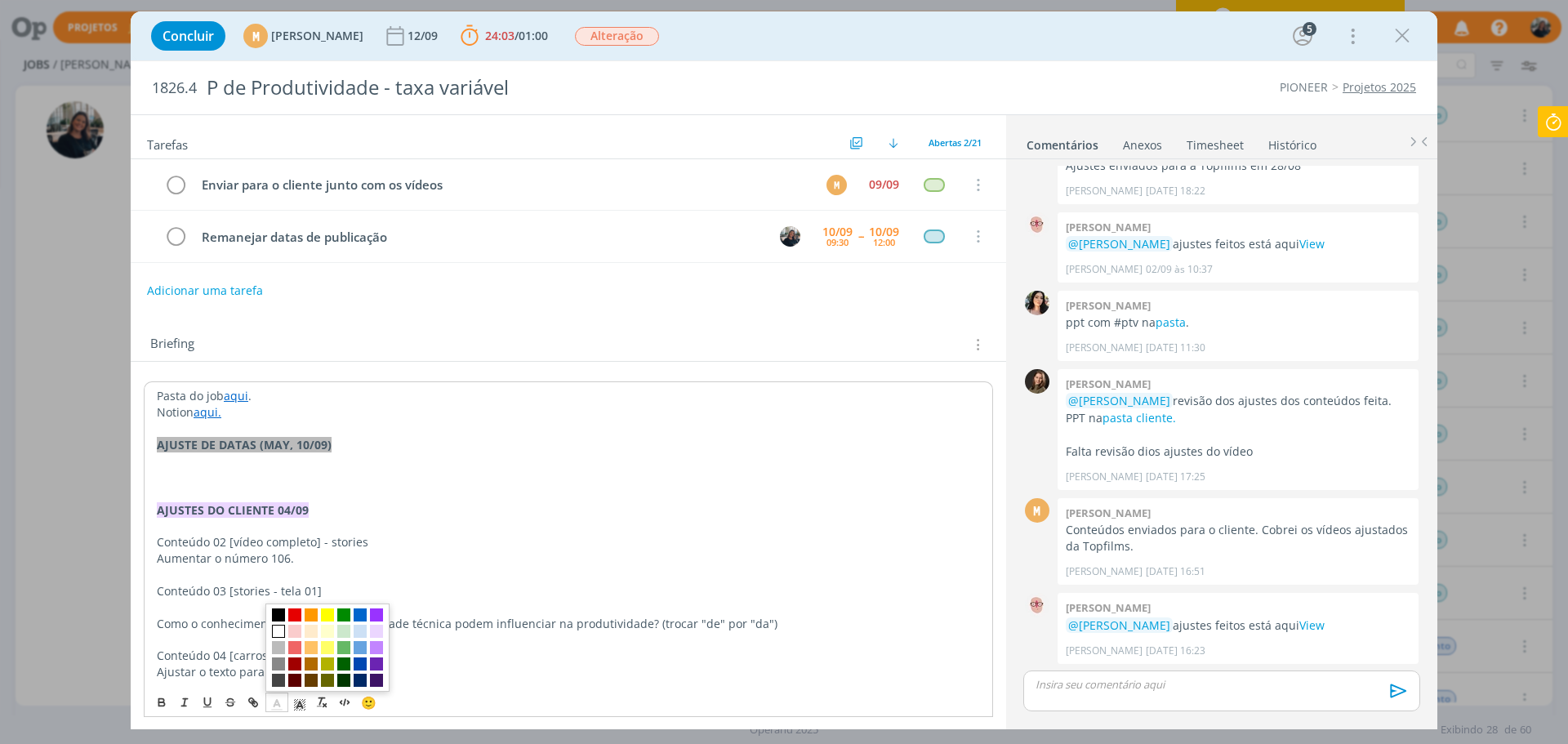
click at [274, 630] on span "dialog" at bounding box center [278, 631] width 13 height 13
click at [338, 436] on p "dialog" at bounding box center [569, 428] width 823 height 16
click at [298, 462] on p "dialog" at bounding box center [569, 461] width 823 height 16
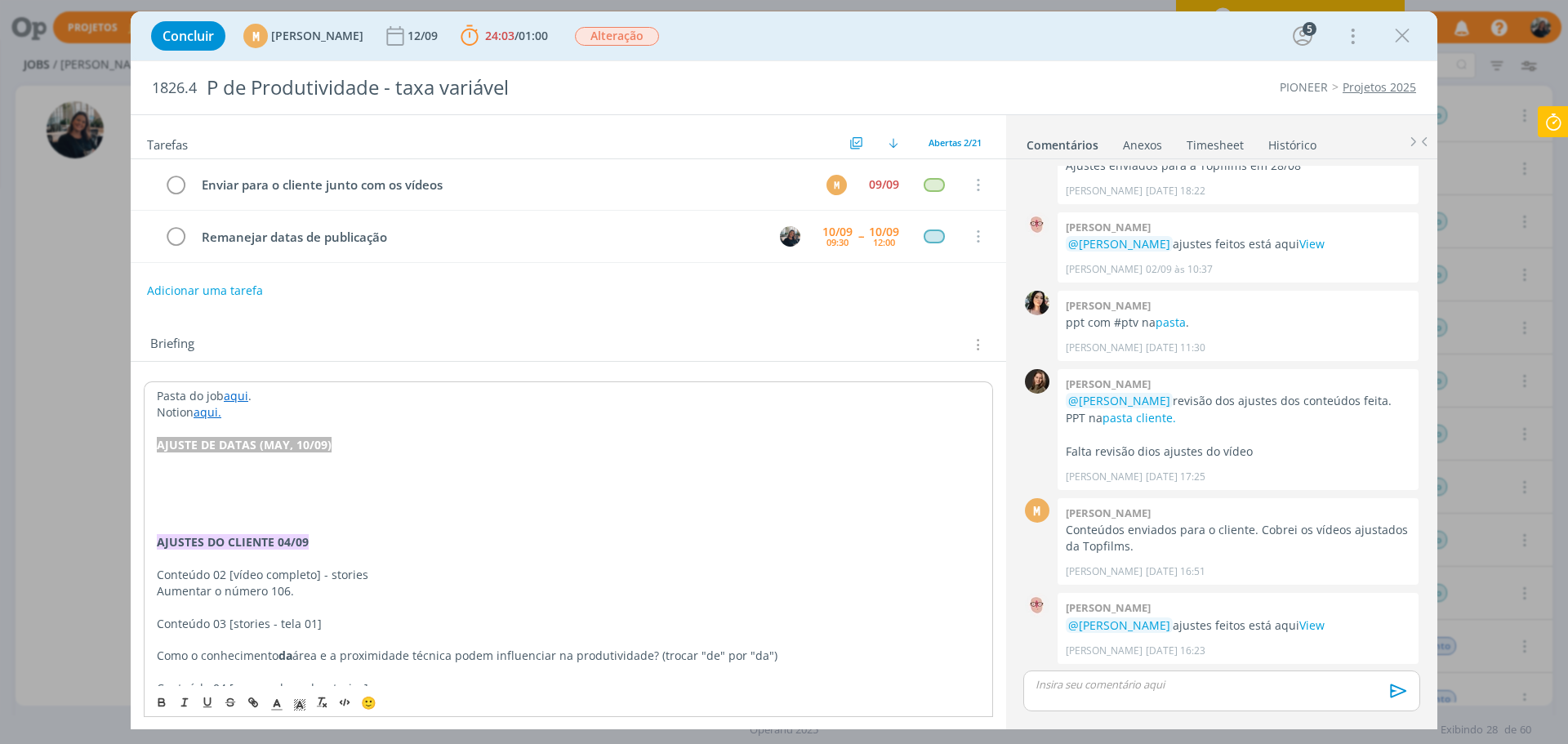
click at [286, 448] on strong "AJUSTE DE DATAS (MAY, 10/09)" at bounding box center [244, 445] width 174 height 16
click at [294, 707] on polygon "dialog" at bounding box center [294, 706] width 1 height 1
click at [299, 665] on span "dialog" at bounding box center [300, 664] width 13 height 13
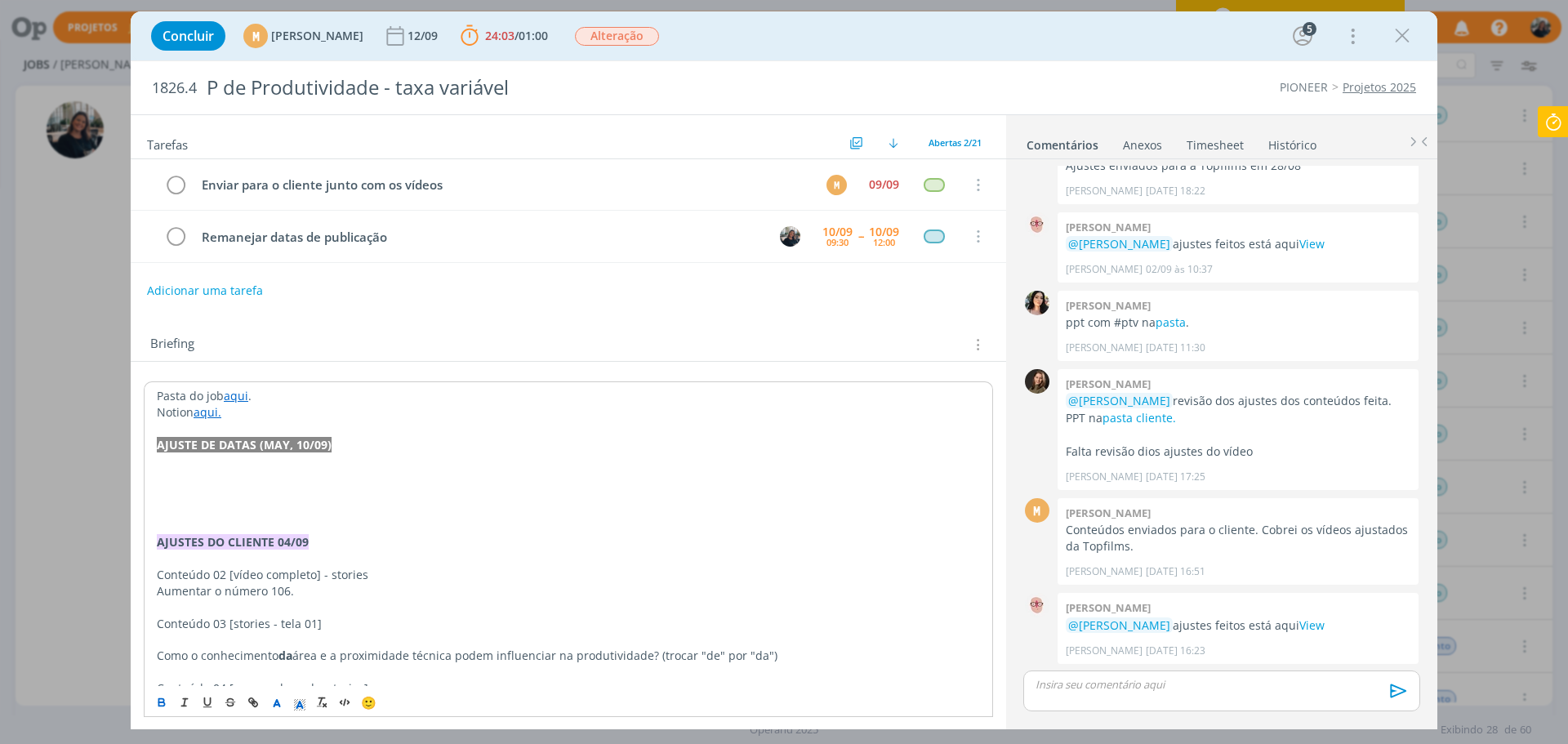
click at [272, 504] on p "dialog" at bounding box center [569, 511] width 823 height 16
click at [272, 459] on p "dialog" at bounding box center [569, 461] width 823 height 16
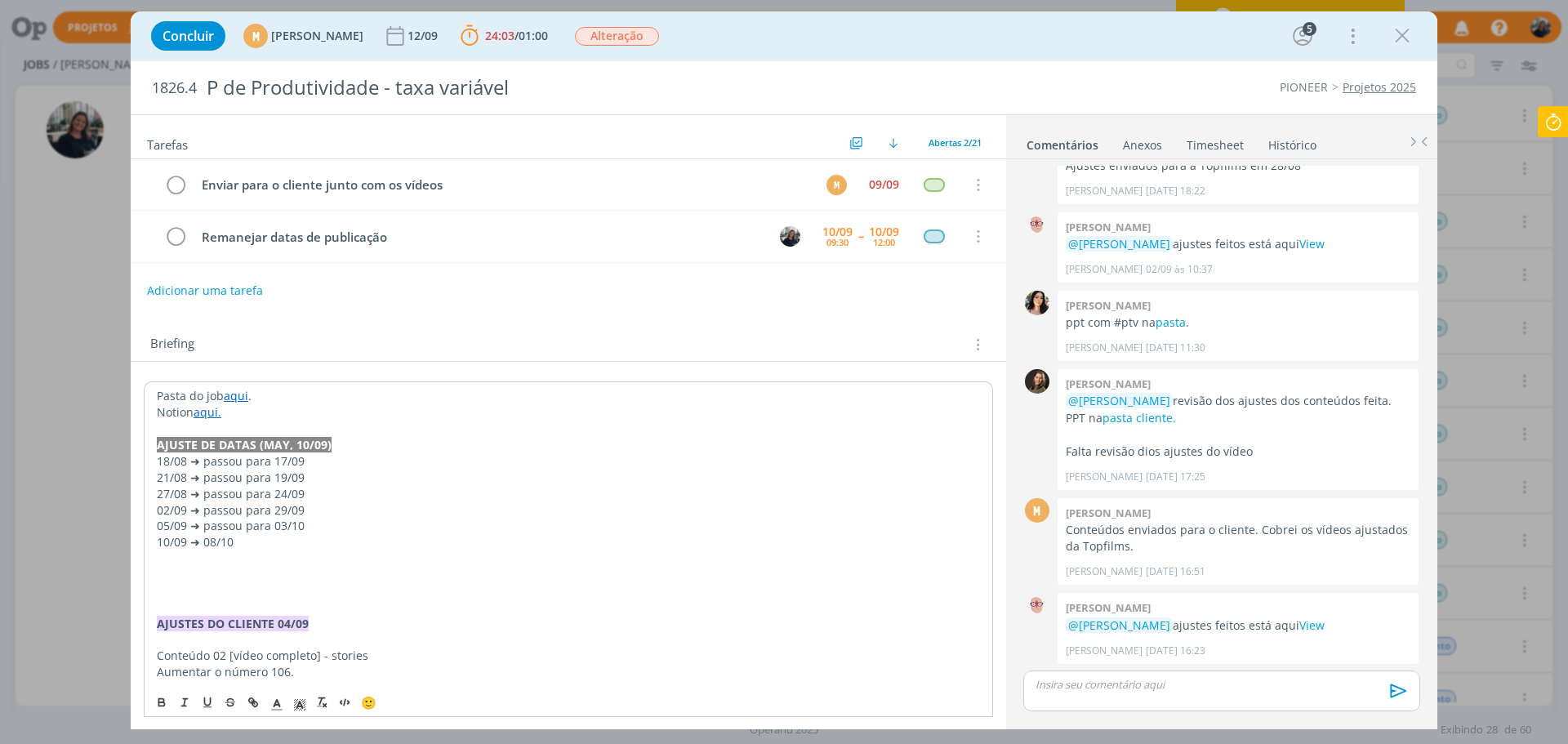
click at [205, 542] on p "10/09 ➜ 08/10" at bounding box center [569, 542] width 823 height 16
click at [261, 561] on p "dialog" at bounding box center [569, 558] width 823 height 16
click at [301, 597] on p "dialog" at bounding box center [569, 591] width 823 height 16
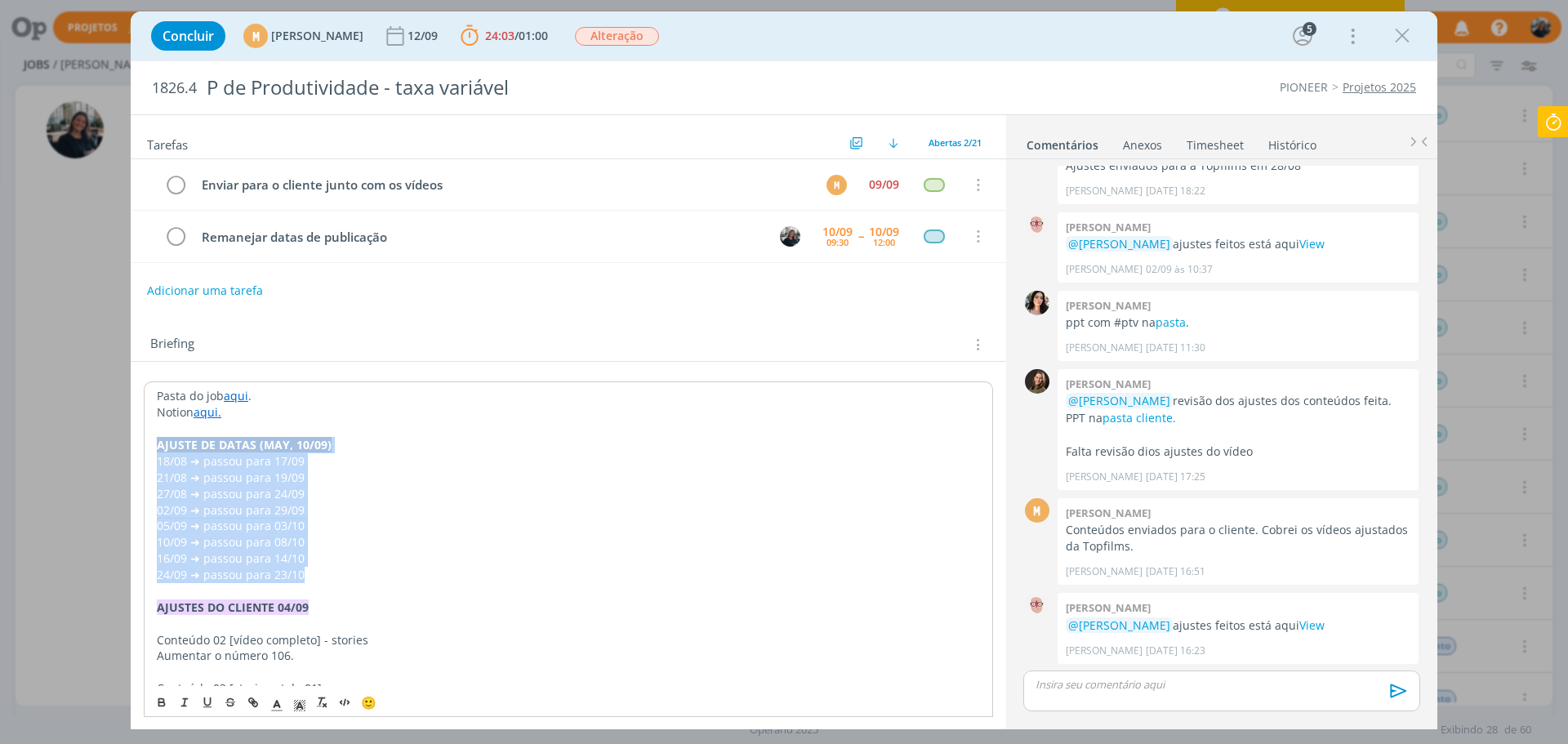
drag, startPoint x: 327, startPoint y: 572, endPoint x: 148, endPoint y: 452, distance: 215.5
click at [374, 580] on p "24/09 ➜ passou para 23/10" at bounding box center [569, 574] width 823 height 16
click at [362, 571] on p "24/09 ➜ passou para 23/10" at bounding box center [569, 574] width 823 height 16
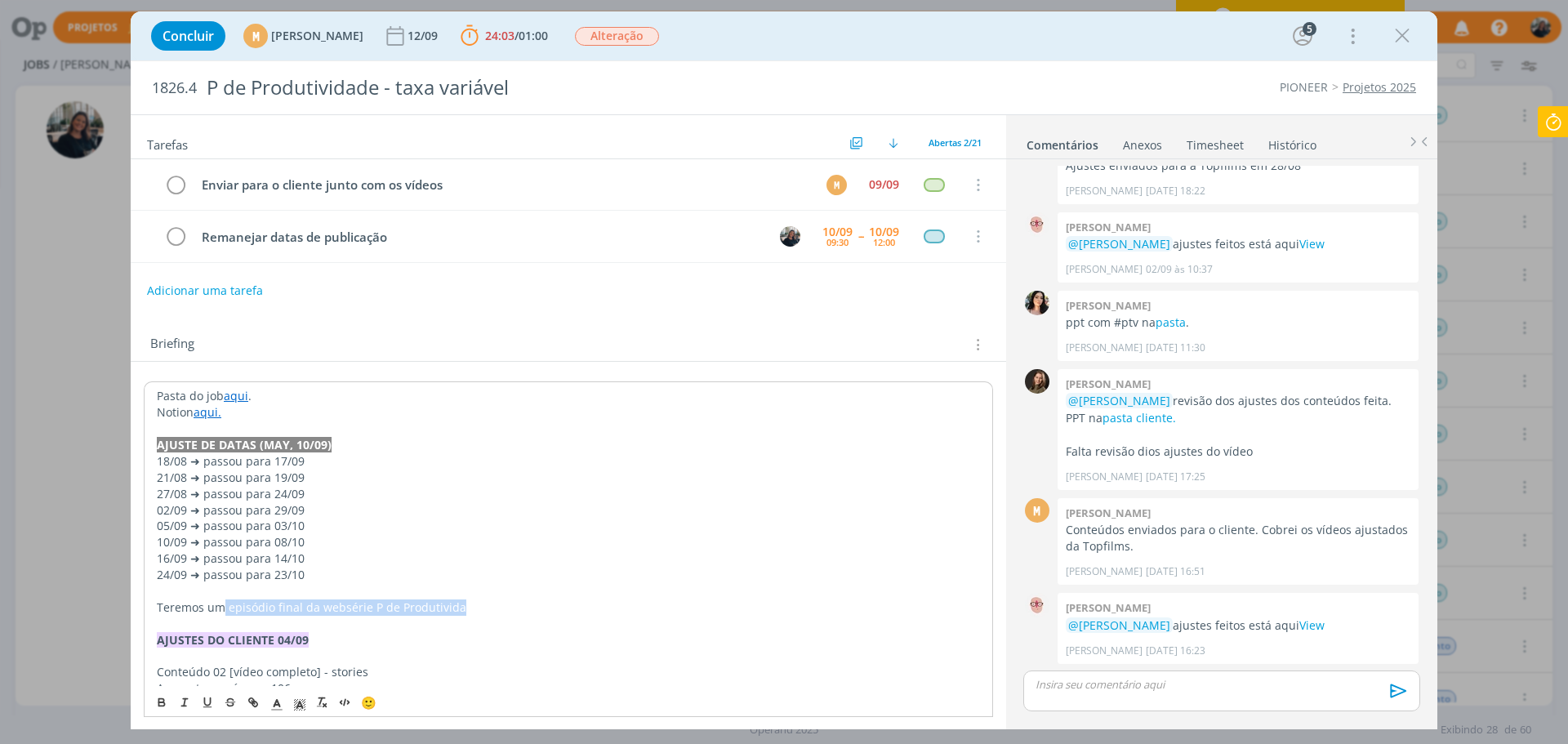
drag, startPoint x: 226, startPoint y: 606, endPoint x: 467, endPoint y: 602, distance: 241.0
click at [468, 602] on p "Teremos um episódio final da websérie P de Produtivida" at bounding box center [569, 607] width 823 height 16
click at [448, 612] on p "Teremos um episódio final da websérie P de Produtivida" at bounding box center [569, 607] width 823 height 16
click at [456, 605] on p "Teremos um episódio final da websérie P de Produtivida" at bounding box center [569, 607] width 823 height 16
drag, startPoint x: 225, startPoint y: 613, endPoint x: 263, endPoint y: 606, distance: 38.6
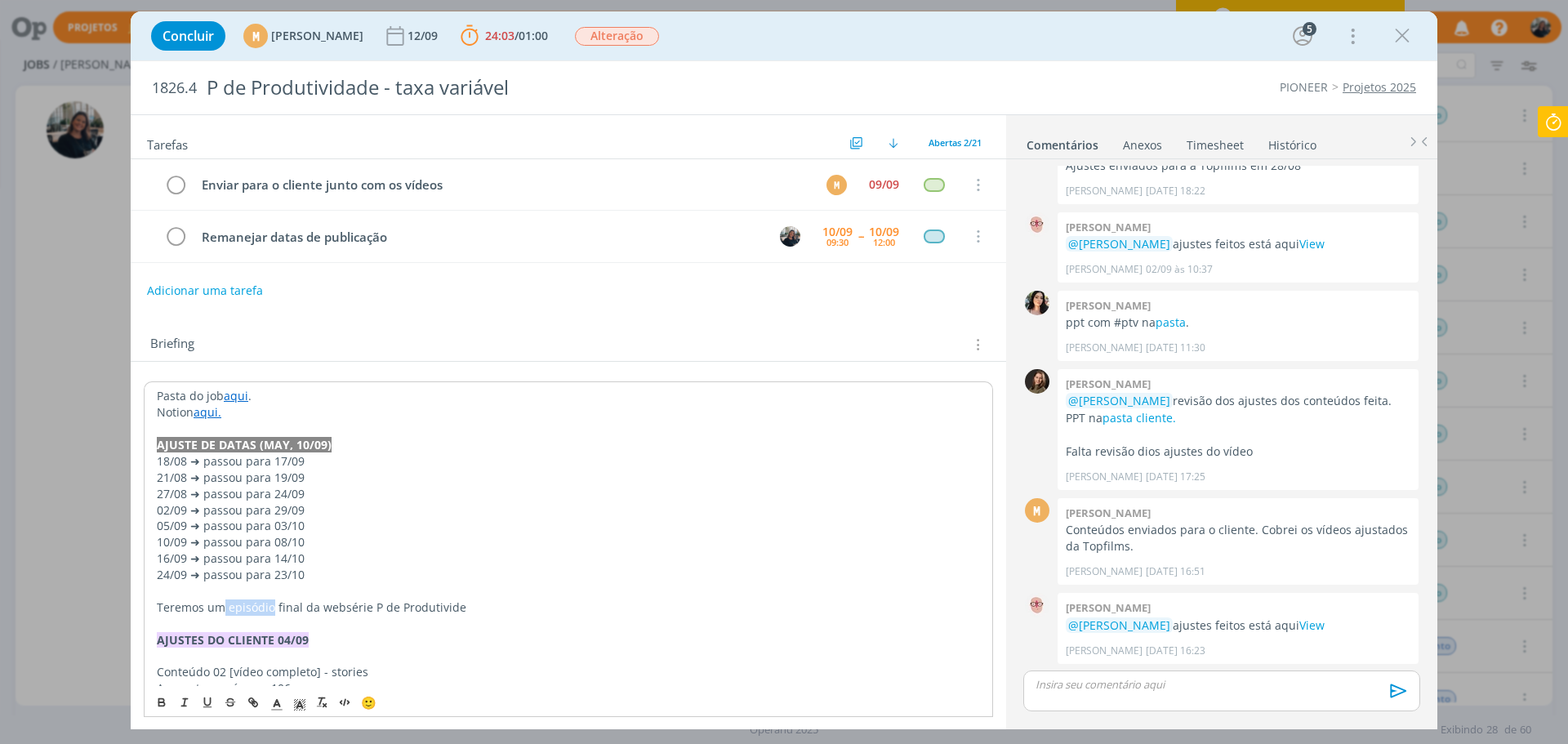
click at [272, 609] on p "Teremos um episódio final da websérie P de Produtivide" at bounding box center [569, 607] width 823 height 16
click at [242, 606] on p "Teremos um episódio final da websérie P de Produtivide" at bounding box center [569, 607] width 823 height 16
drag, startPoint x: 229, startPoint y: 609, endPoint x: 456, endPoint y: 607, distance: 227.0
click at [456, 607] on p "Teremos um episódio final da websérie P de Produtivide" at bounding box center [569, 607] width 823 height 16
click at [437, 608] on p "Teremos um episódio final da websérie P de Produtivide" at bounding box center [569, 607] width 823 height 16
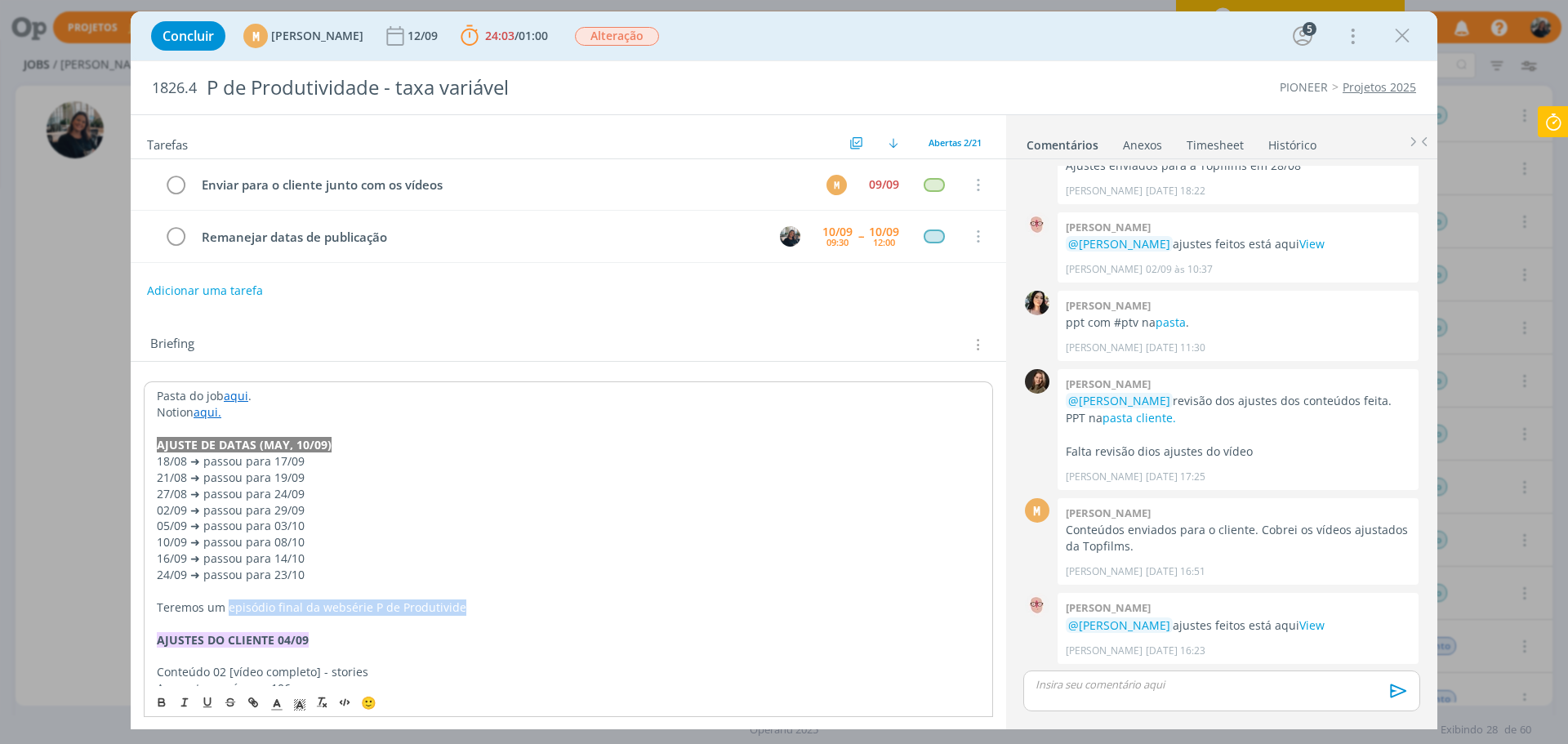
click at [449, 605] on p "Teremos um episódio final da websérie P de Produtivide" at bounding box center [569, 607] width 823 height 16
click at [450, 612] on p "Teremos um episódio final da websérie P de Produtivide" at bounding box center [569, 607] width 823 height 16
click at [464, 604] on p "Teremos um episódio final da websérie P de Produtivide" at bounding box center [569, 607] width 823 height 16
click at [453, 609] on p "Teremos um episódio final da websérie P de Produtivide" at bounding box center [569, 607] width 823 height 16
drag, startPoint x: 228, startPoint y: 606, endPoint x: 488, endPoint y: 608, distance: 260.0
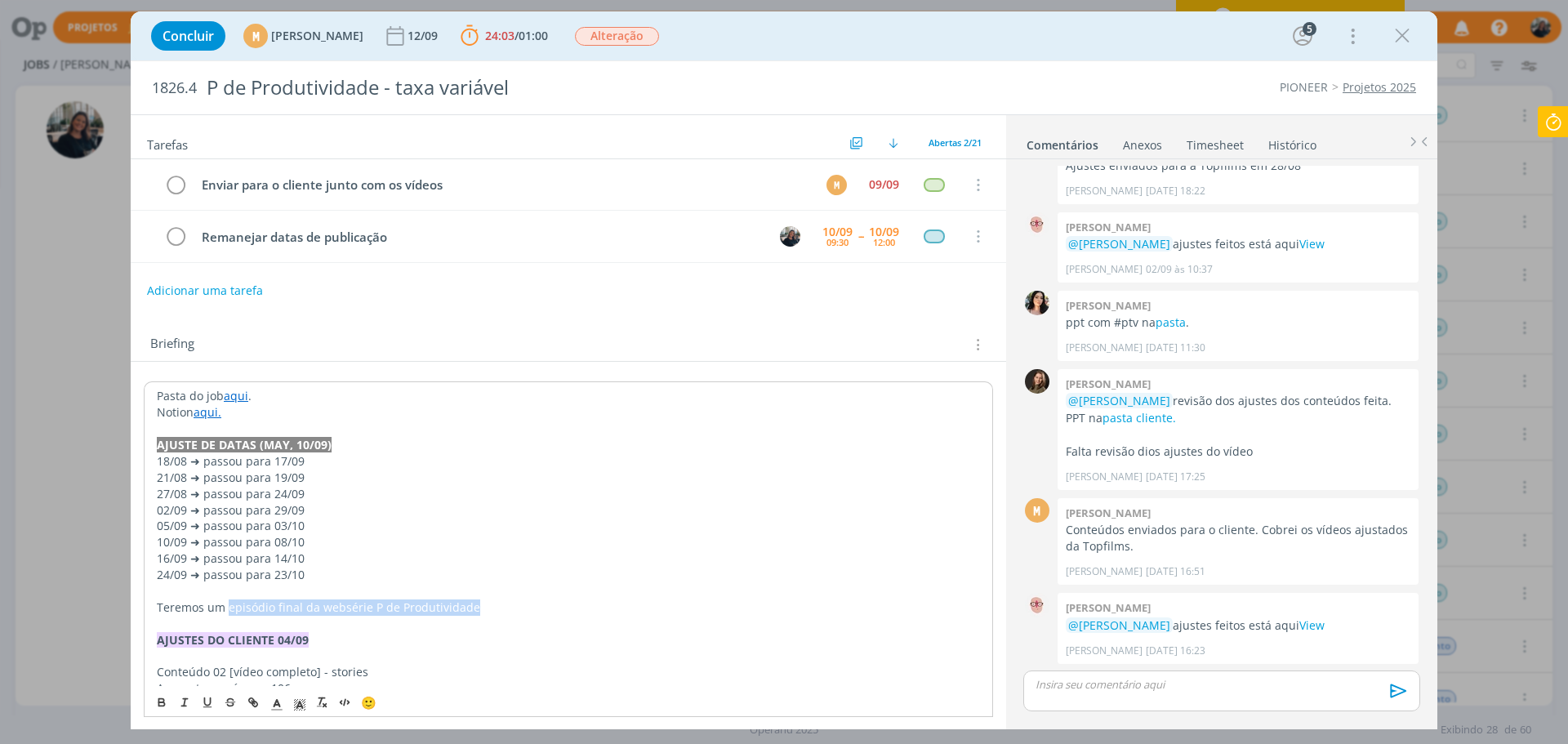
click at [488, 608] on p "Teremos um episódio final da websérie P de Produtividade" at bounding box center [569, 607] width 823 height 16
click at [163, 700] on icon "dialog" at bounding box center [161, 701] width 13 height 13
click at [496, 608] on p "Teremos um episódio final da websérie P de Produtividade" at bounding box center [569, 607] width 823 height 16
click at [502, 605] on p "Teremos um episódio final da websérie P de Produtividade" at bounding box center [569, 607] width 823 height 16
click at [299, 580] on p "24/09 ➜ passou para 23/10" at bounding box center [569, 574] width 823 height 16
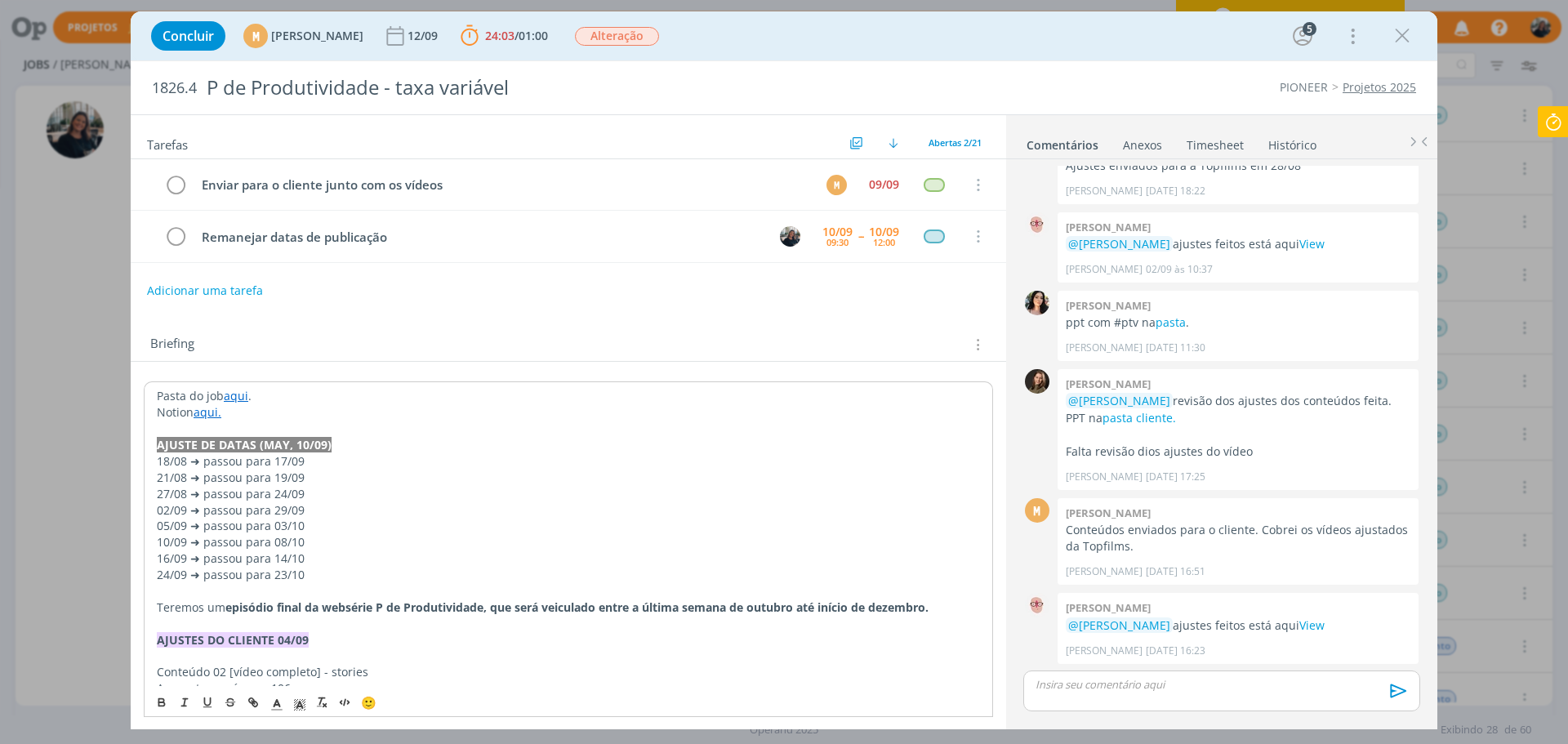
click at [310, 597] on p "dialog" at bounding box center [569, 591] width 823 height 16
click at [948, 606] on p "Teremos um episódio final da websérie P de Produtividade, que será veiculado en…" at bounding box center [569, 607] width 823 height 16
drag, startPoint x: 353, startPoint y: 622, endPoint x: 372, endPoint y: 625, distance: 19.2
click at [353, 622] on p "Para registro, teremos um episódio final da websérie P de Produtividade, que se…" at bounding box center [569, 616] width 823 height 33
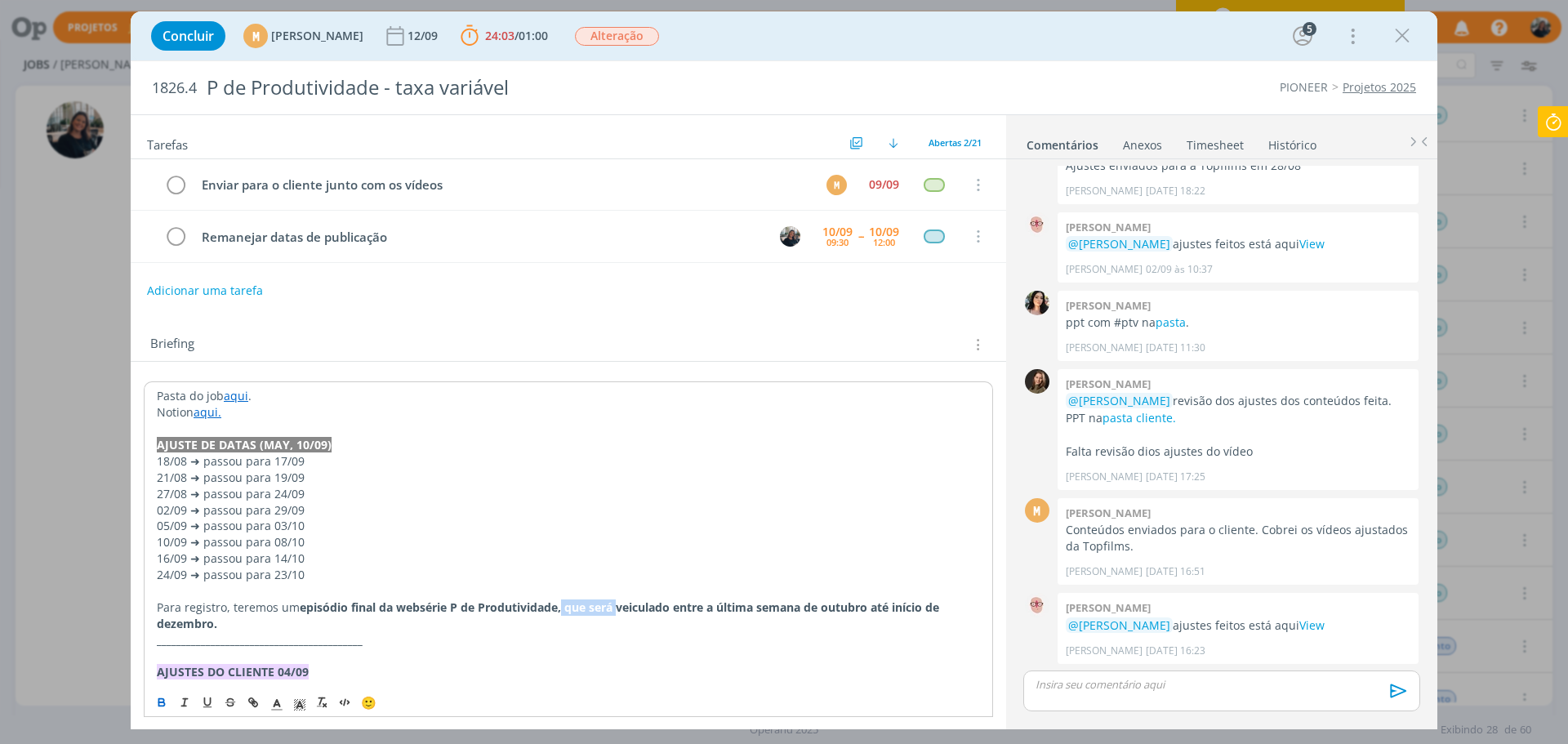
drag, startPoint x: 563, startPoint y: 606, endPoint x: 619, endPoint y: 604, distance: 56.0
click at [619, 604] on strong "episódio final da websérie P de Produtividade, que será veiculado entre a últim…" at bounding box center [549, 615] width 785 height 32
click at [160, 697] on icon "dialog" at bounding box center [161, 701] width 13 height 13
click at [763, 611] on strong "veiculado entre a última semana de outubro até início de dezembro." at bounding box center [546, 615] width 779 height 32
click at [352, 636] on strong "__________________________________________" at bounding box center [260, 640] width 205 height 16
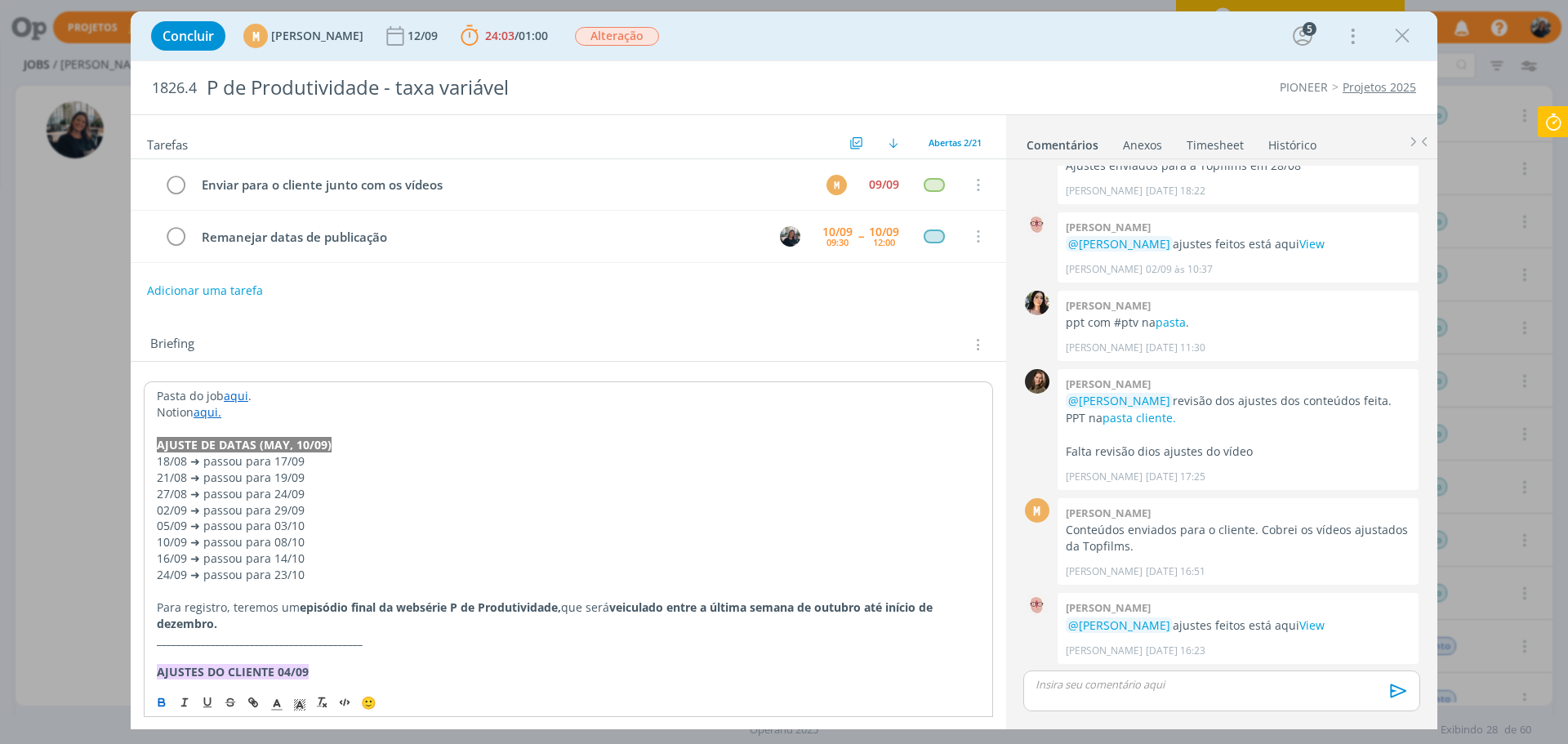
click at [350, 629] on p "Para registro, teremos um episódio final da websérie P de Produtividade, que se…" at bounding box center [569, 616] width 823 height 33
drag, startPoint x: 227, startPoint y: 612, endPoint x: 157, endPoint y: 509, distance: 124.5
drag, startPoint x: 151, startPoint y: 446, endPoint x: 227, endPoint y: 623, distance: 192.6
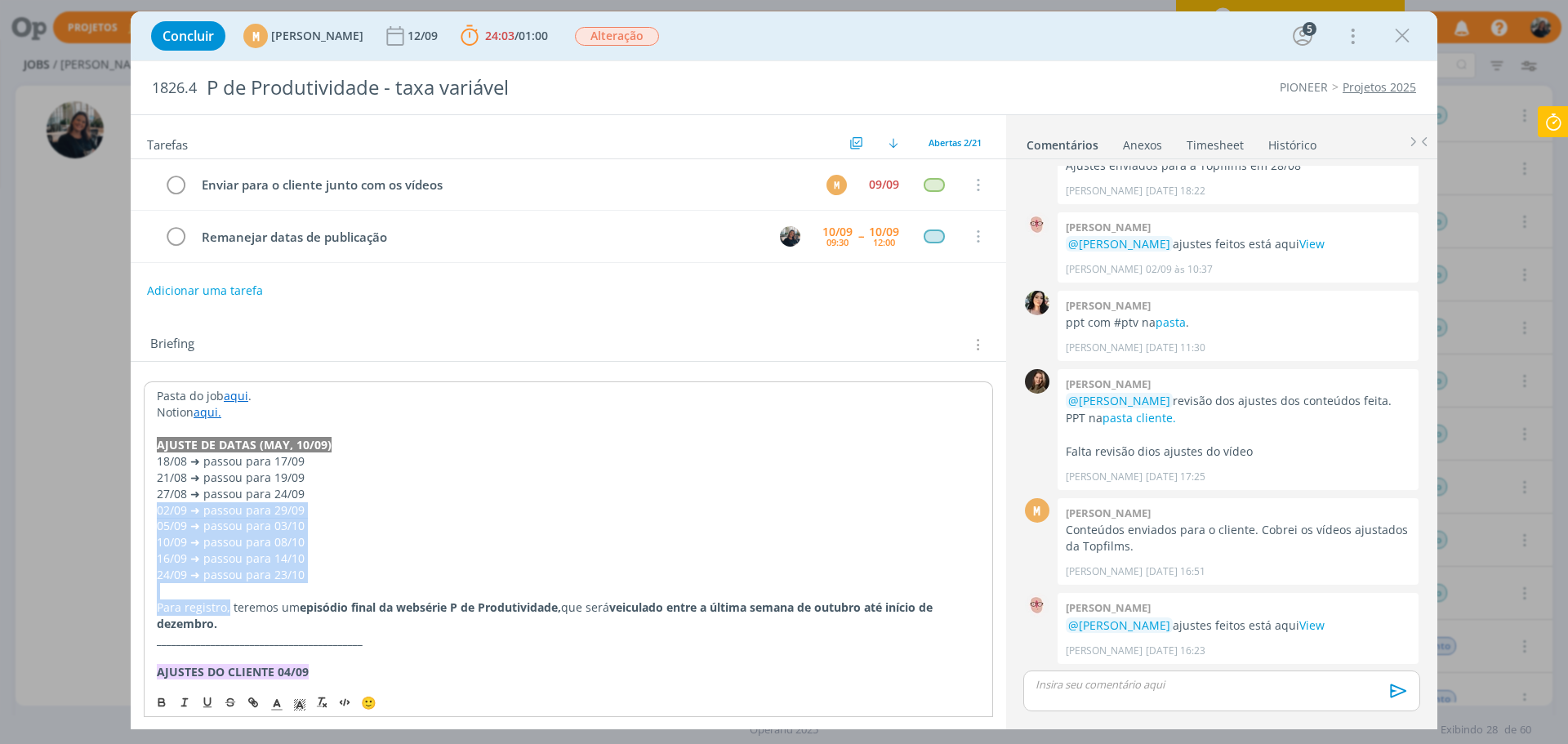
copy div "AJUSTE DE DATAS (MAY, 10/09) 18/08 ➜ passou para 17/09 21/08 ➜ passou para 19/0…"
click at [352, 328] on div "Briefing Briefings Predefinidos Versões do Briefing Ver Briefing do Projeto" at bounding box center [569, 340] width 876 height 45
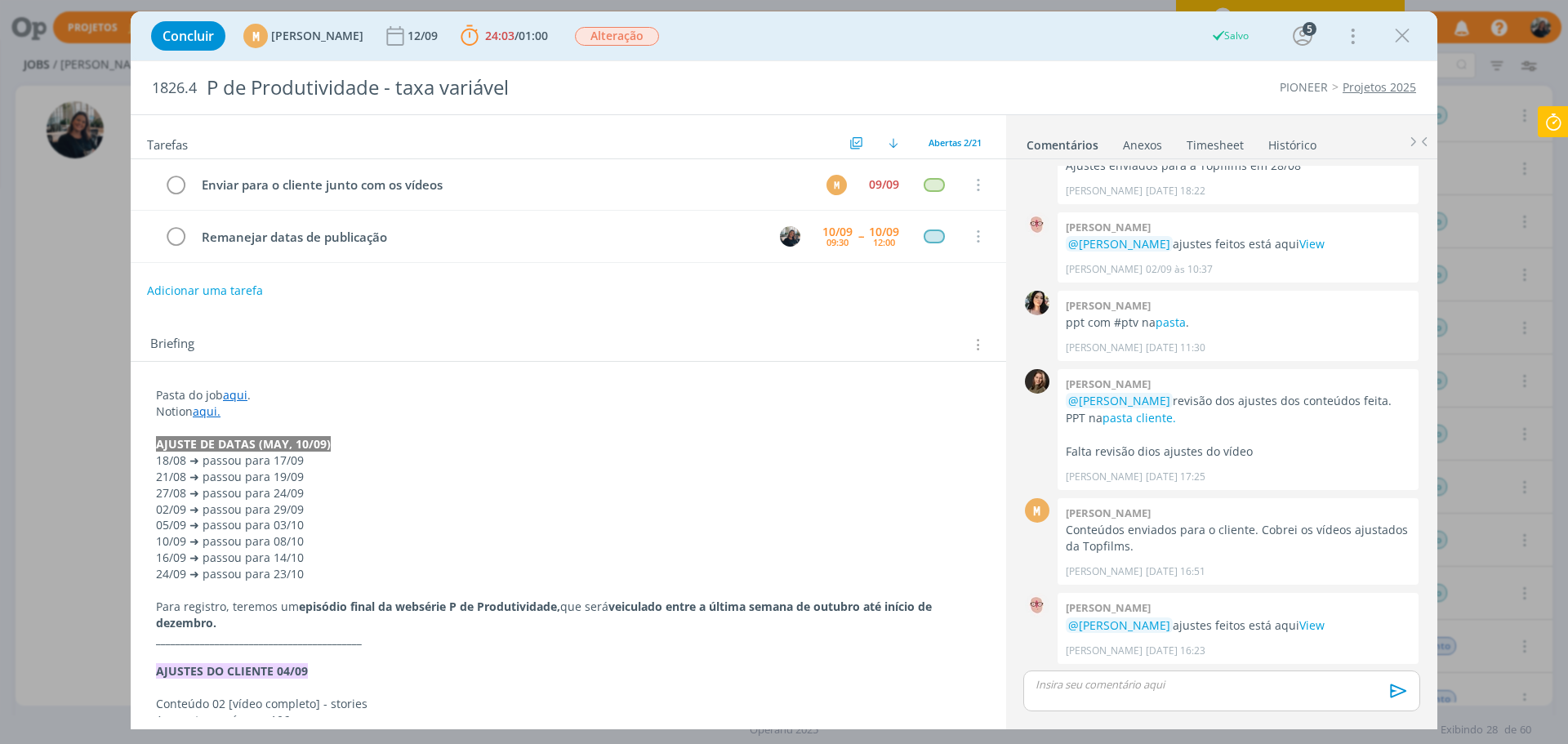
click at [319, 632] on strong "__________________________________________" at bounding box center [259, 639] width 205 height 16
click at [1232, 682] on p "dialog" at bounding box center [1221, 684] width 371 height 15
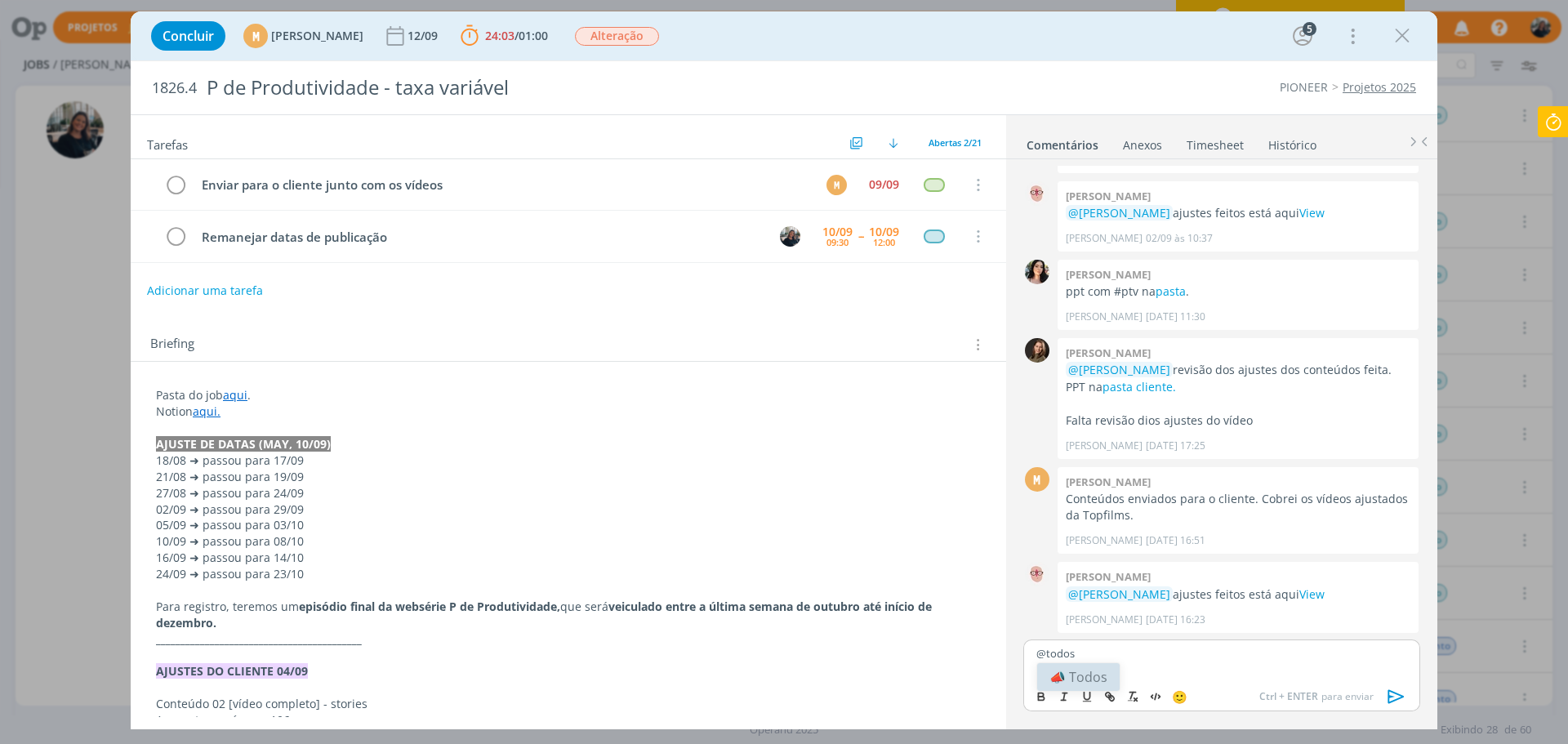
click at [1096, 674] on body "Projetos Jobs Produção Mídia Notificações Central de Ajuda Área de Membros Impl…" at bounding box center [784, 372] width 1568 height 744
click at [1107, 653] on p "@todos" at bounding box center [1221, 653] width 371 height 15
click at [1072, 675] on li "📣 Todos" at bounding box center [1078, 677] width 82 height 28
click at [1209, 652] on p "﻿ @ Todos ﻿ Como houve um atraso dos conteúdos," at bounding box center [1221, 653] width 371 height 15
drag, startPoint x: 1199, startPoint y: 657, endPoint x: 1289, endPoint y: 654, distance: 90.0
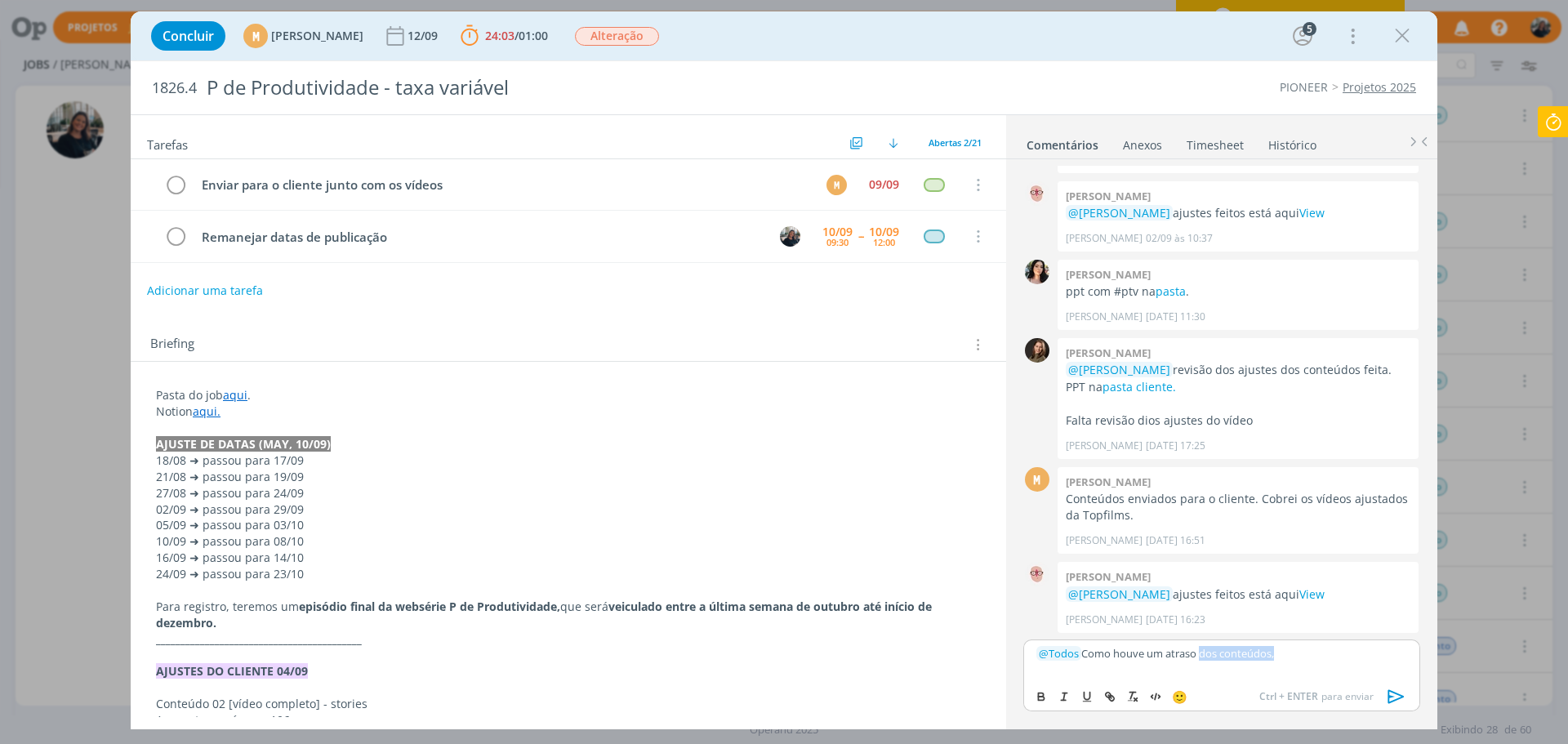
click at [1289, 654] on p "﻿ @ Todos ﻿ Como houve um atraso dos conteúdos," at bounding box center [1221, 653] width 371 height 15
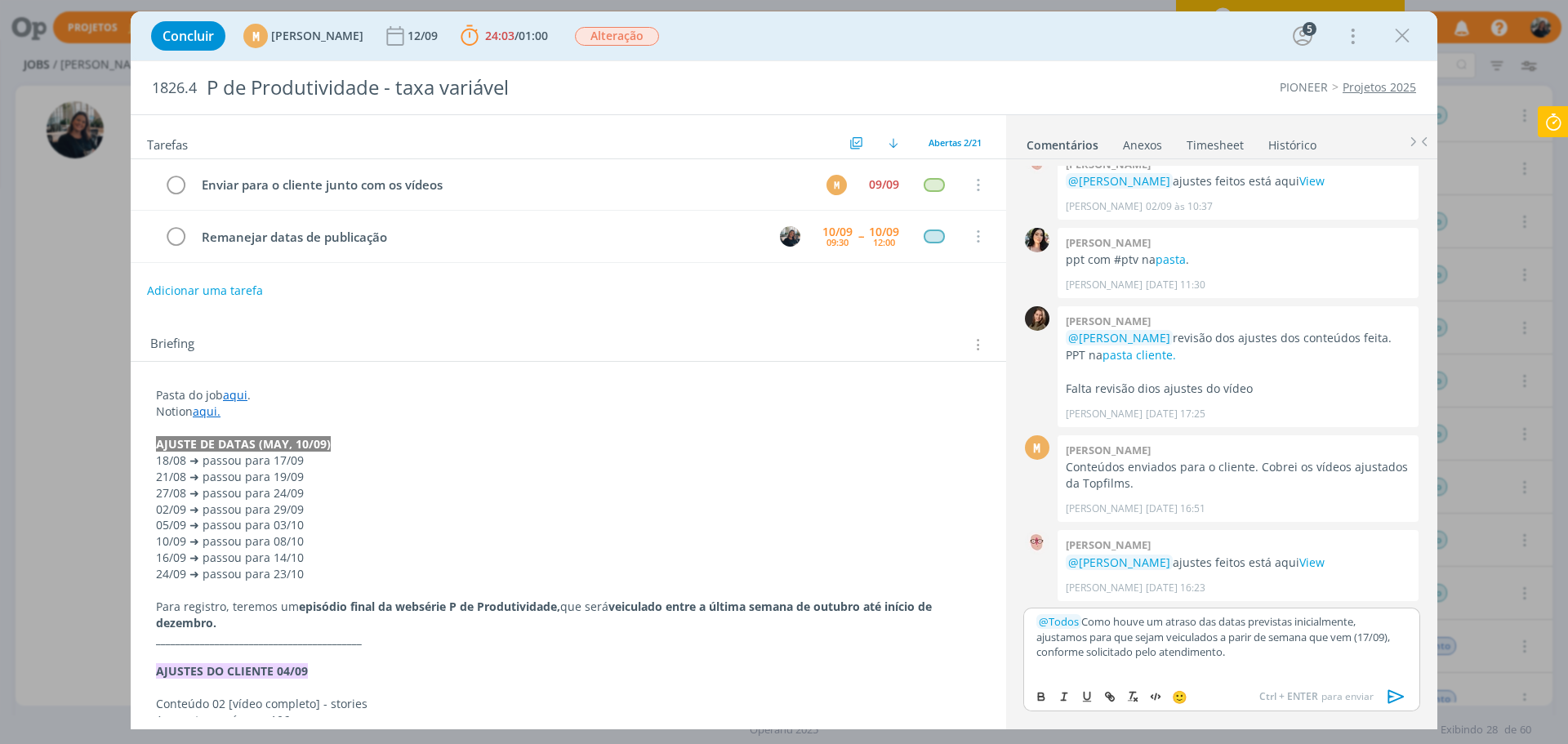
scroll to position [988, 0]
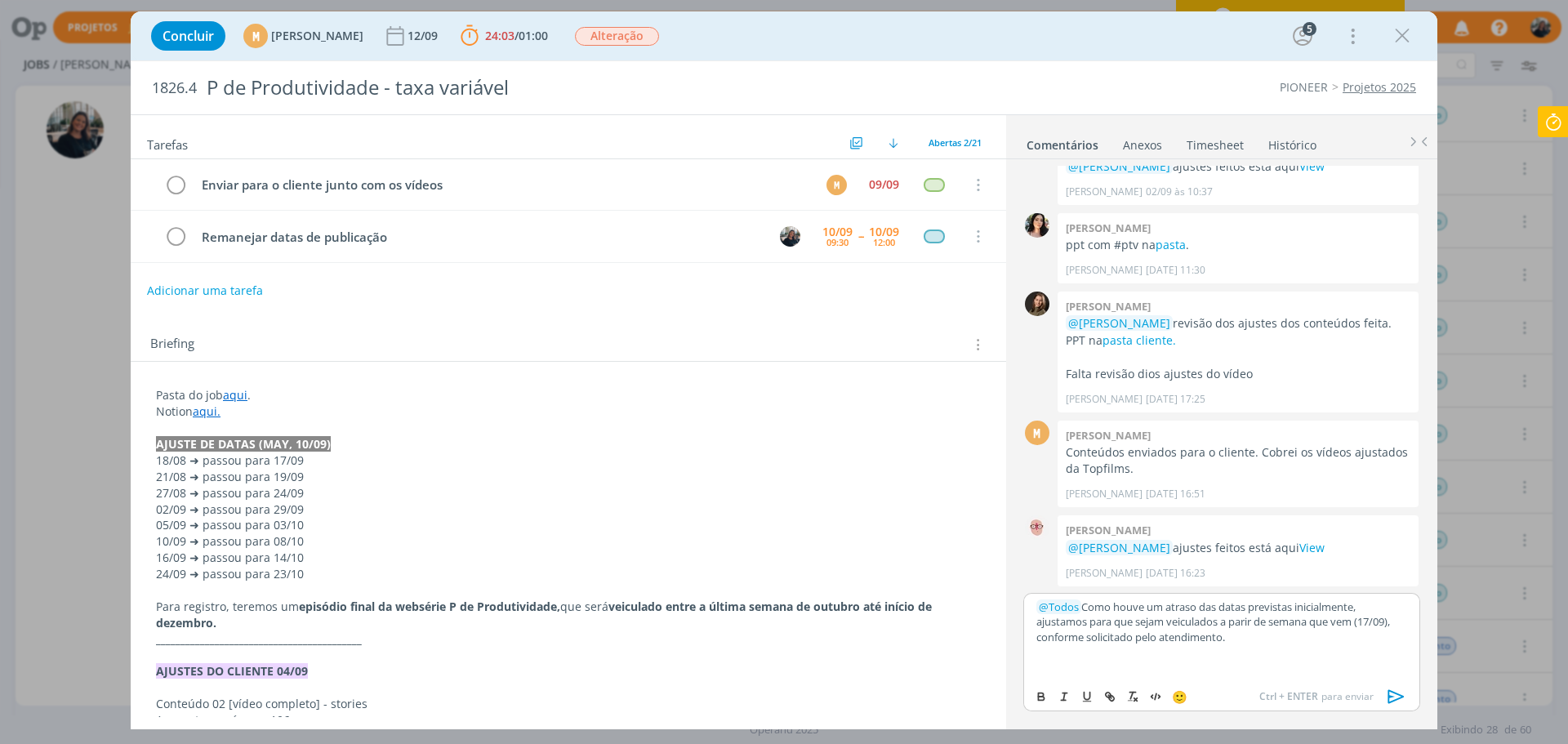
click at [1108, 664] on p "dialog" at bounding box center [1221, 666] width 371 height 15
click at [1049, 670] on p "dialog" at bounding box center [1221, 666] width 371 height 15
click at [1045, 657] on p "dialog" at bounding box center [1221, 651] width 371 height 15
click at [1202, 660] on p "dialog" at bounding box center [1221, 666] width 371 height 15
click at [1077, 664] on p "Deixei as datas no início do briefing" at bounding box center [1221, 666] width 371 height 15
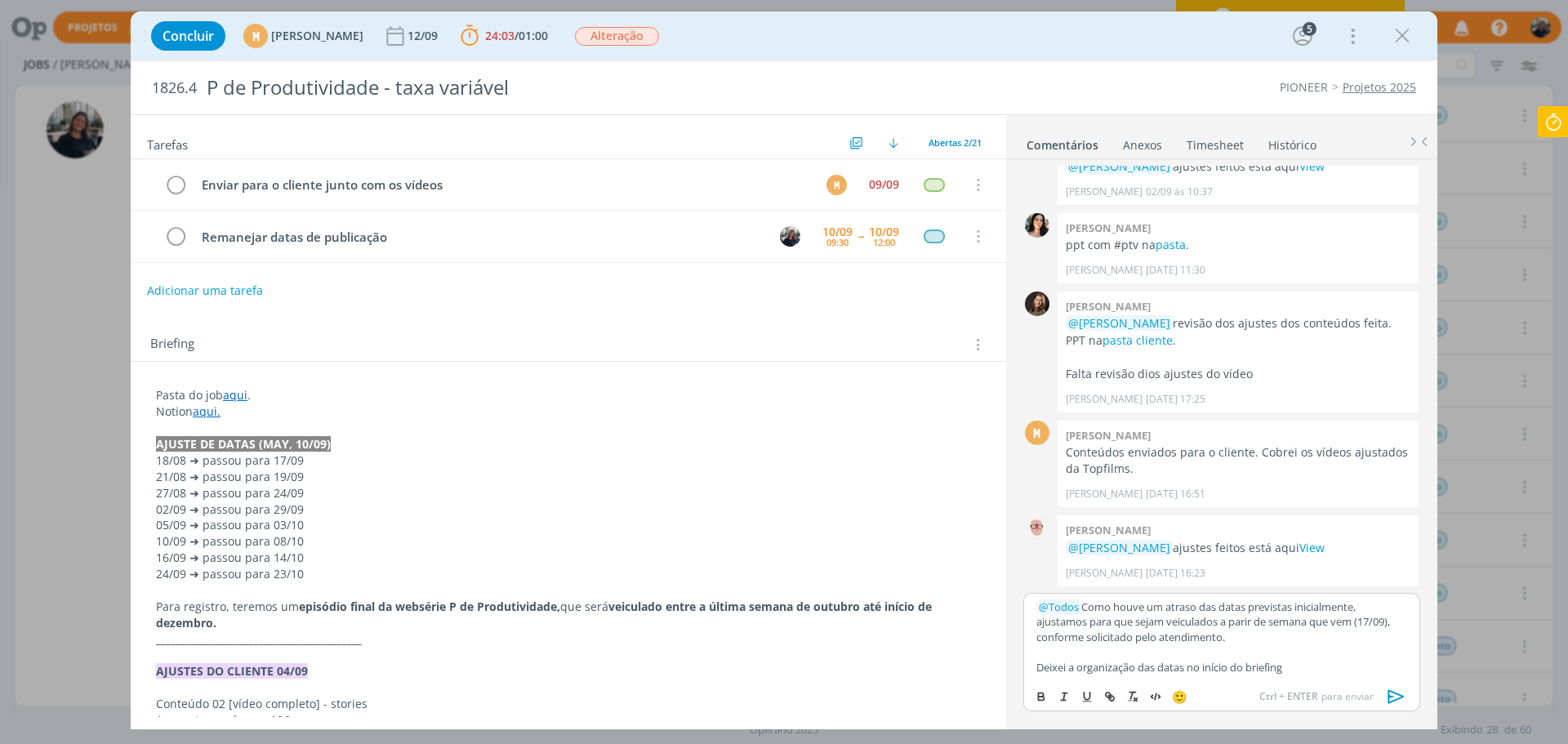
click at [1345, 664] on p "Deixei a organização das datas no início do briefing" at bounding box center [1221, 666] width 371 height 15
click at [1325, 673] on p "Deixei a organização das datas no início do briefing, e já ajustadas no Notion." at bounding box center [1221, 666] width 371 height 15
click at [1232, 645] on p "dialog" at bounding box center [1221, 651] width 371 height 15
click at [1220, 667] on p "Deixei a organização das datas no início do briefing, e já ajustadas no Notion." at bounding box center [1221, 666] width 371 height 15
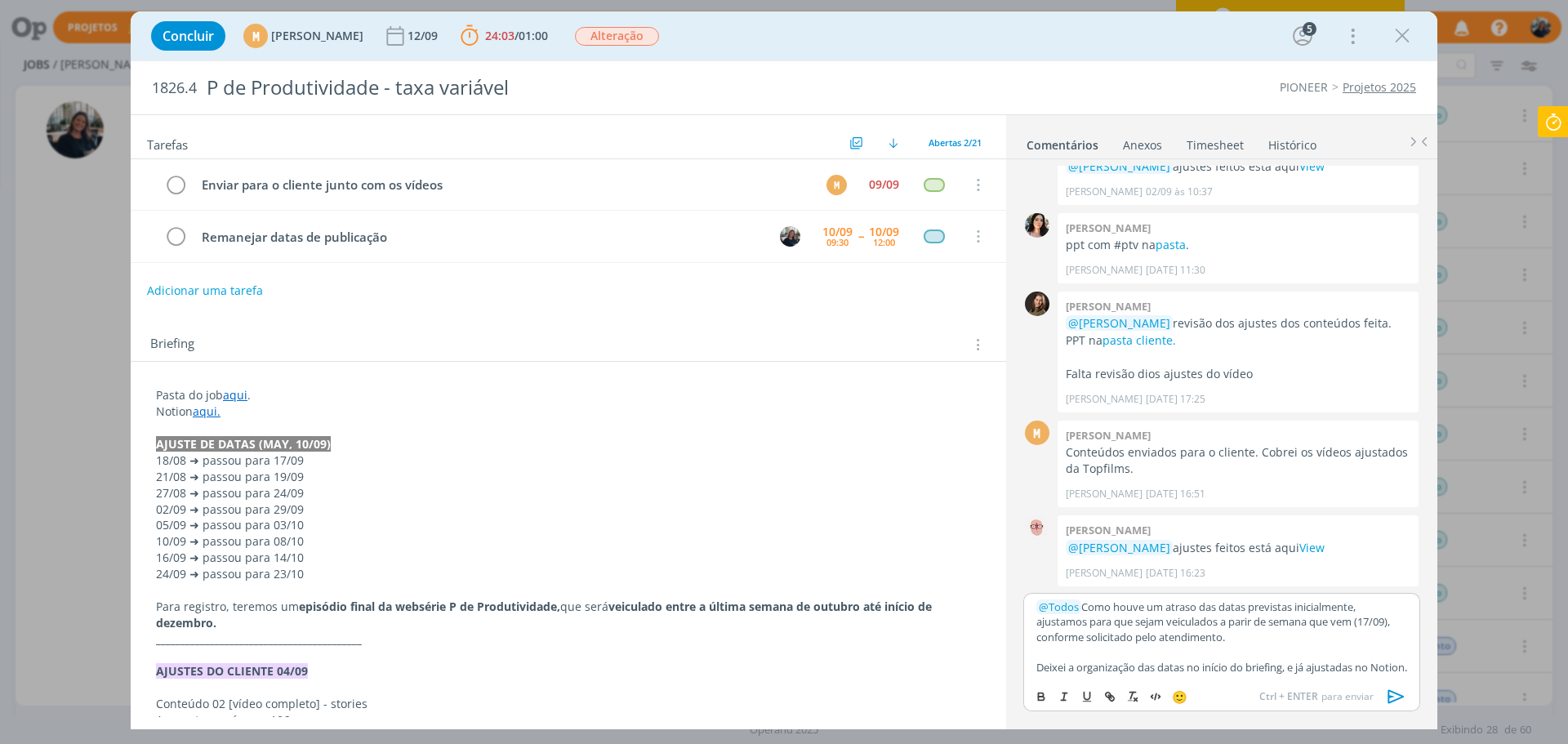
click at [1180, 644] on p "dialog" at bounding box center [1221, 651] width 371 height 15
click at [1197, 664] on p "Deixei a organização das datas no início do briefing, e já ajustadas no Notion." at bounding box center [1221, 666] width 371 height 15
click at [1199, 674] on p "Deixei a organização das datas no início do briefing, e já ajustadas no Notion." at bounding box center [1221, 666] width 371 height 15
click at [1221, 664] on p "Deixei a organização das datas no início do briefing, e já ajustadas no Notion." at bounding box center [1221, 666] width 371 height 15
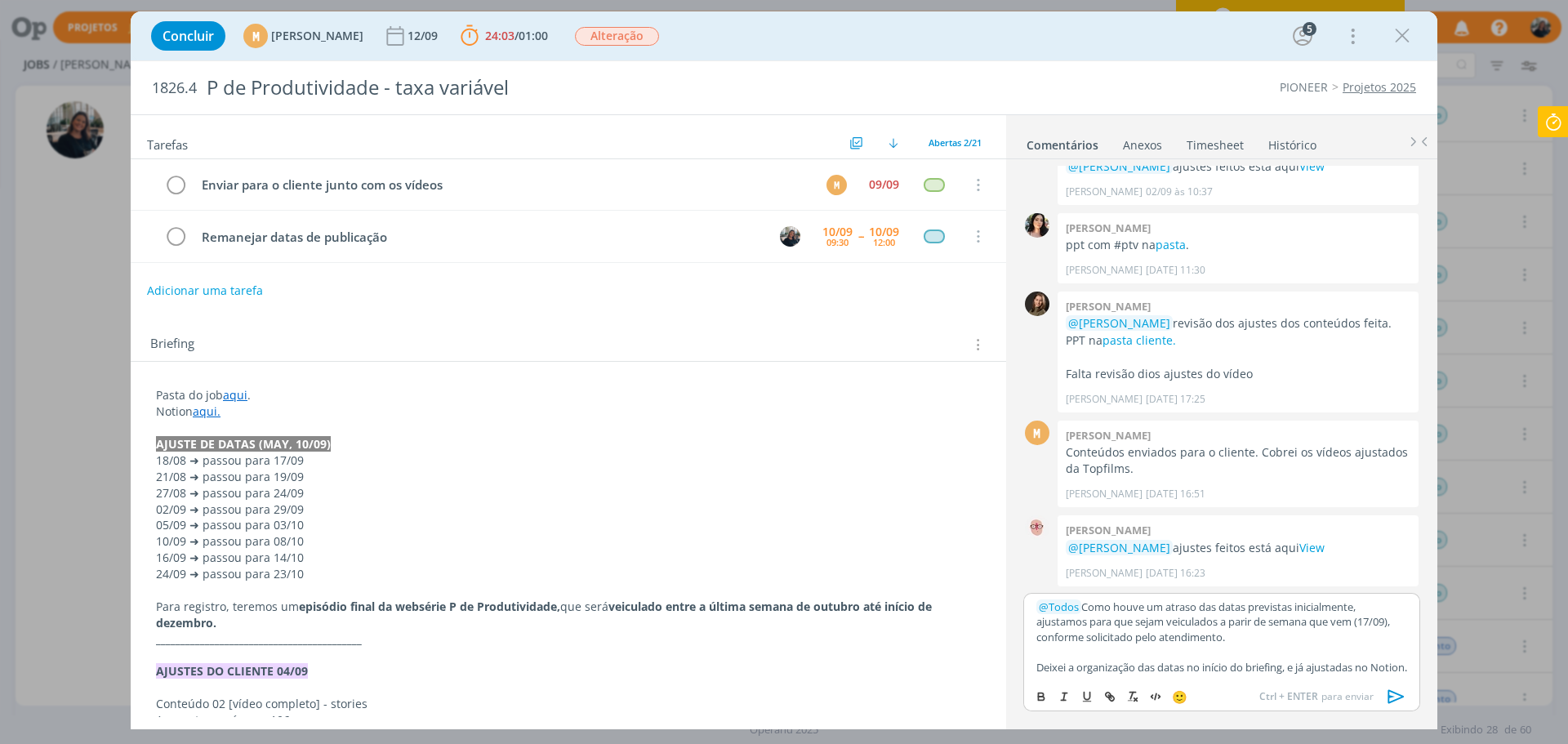
click at [1242, 644] on p "dialog" at bounding box center [1221, 651] width 371 height 15
click at [1252, 664] on p "Deixei a organização das datas no início do briefing, e já ajustadas no Notion." at bounding box center [1221, 666] width 371 height 15
drag, startPoint x: 1401, startPoint y: 46, endPoint x: 1138, endPoint y: 194, distance: 301.8
click at [1401, 46] on icon "dialog" at bounding box center [1401, 35] width 24 height 24
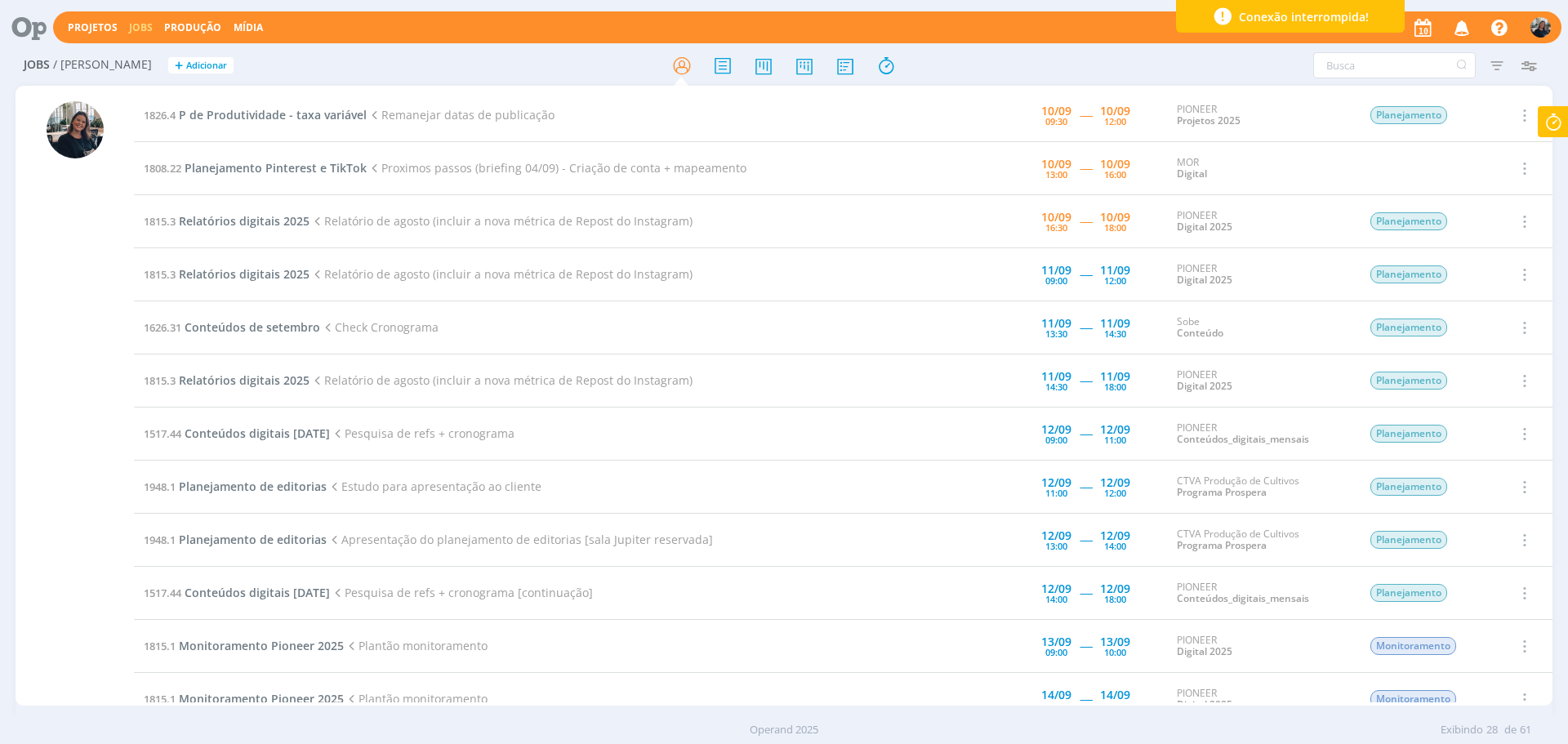
click at [1559, 128] on icon at bounding box center [1553, 122] width 29 height 32
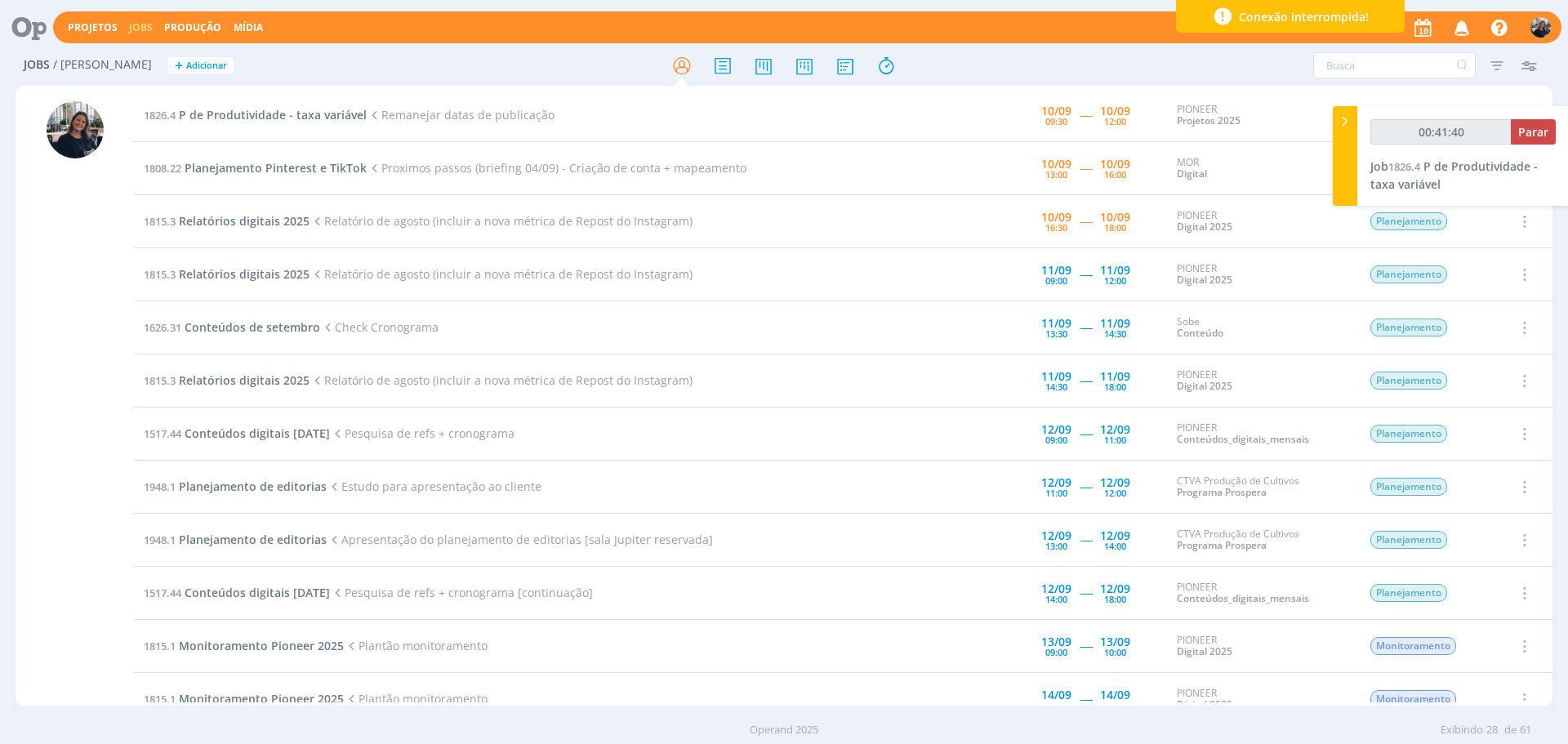
type input "00:41:41"
click at [1341, 123] on icon at bounding box center [1344, 121] width 16 height 17
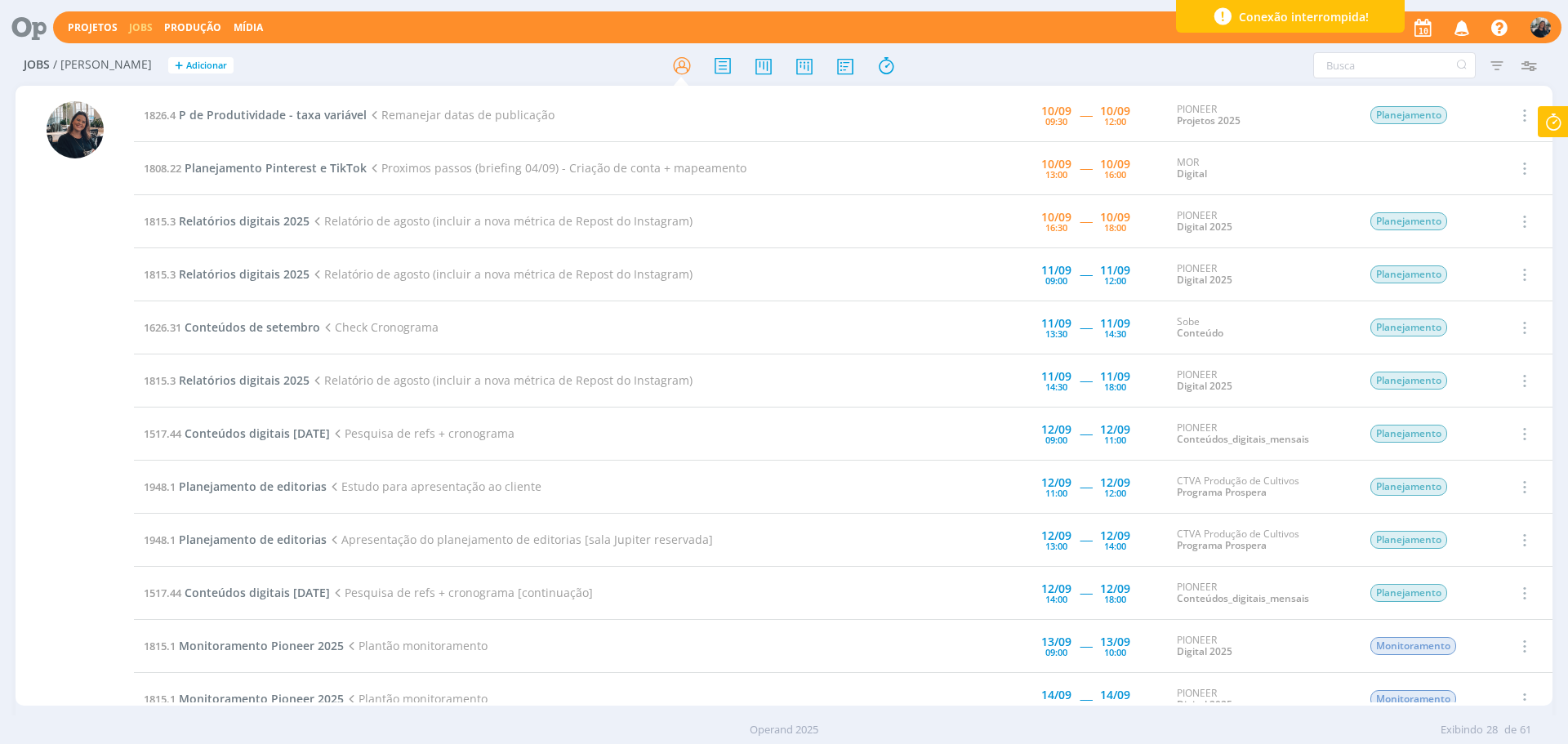
click at [1546, 121] on icon at bounding box center [1553, 122] width 29 height 32
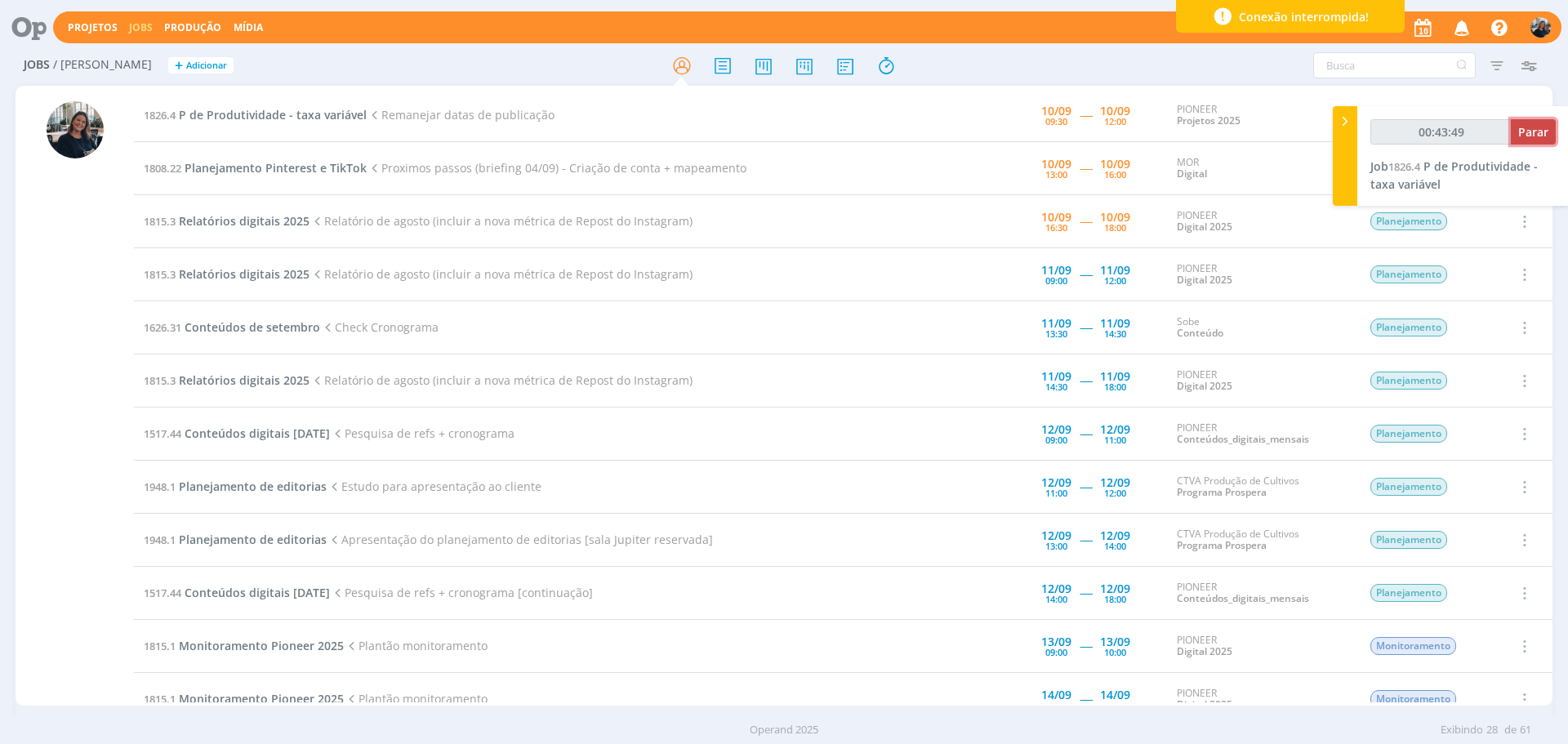
click at [1544, 132] on span "Parar" at bounding box center [1532, 132] width 30 height 16
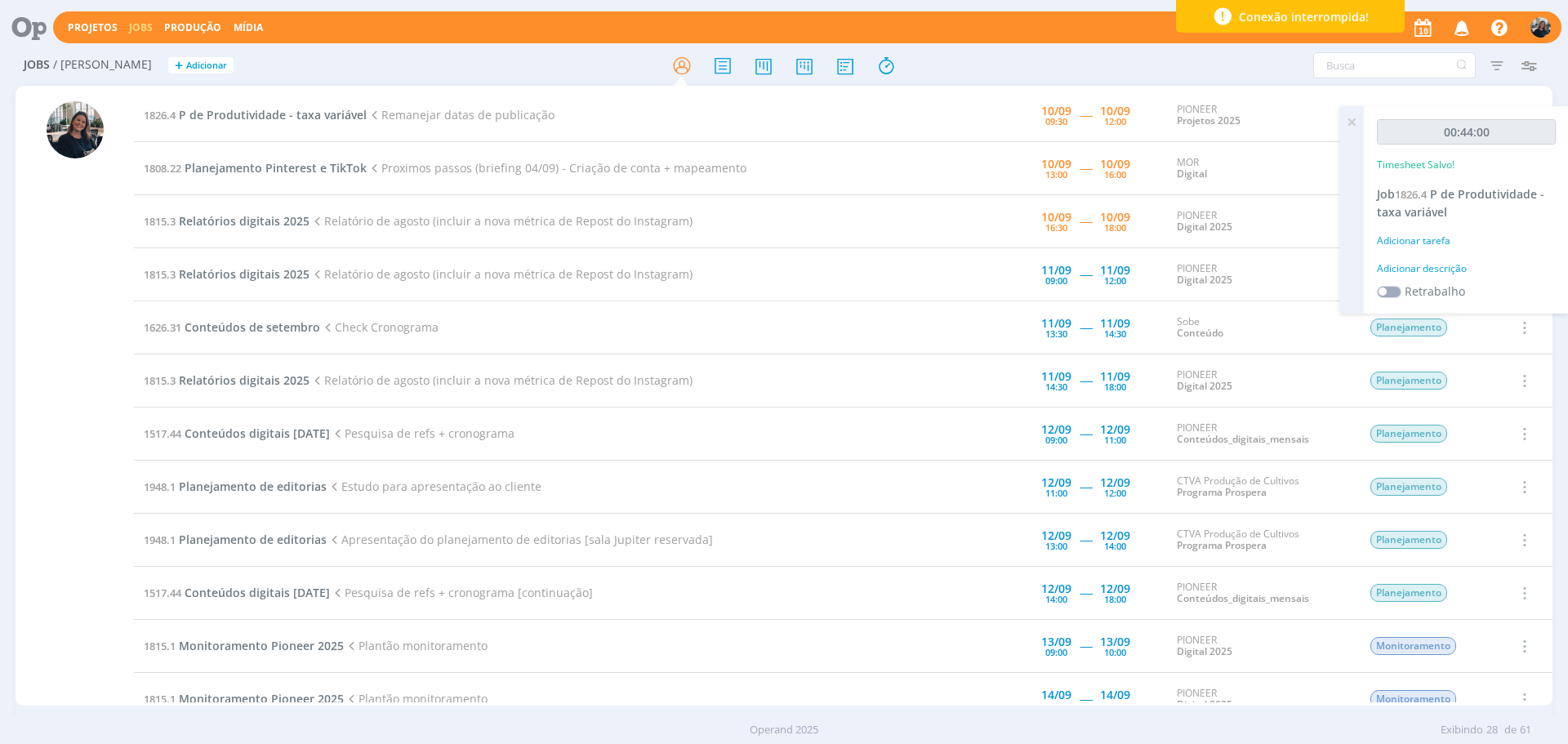
click at [1419, 276] on div "00:44:00 Timesheet Salvo! Job 1826.4 P de Produtividade - taxa variável Adicion…" at bounding box center [1466, 210] width 205 height 207
click at [1422, 266] on div "Adicionar descrição" at bounding box center [1466, 268] width 179 height 15
click at [1429, 282] on textarea at bounding box center [1466, 294] width 170 height 58
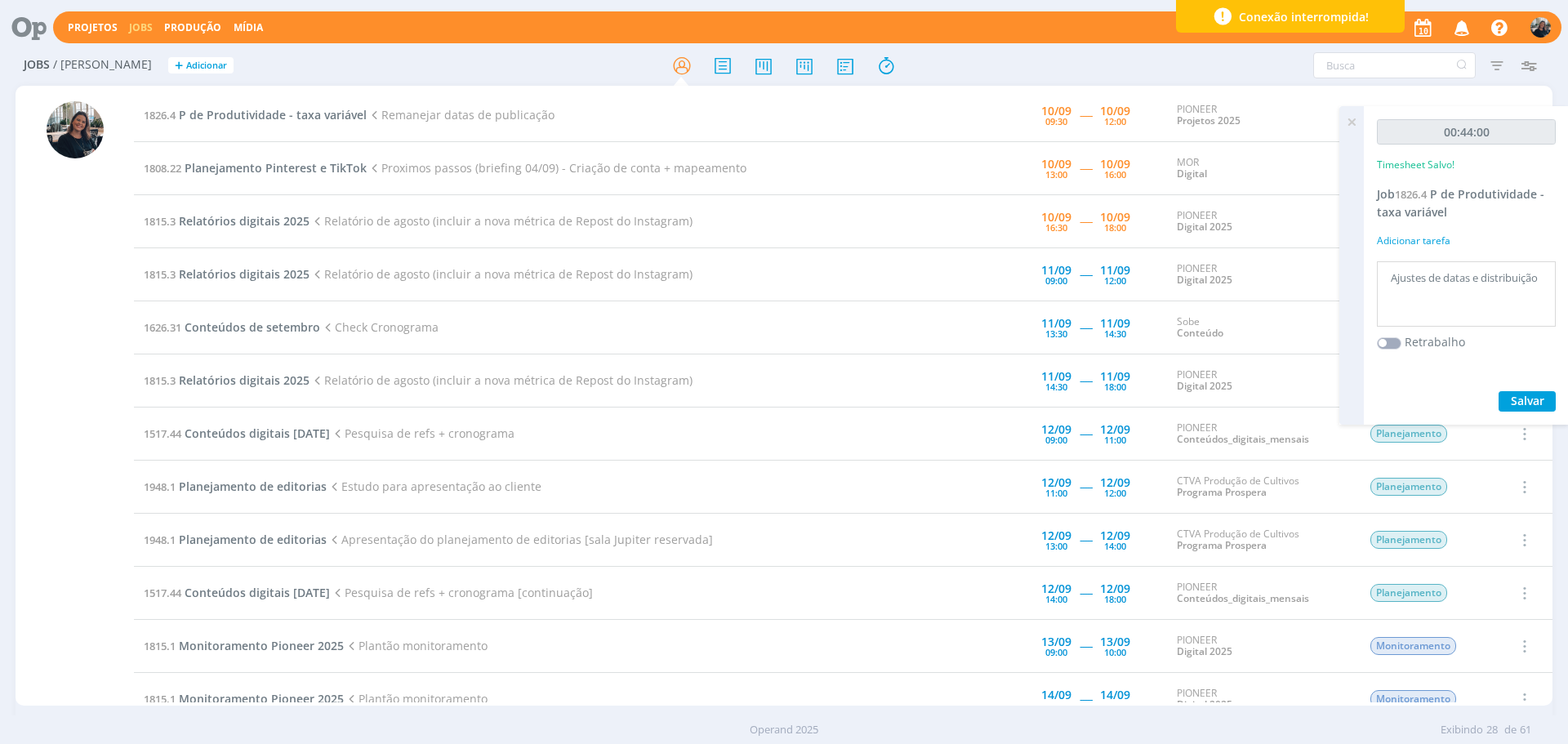
type textarea "Ajustes de datas e distribuição"
click at [1519, 398] on span "Salvar" at bounding box center [1527, 401] width 34 height 16
click at [1348, 121] on icon at bounding box center [1351, 122] width 29 height 32
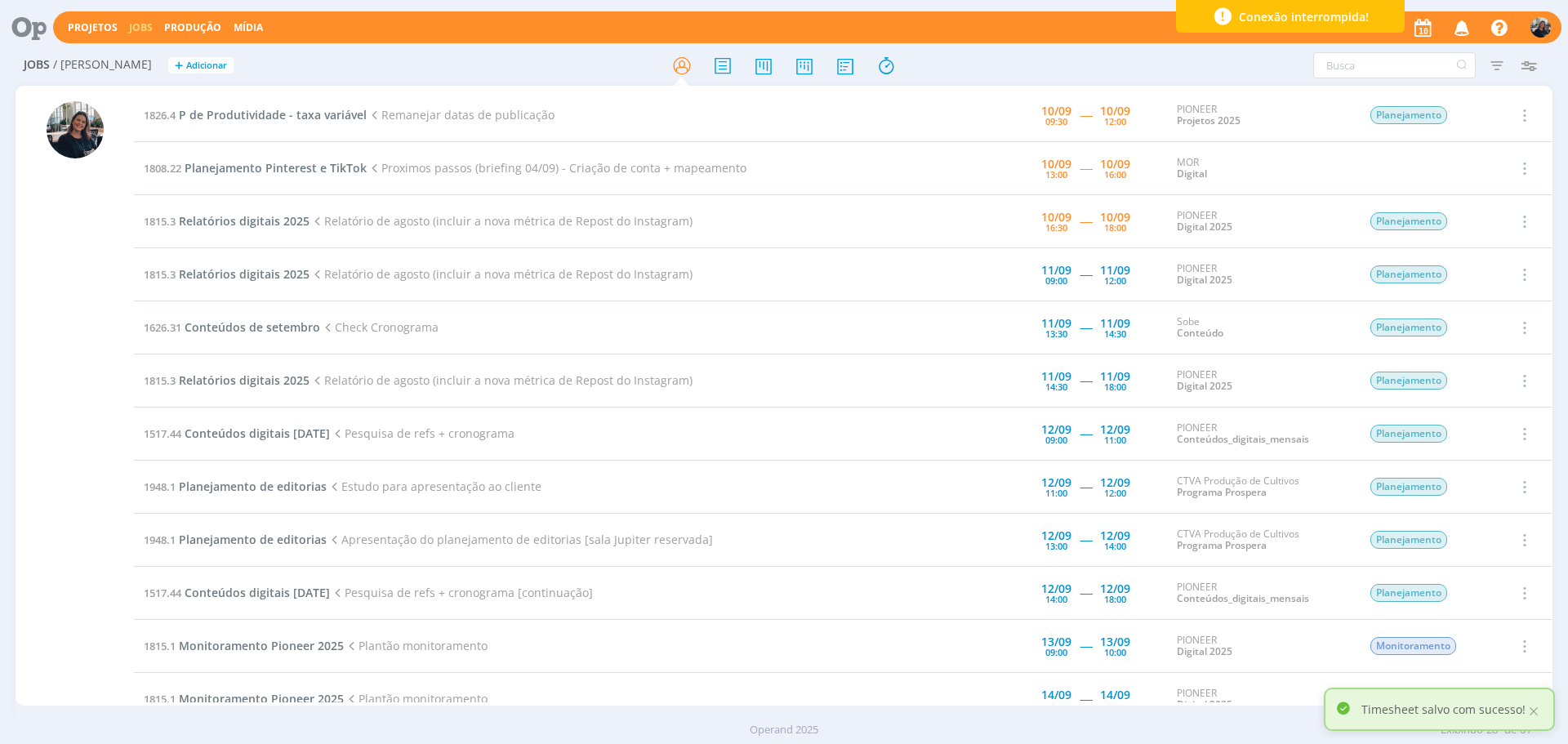
click at [1321, 211] on div "PIONEER Digital 2025" at bounding box center [1261, 222] width 169 height 23
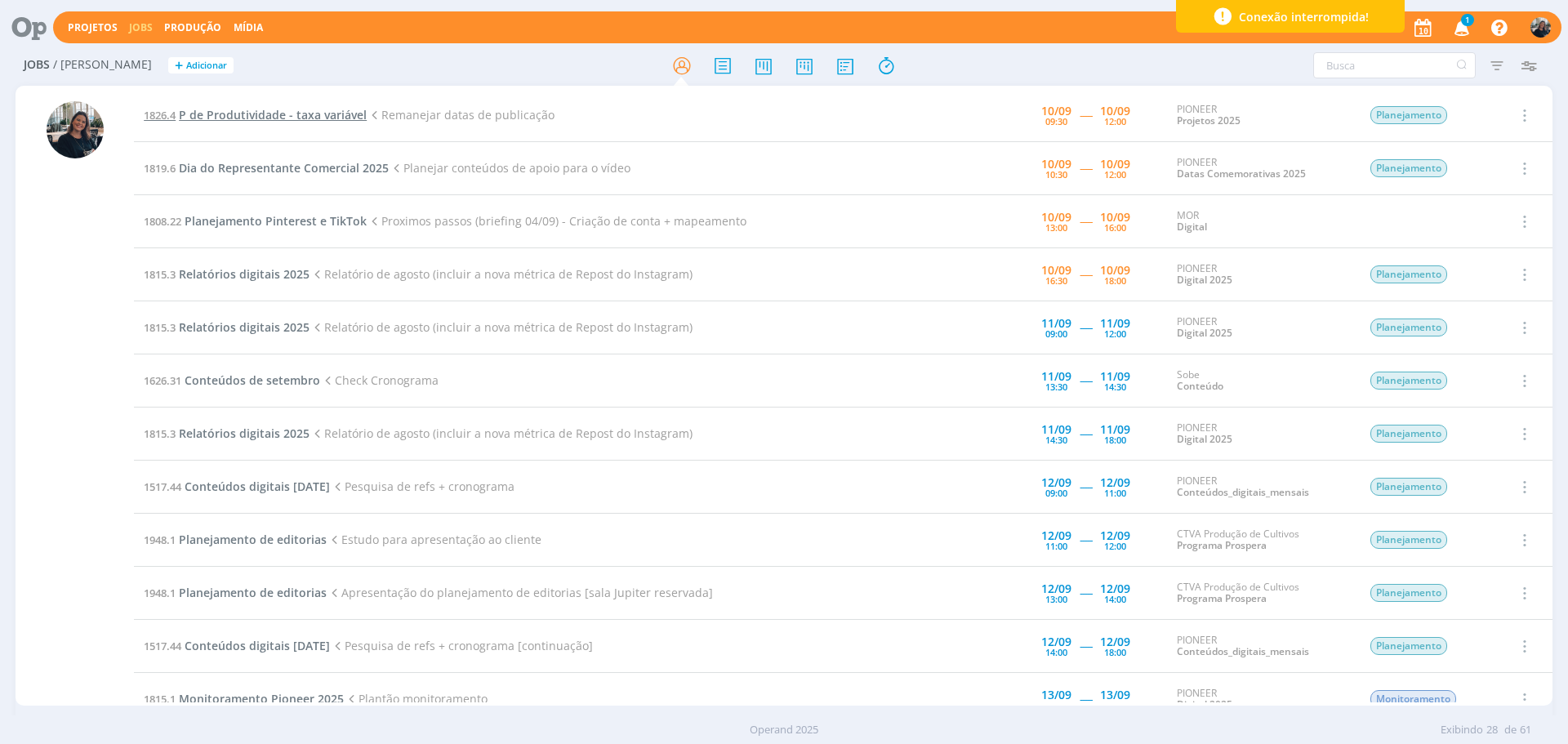
click at [218, 108] on span "P de Produtividade - taxa variável" at bounding box center [273, 114] width 188 height 16
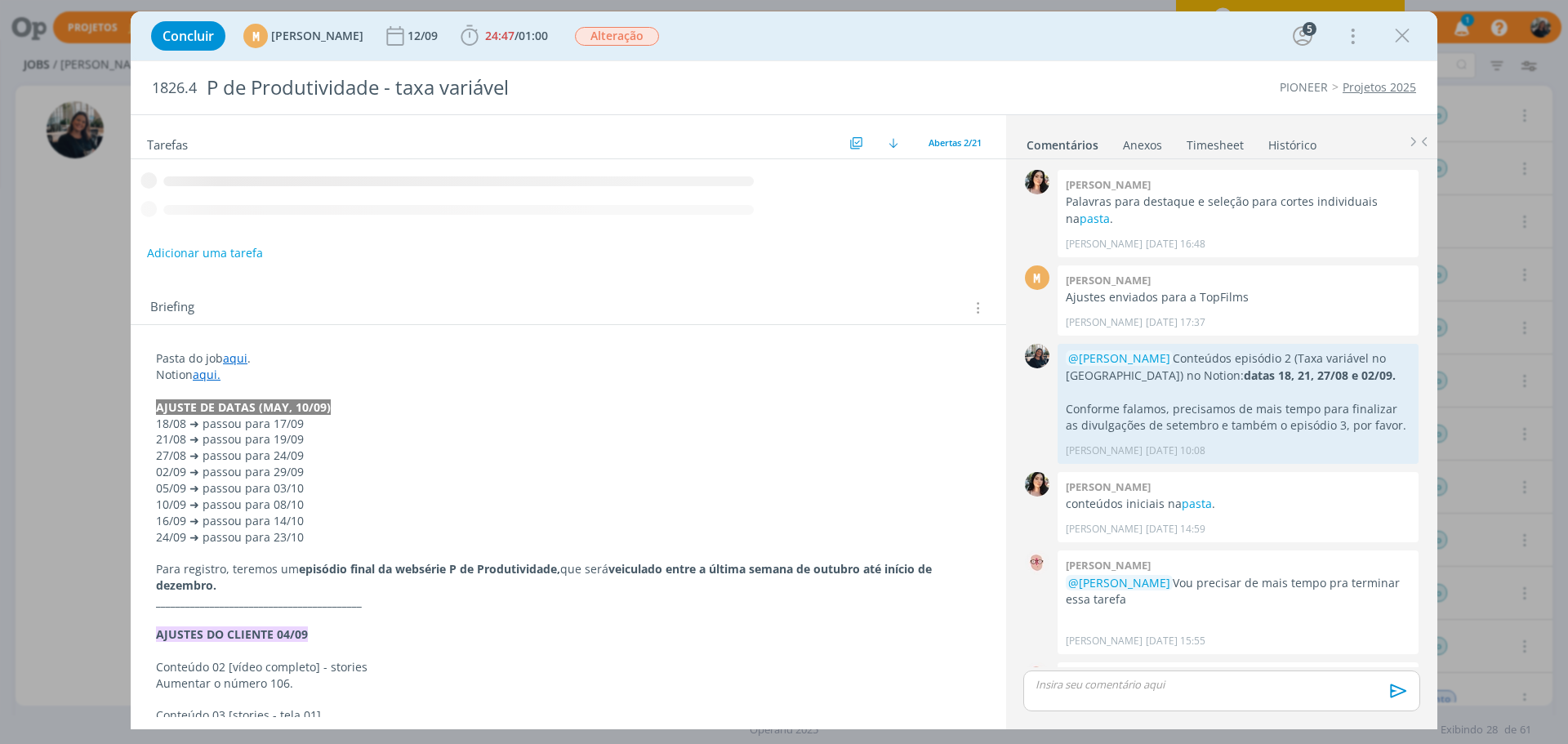
scroll to position [911, 0]
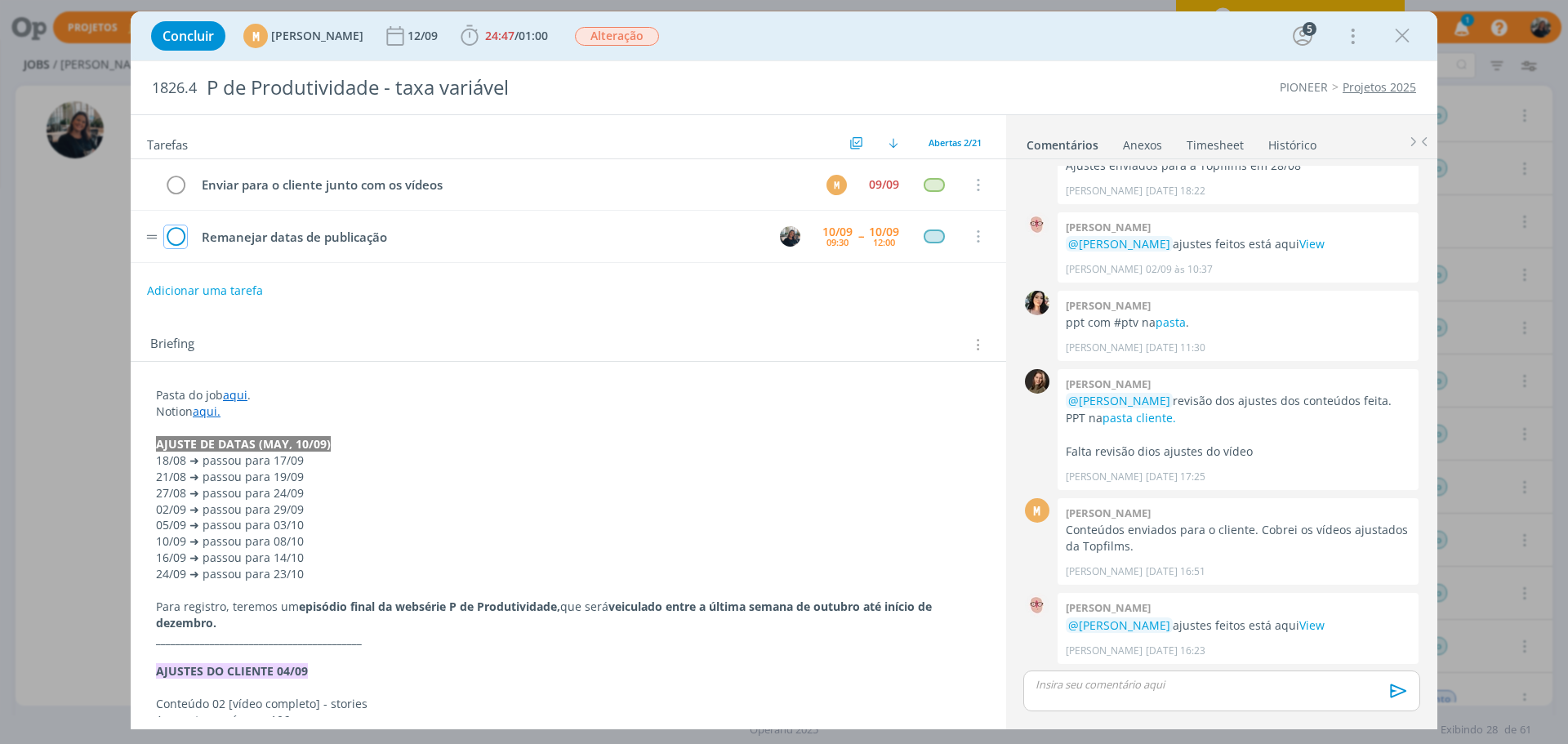
click at [175, 239] on icon "dialog" at bounding box center [175, 236] width 23 height 24
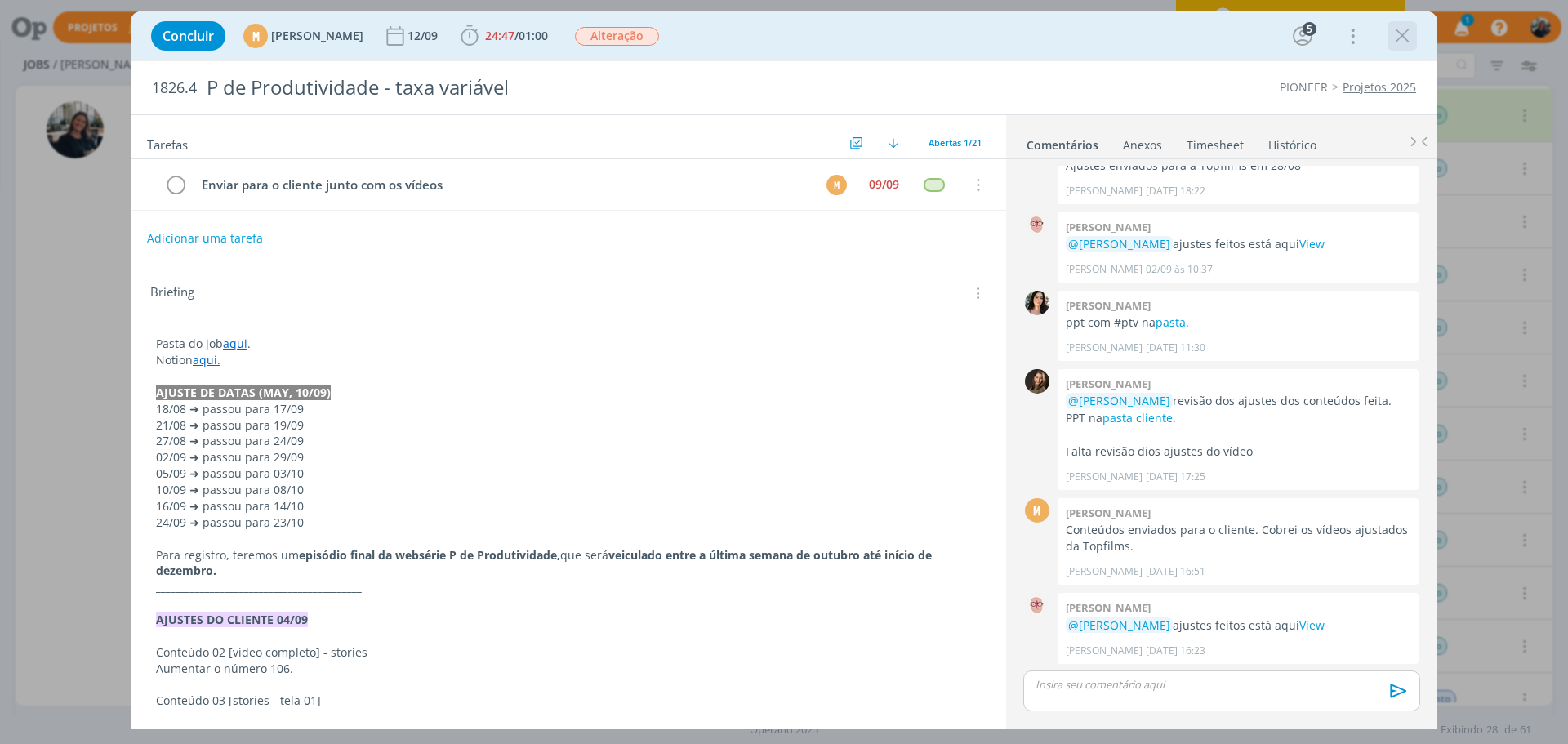
click at [1399, 35] on icon "dialog" at bounding box center [1401, 35] width 24 height 24
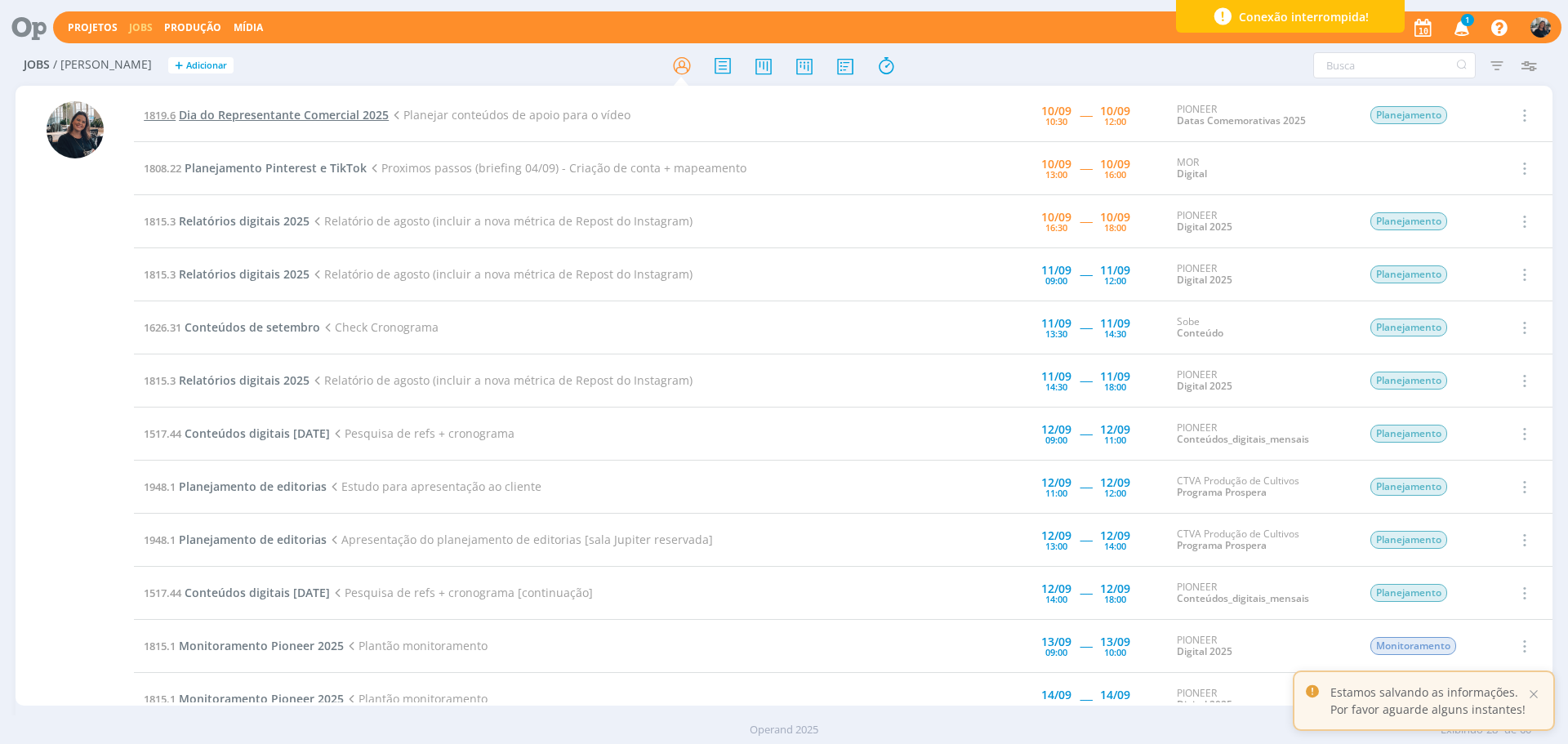
click at [280, 114] on span "Dia do Representante Comercial 2025" at bounding box center [284, 114] width 210 height 16
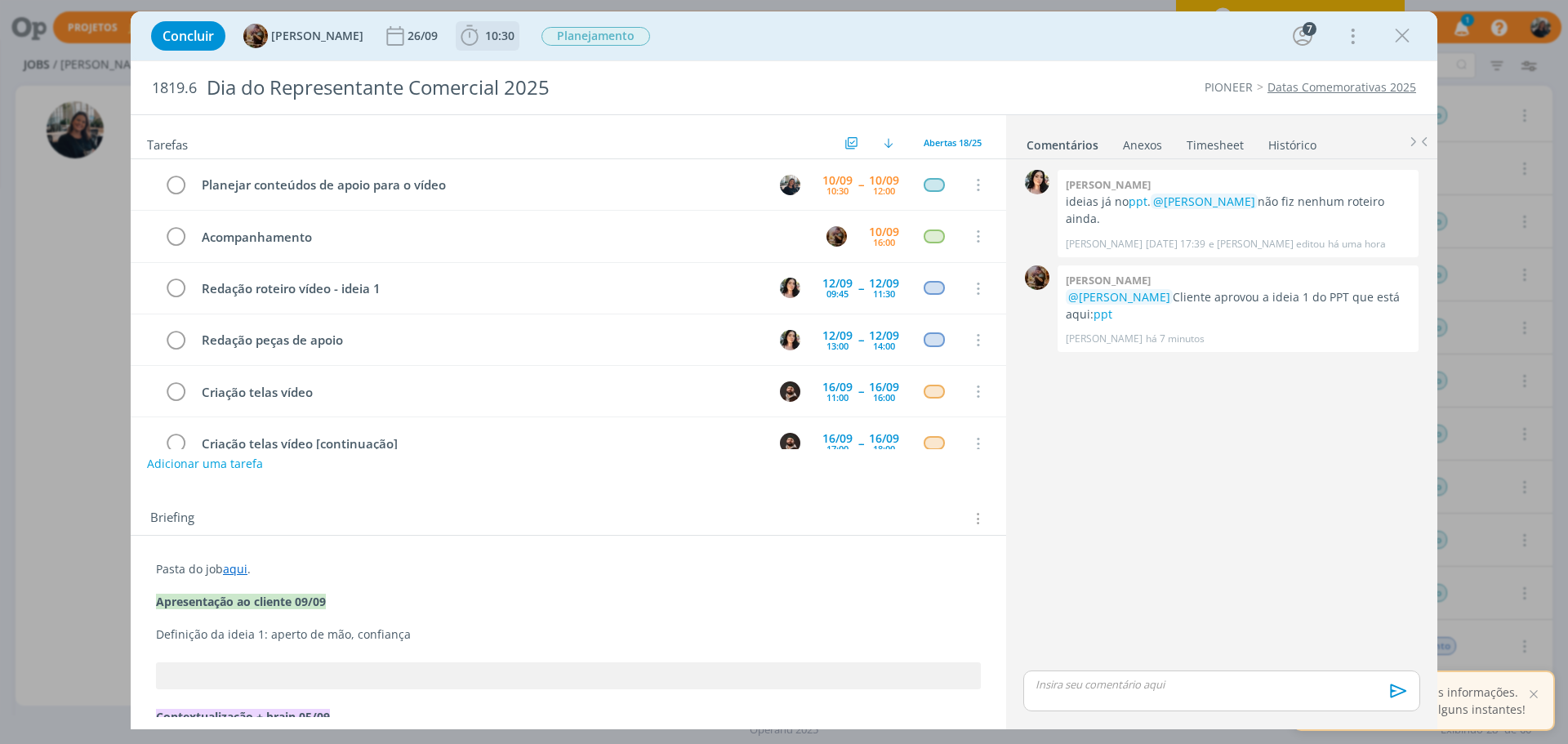
click at [481, 30] on icon "dialog" at bounding box center [469, 35] width 24 height 24
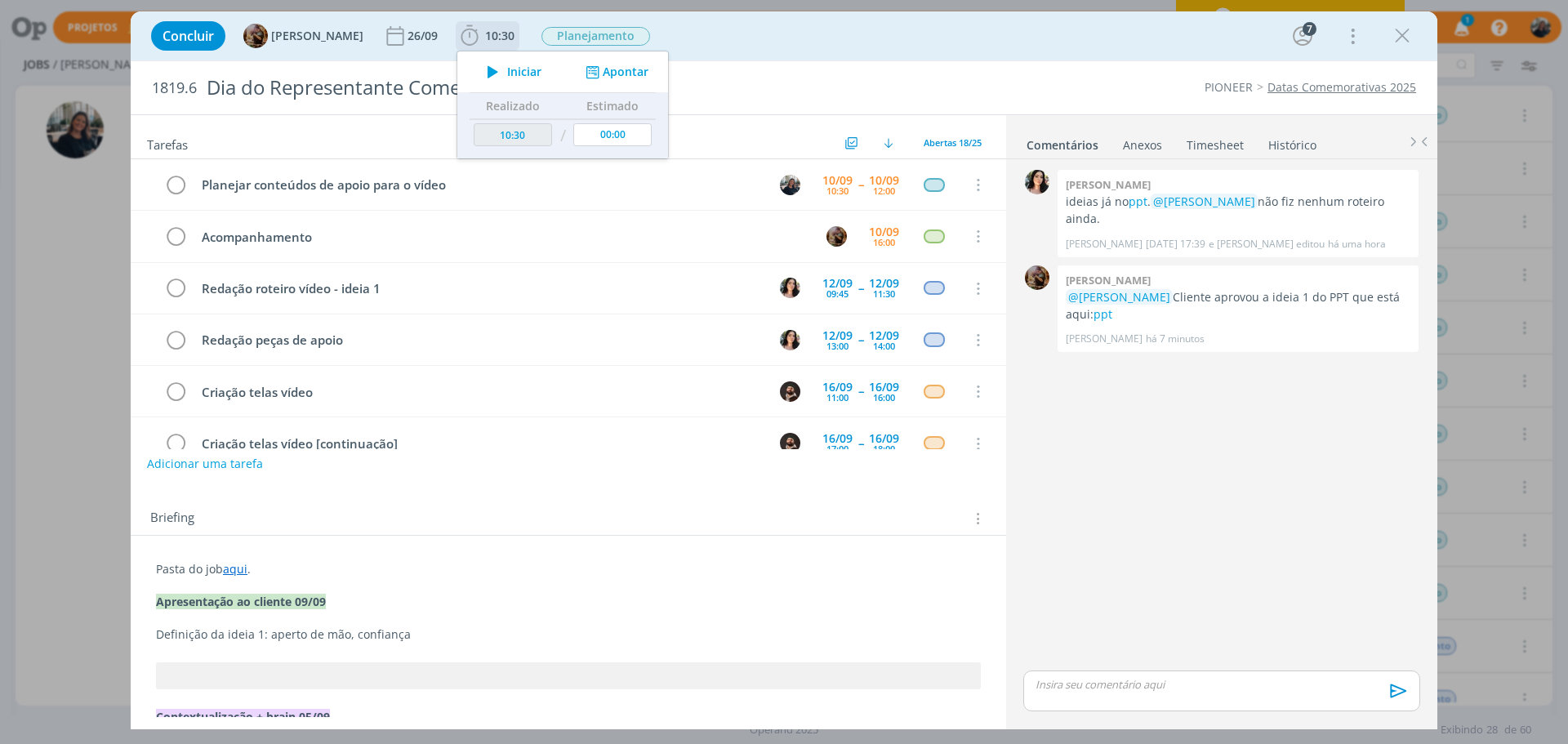
click at [519, 75] on span "Iniciar" at bounding box center [524, 72] width 34 height 12
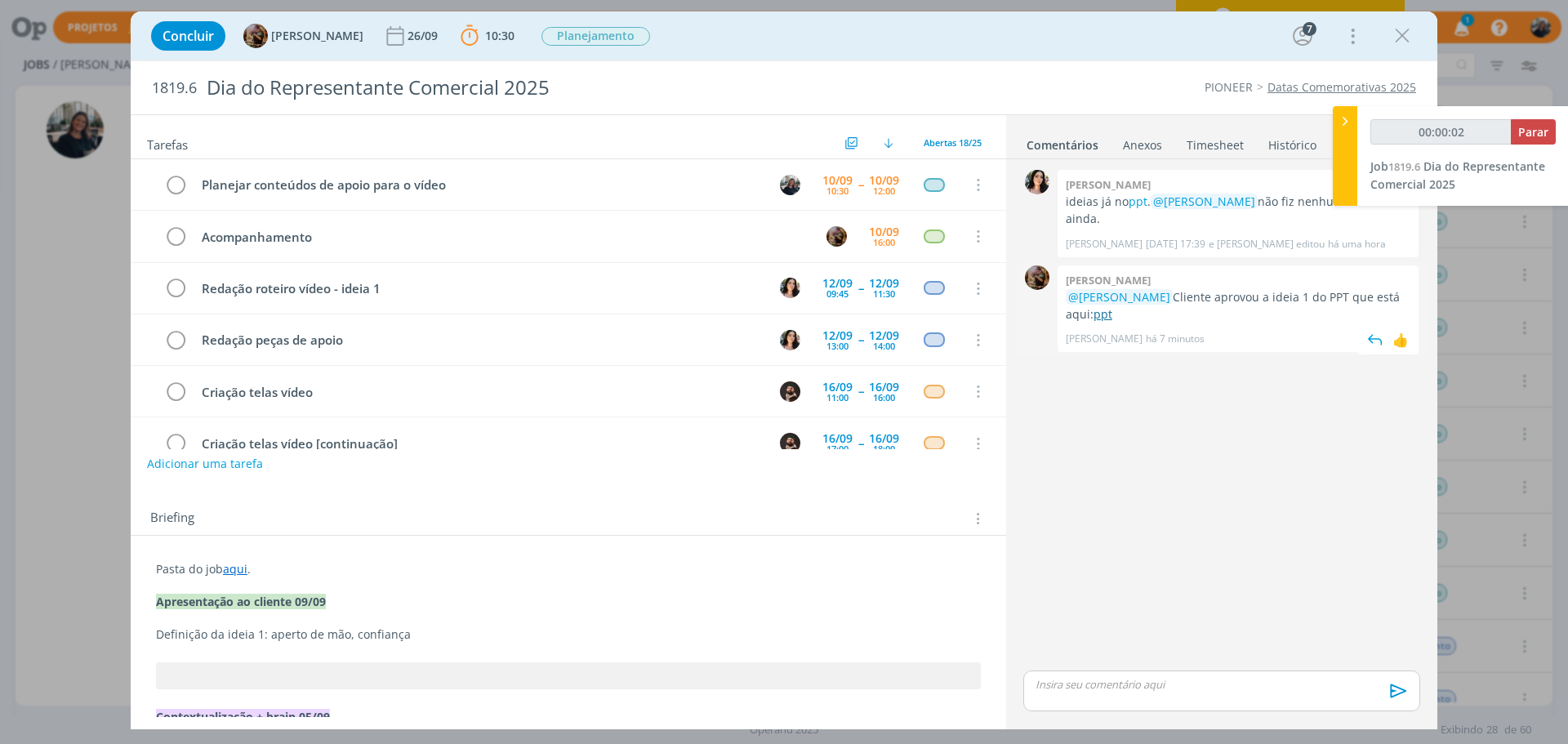
click at [1096, 313] on link "ppt" at bounding box center [1102, 314] width 18 height 16
click at [1100, 317] on link "ppt" at bounding box center [1102, 314] width 18 height 16
click at [1108, 315] on link "ppt" at bounding box center [1102, 314] width 18 height 16
type input "00:18:16"
click at [1337, 112] on div at bounding box center [1344, 156] width 24 height 100
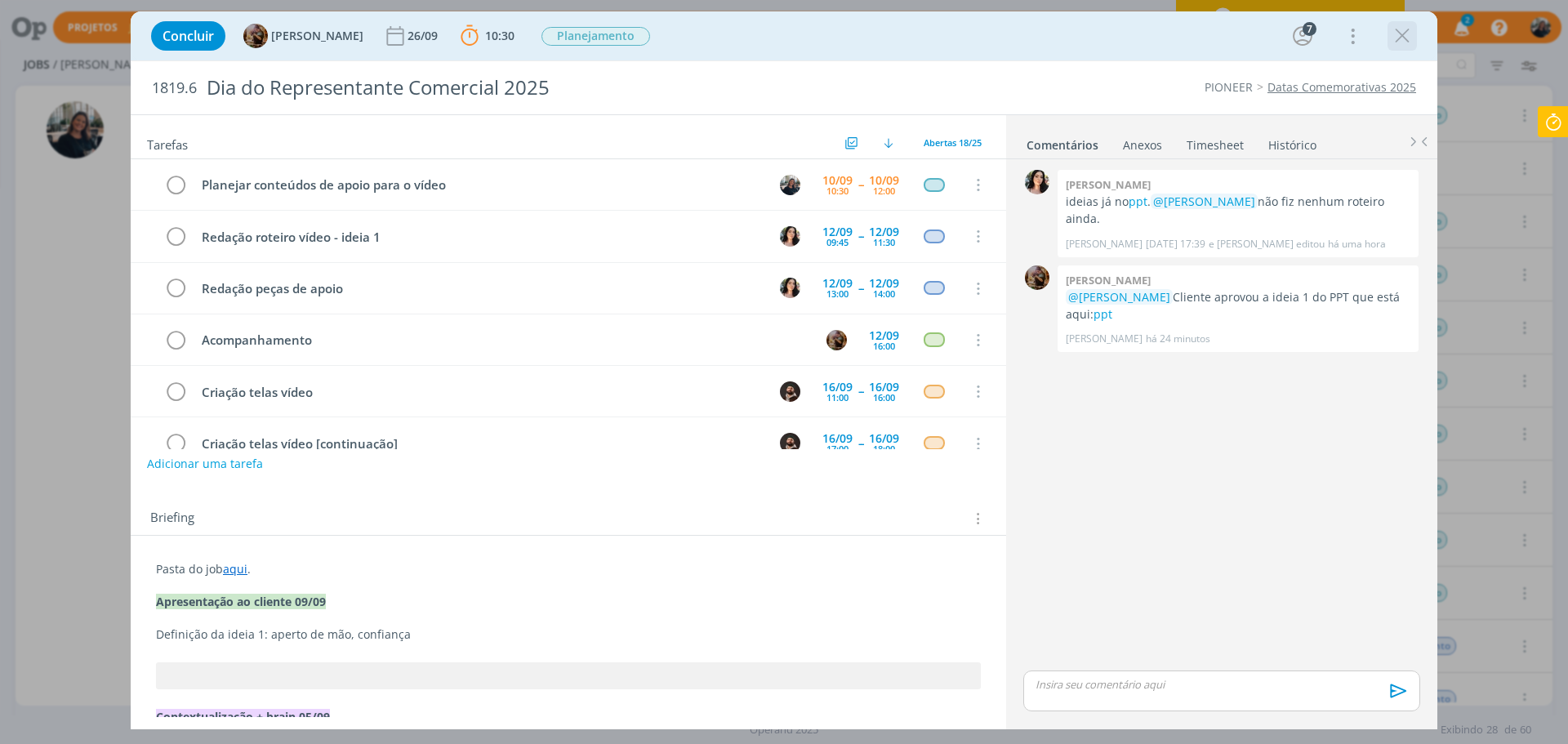
click at [1399, 24] on icon "dialog" at bounding box center [1401, 35] width 24 height 24
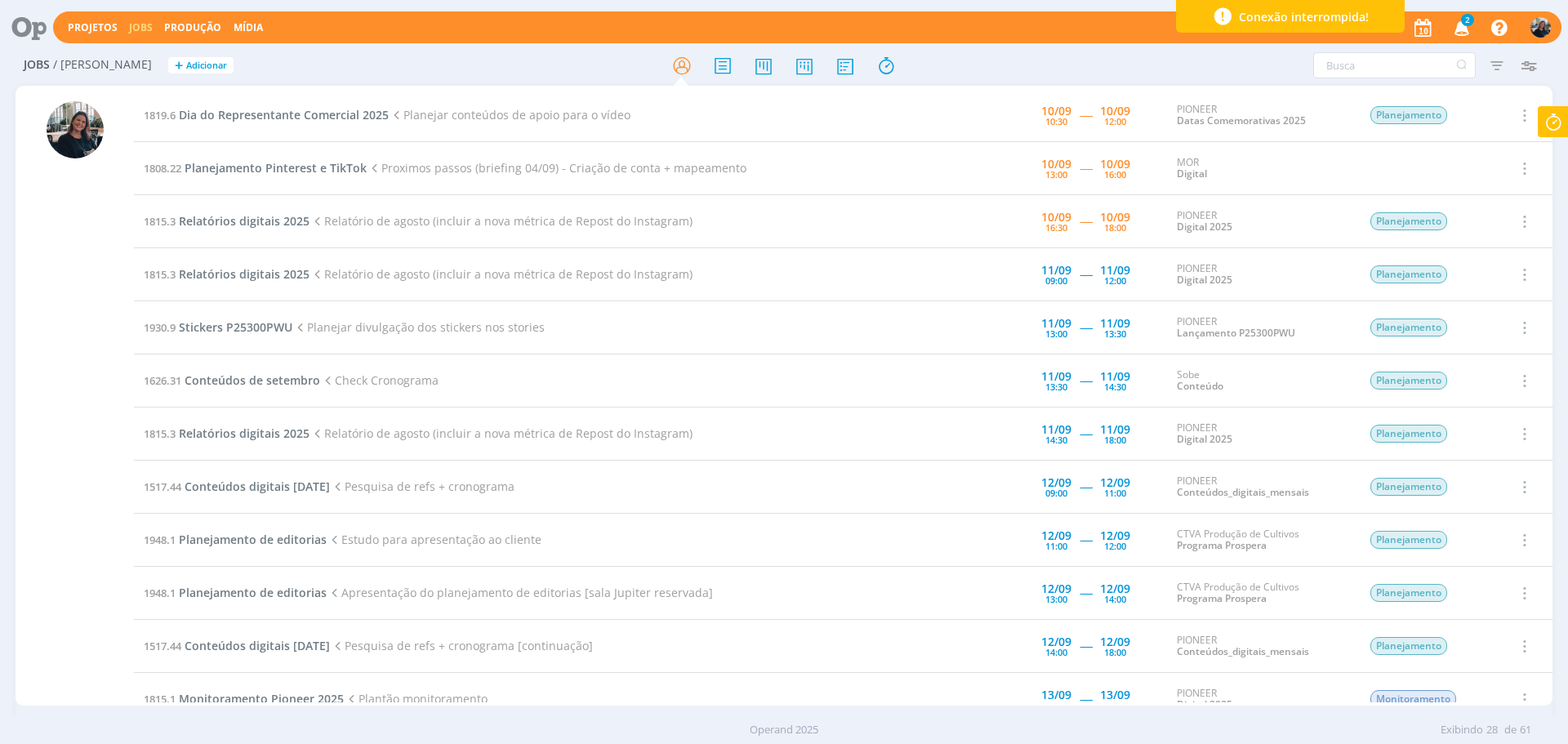
click at [1469, 21] on span "2" at bounding box center [1466, 19] width 13 height 13
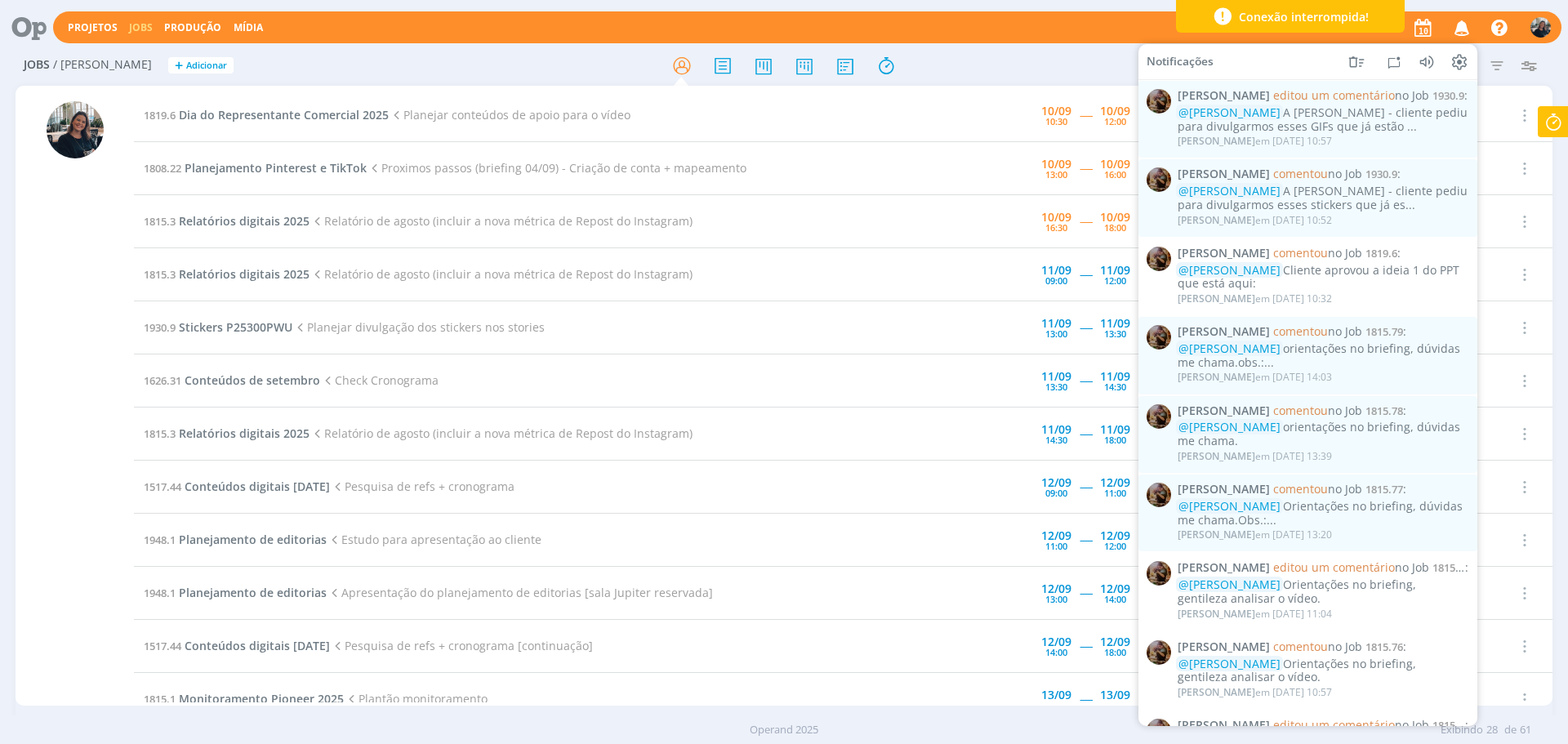
click at [857, 191] on td "1808.22 Planejamento Pinterest e TikTok Proximos passos (briefing 04/09) - Cria…" at bounding box center [519, 169] width 772 height 53
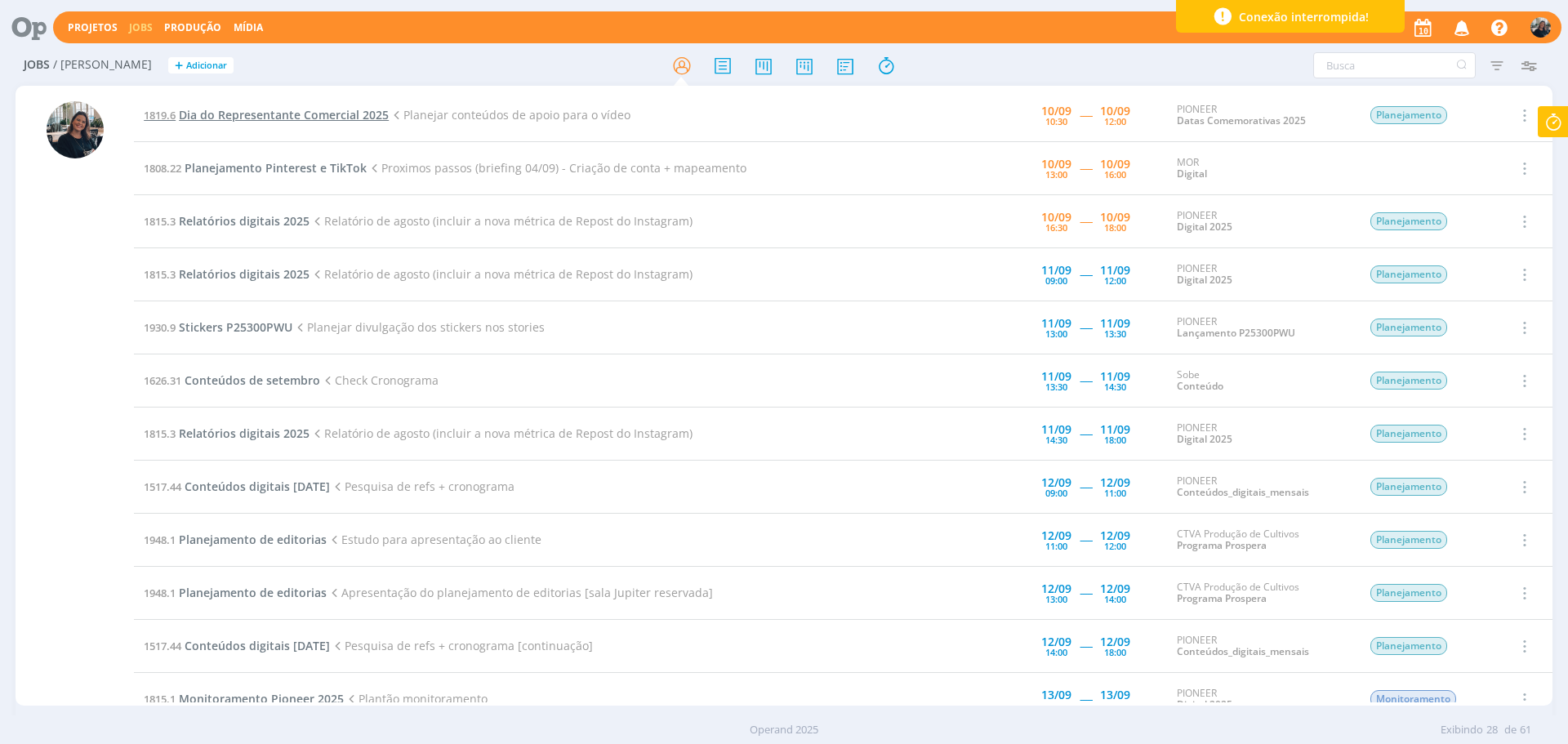
click at [240, 111] on span "Dia do Representante Comercial 2025" at bounding box center [284, 114] width 210 height 16
